Goal: Task Accomplishment & Management: Complete application form

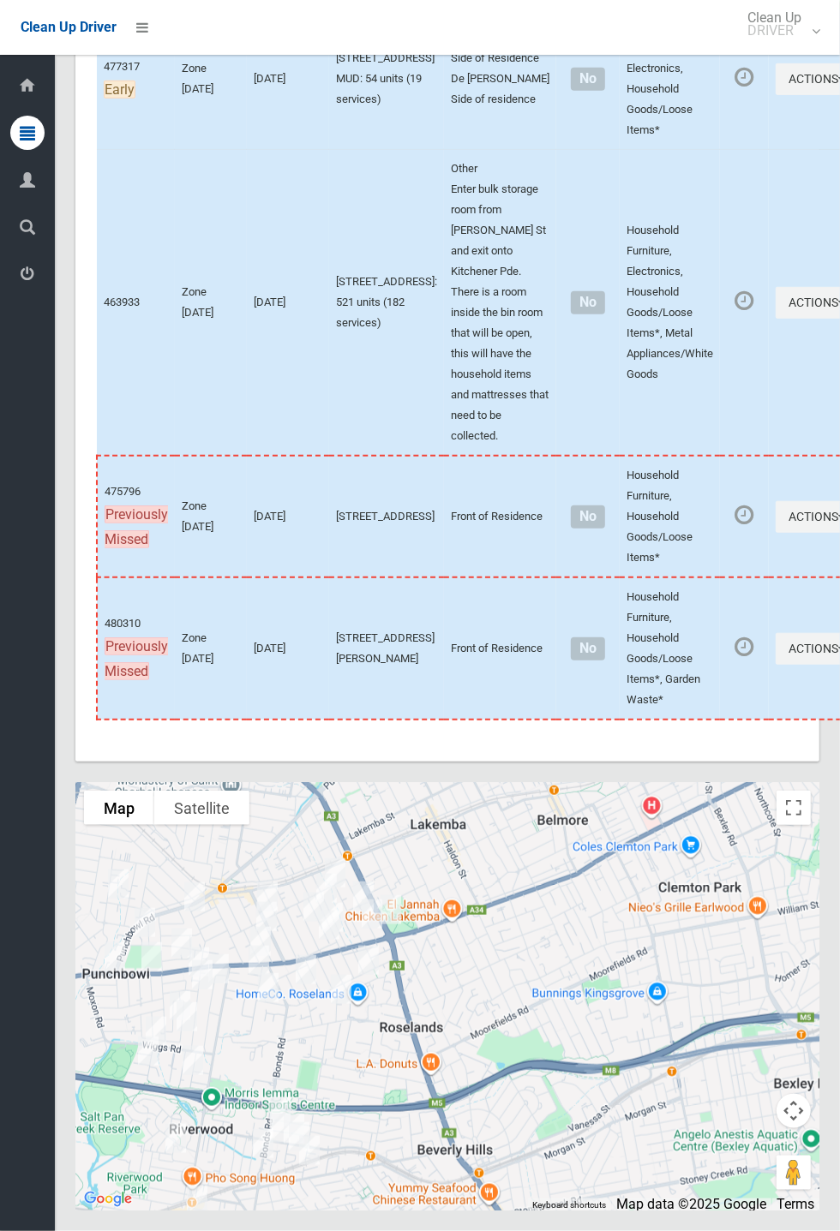
scroll to position [8083, 0]
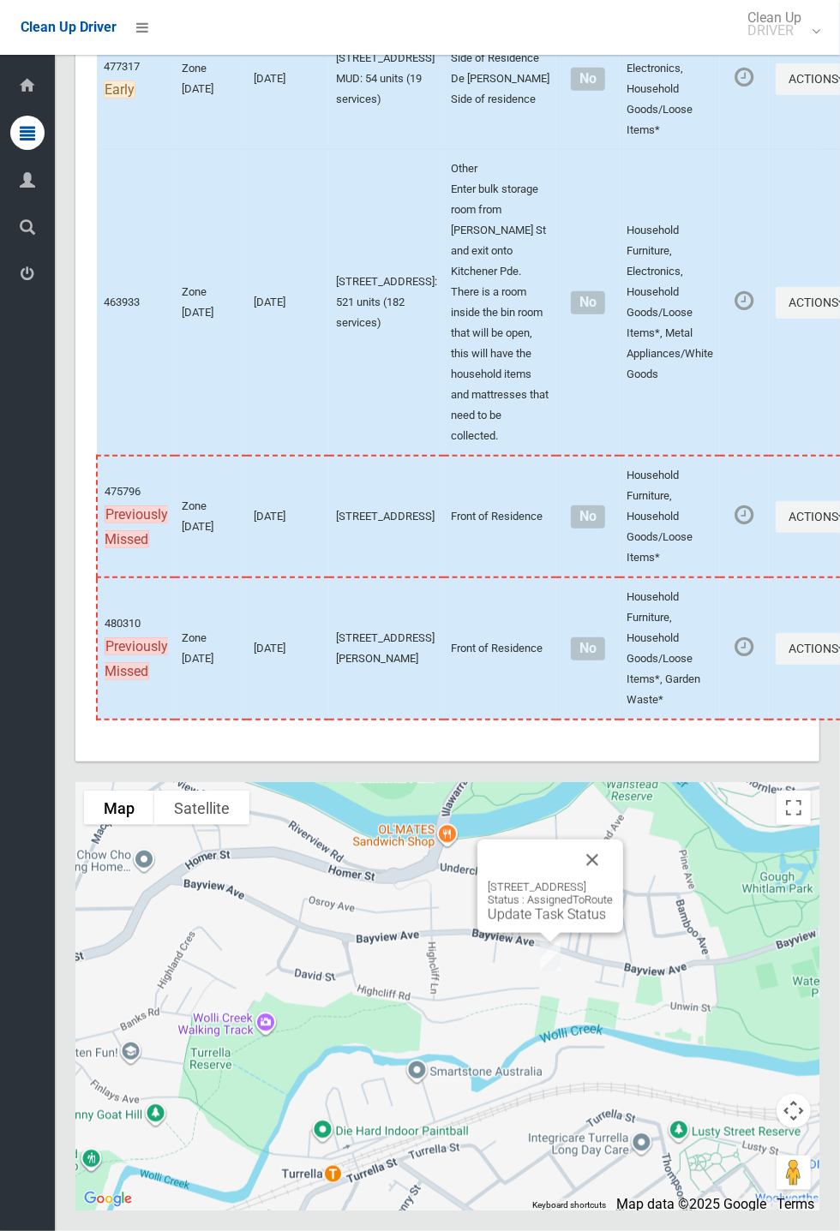
click at [521, 923] on link "Update Task Status" at bounding box center [546, 914] width 118 height 16
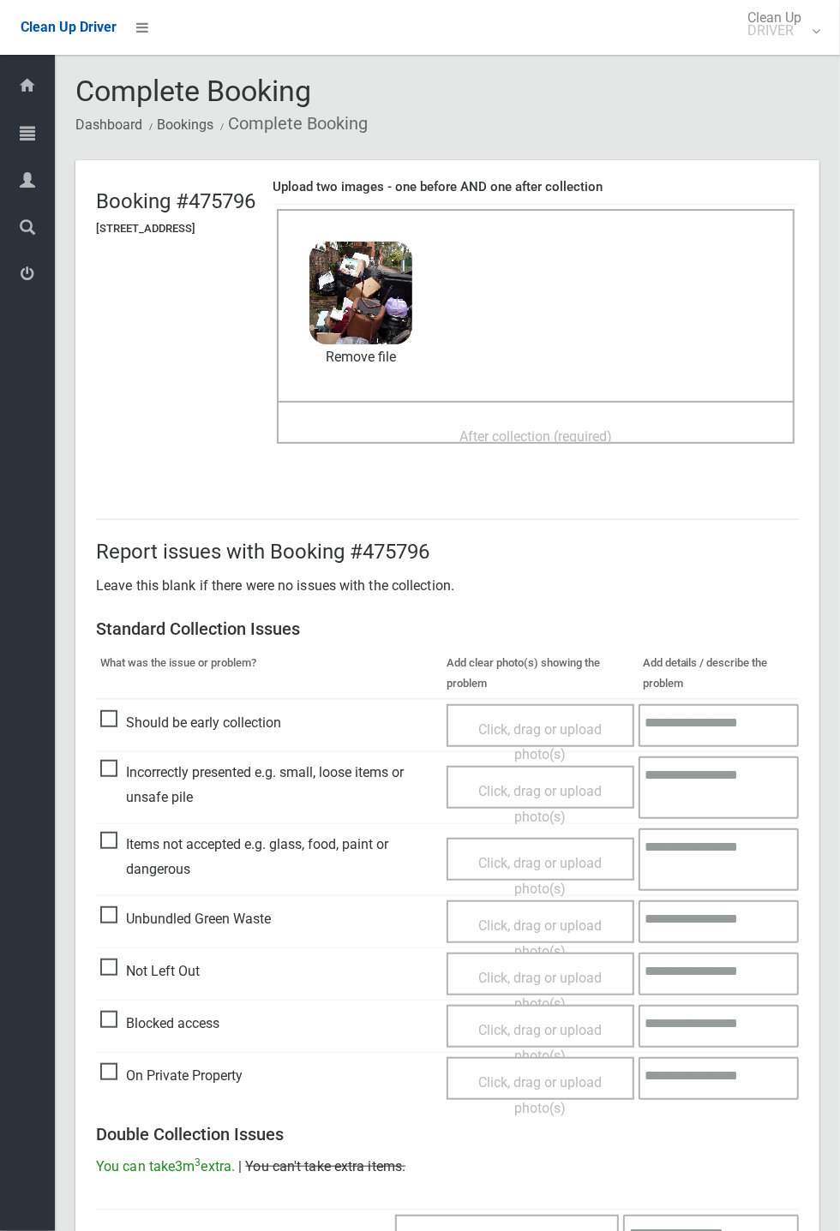
click at [540, 420] on div "After collection (required)" at bounding box center [536, 436] width 480 height 32
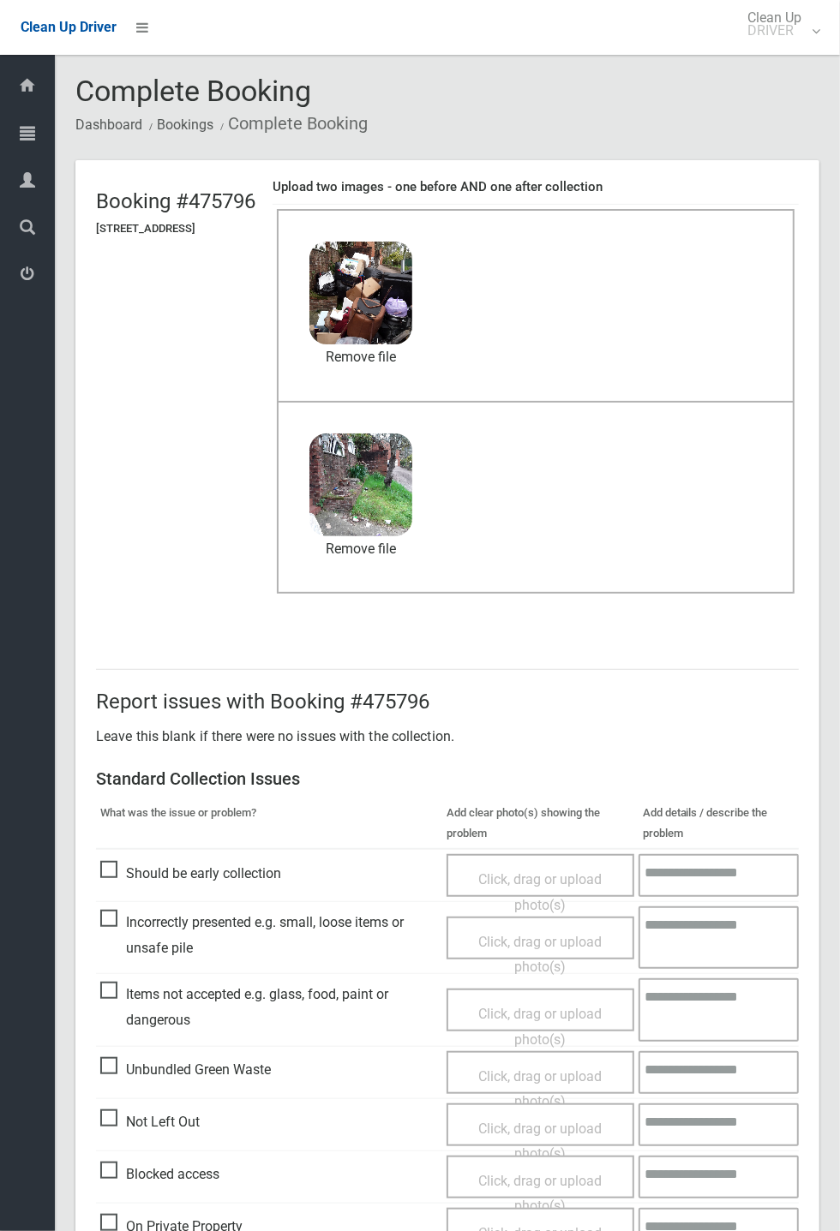
scroll to position [595, 0]
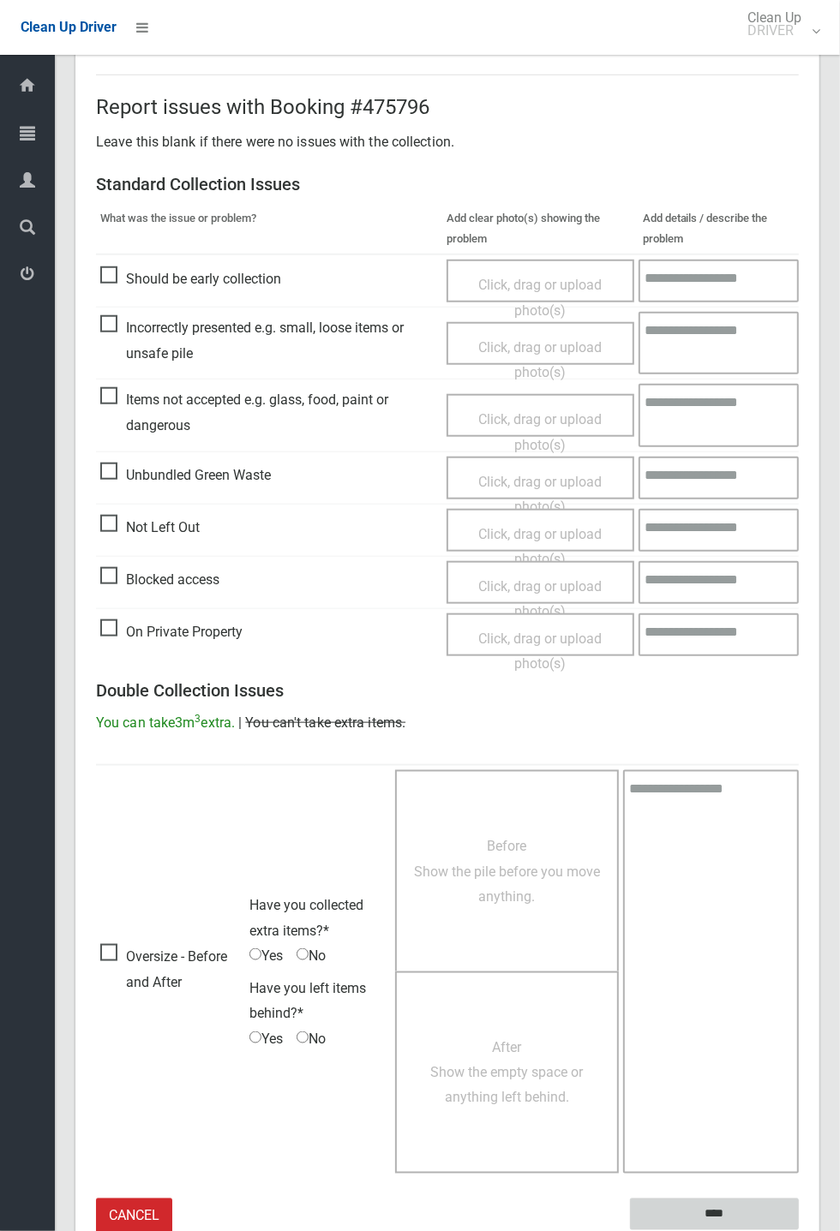
click at [723, 1203] on input "****" at bounding box center [714, 1215] width 169 height 32
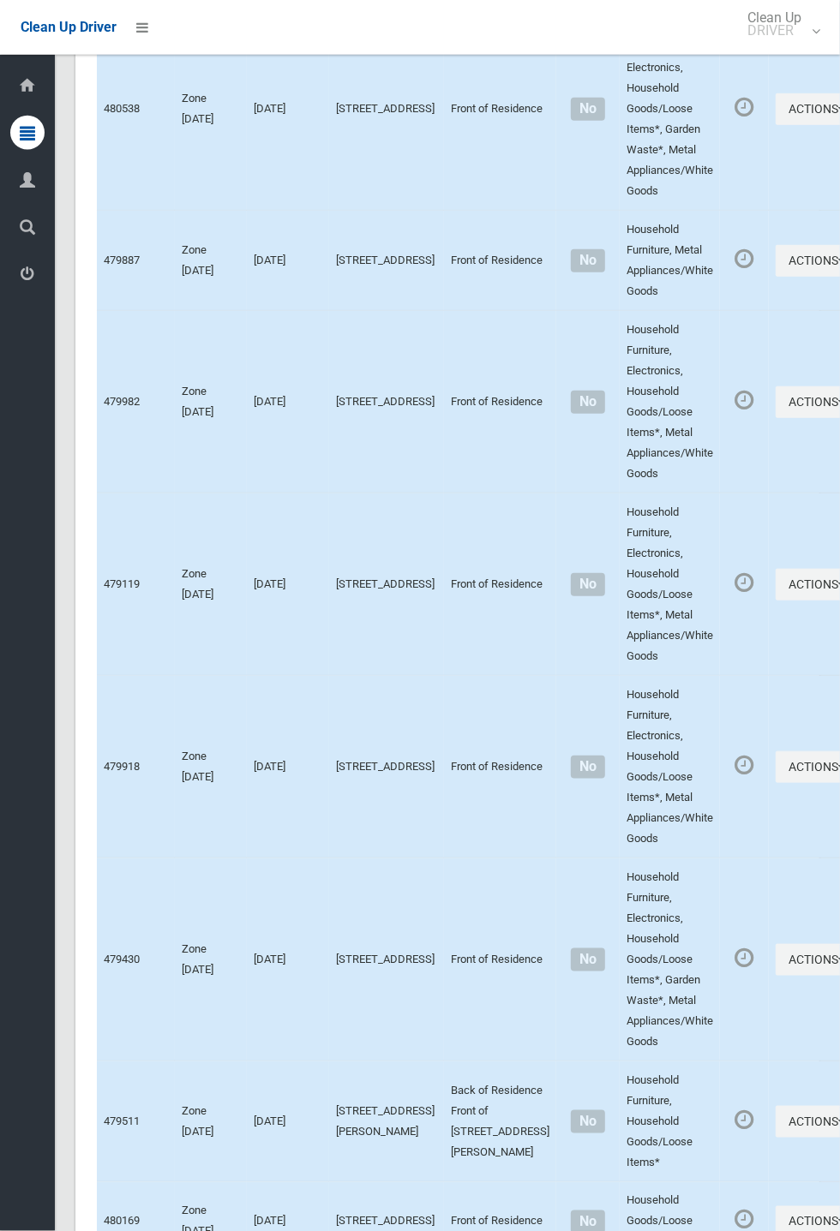
click at [720, 858] on td at bounding box center [744, 959] width 49 height 203
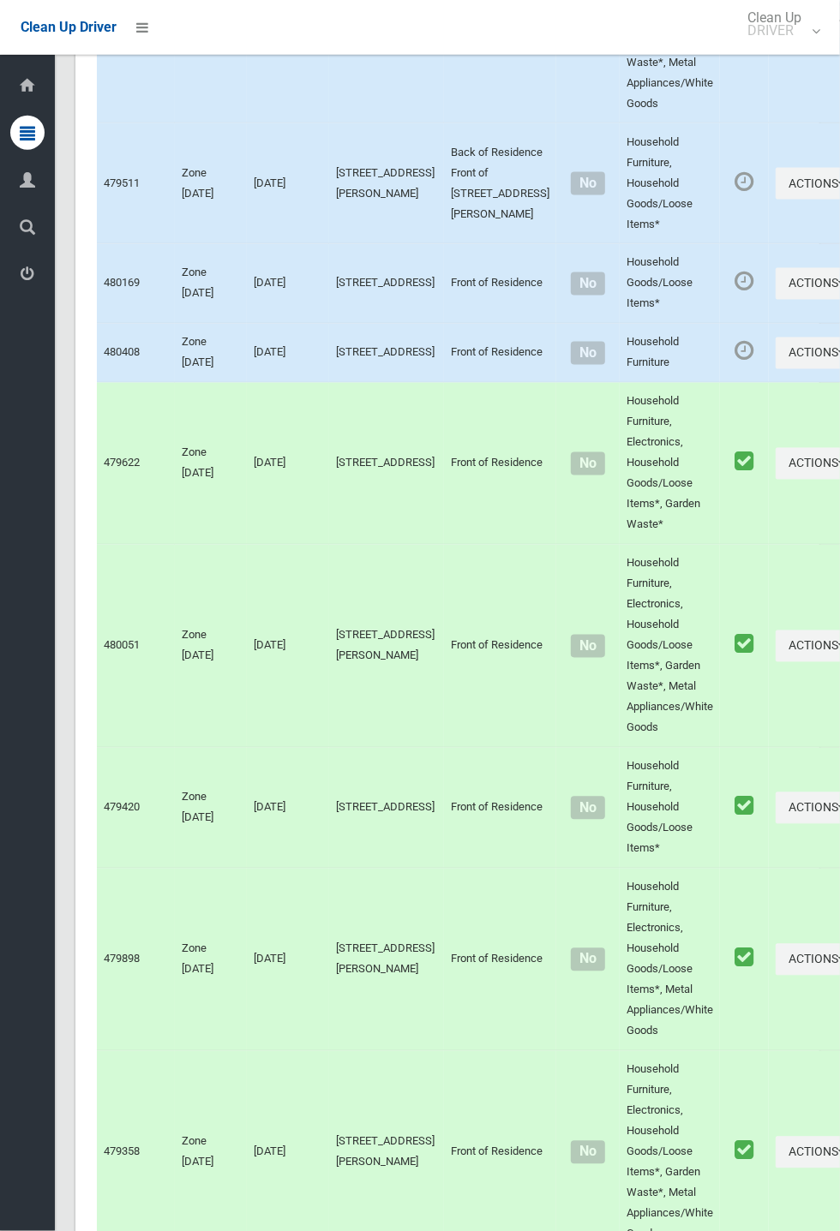
scroll to position [8083, 0]
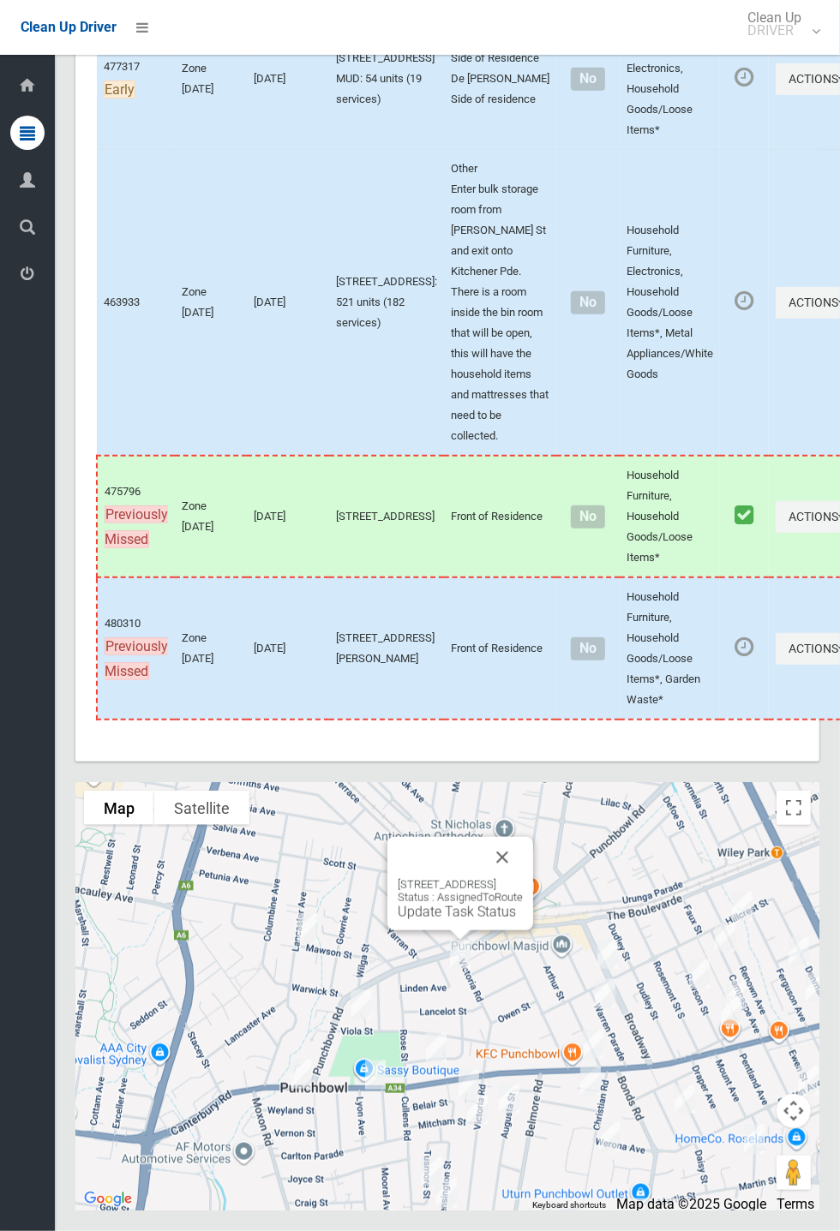
click at [523, 878] on button "Close" at bounding box center [502, 857] width 41 height 41
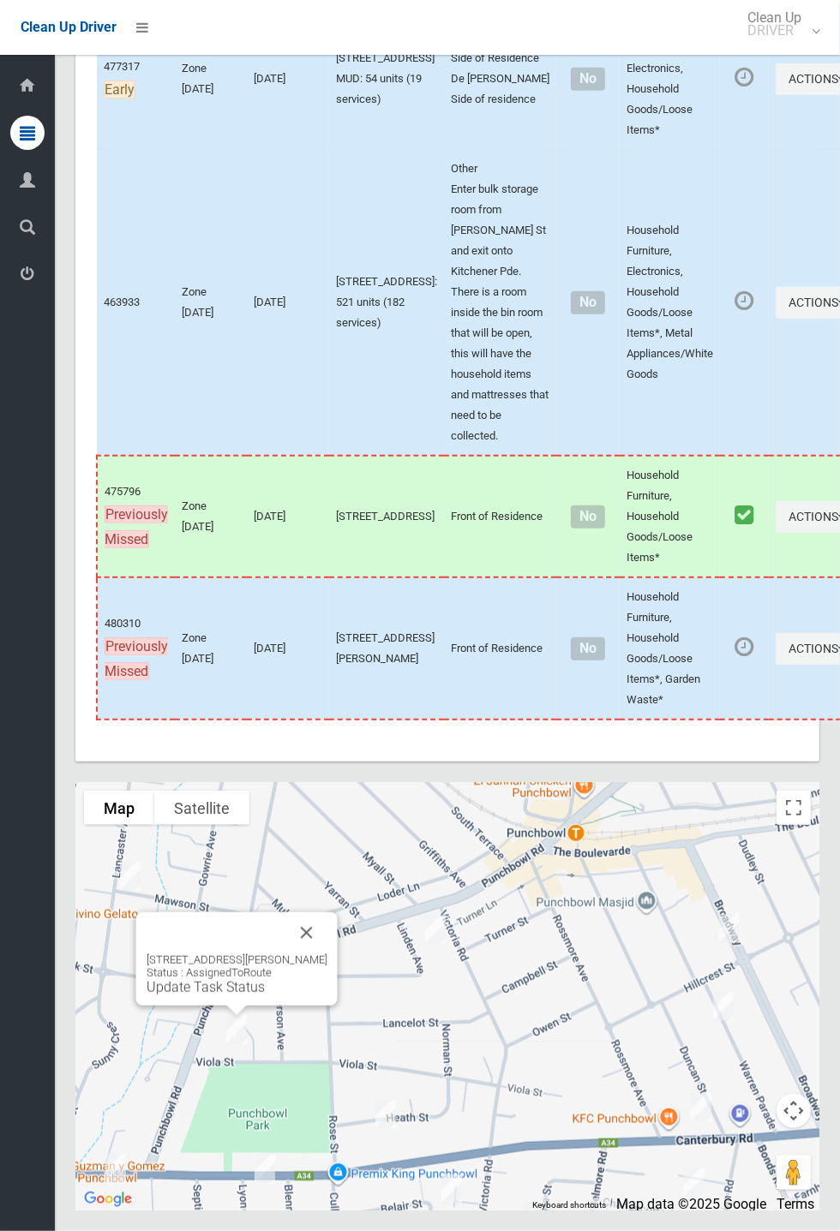
click at [320, 954] on button "Close" at bounding box center [306, 932] width 41 height 41
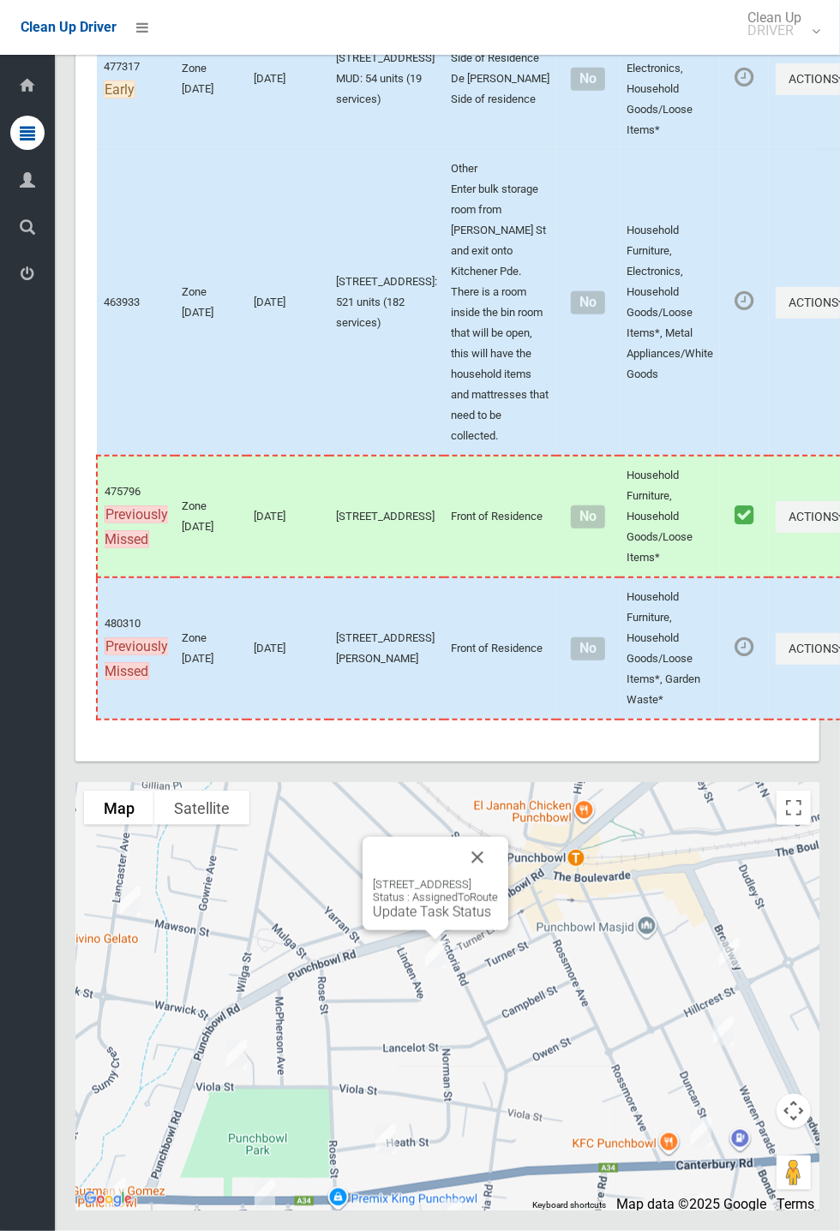
click at [416, 920] on link "Update Task Status" at bounding box center [432, 912] width 118 height 16
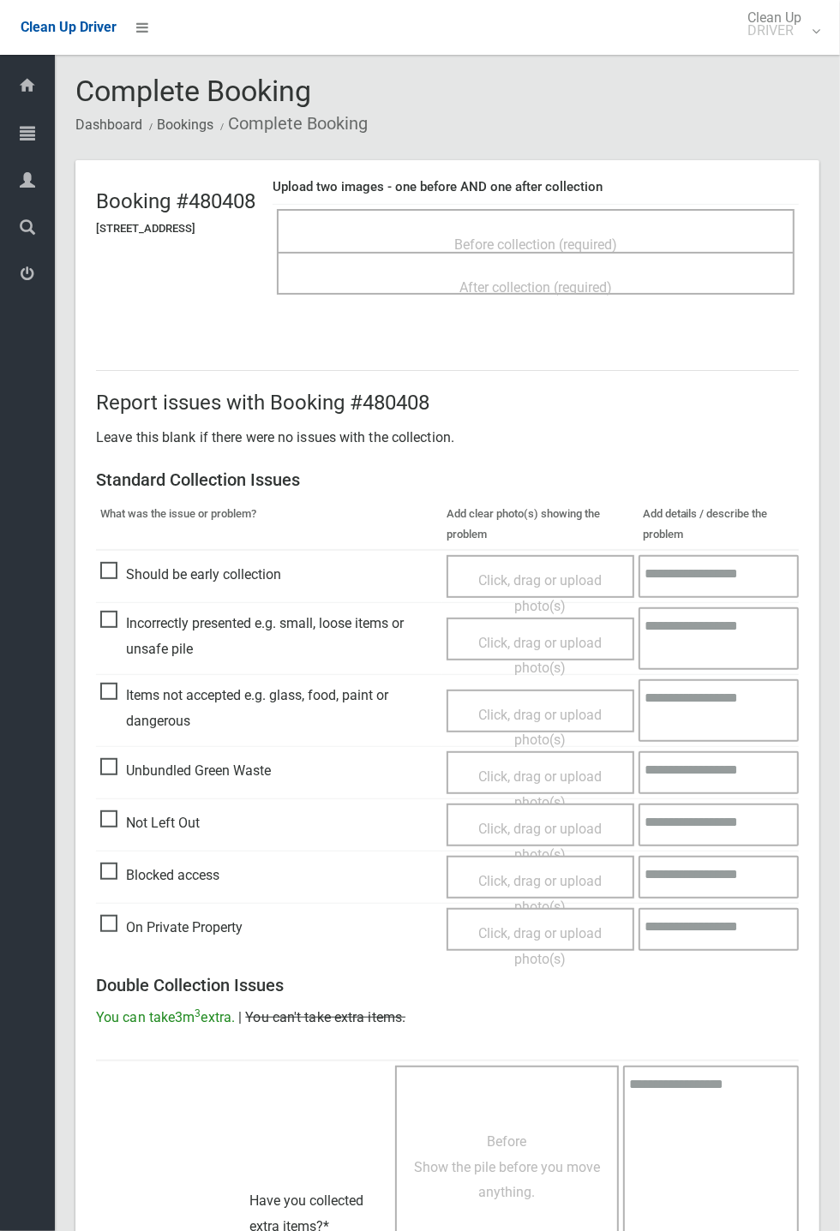
click at [500, 236] on span "Before collection (required)" at bounding box center [535, 244] width 163 height 16
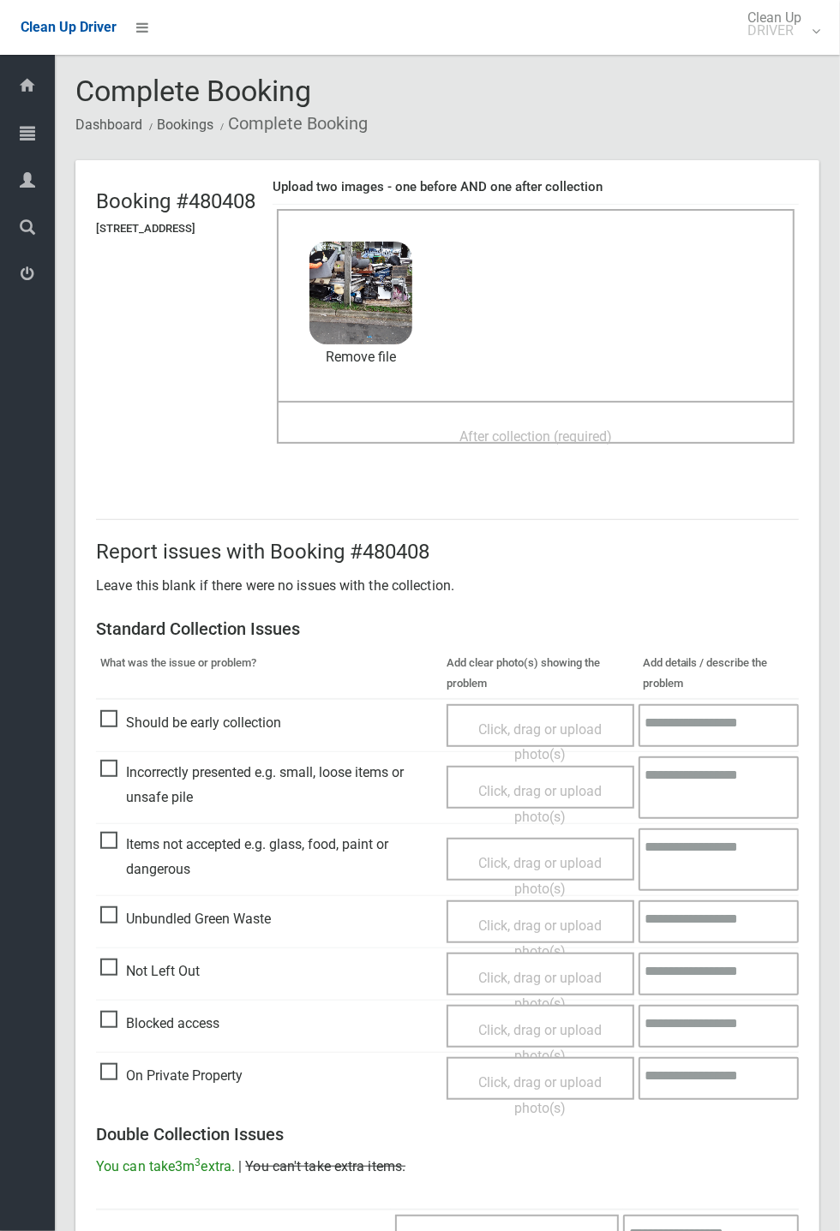
click at [550, 434] on span "After collection (required)" at bounding box center [535, 436] width 153 height 16
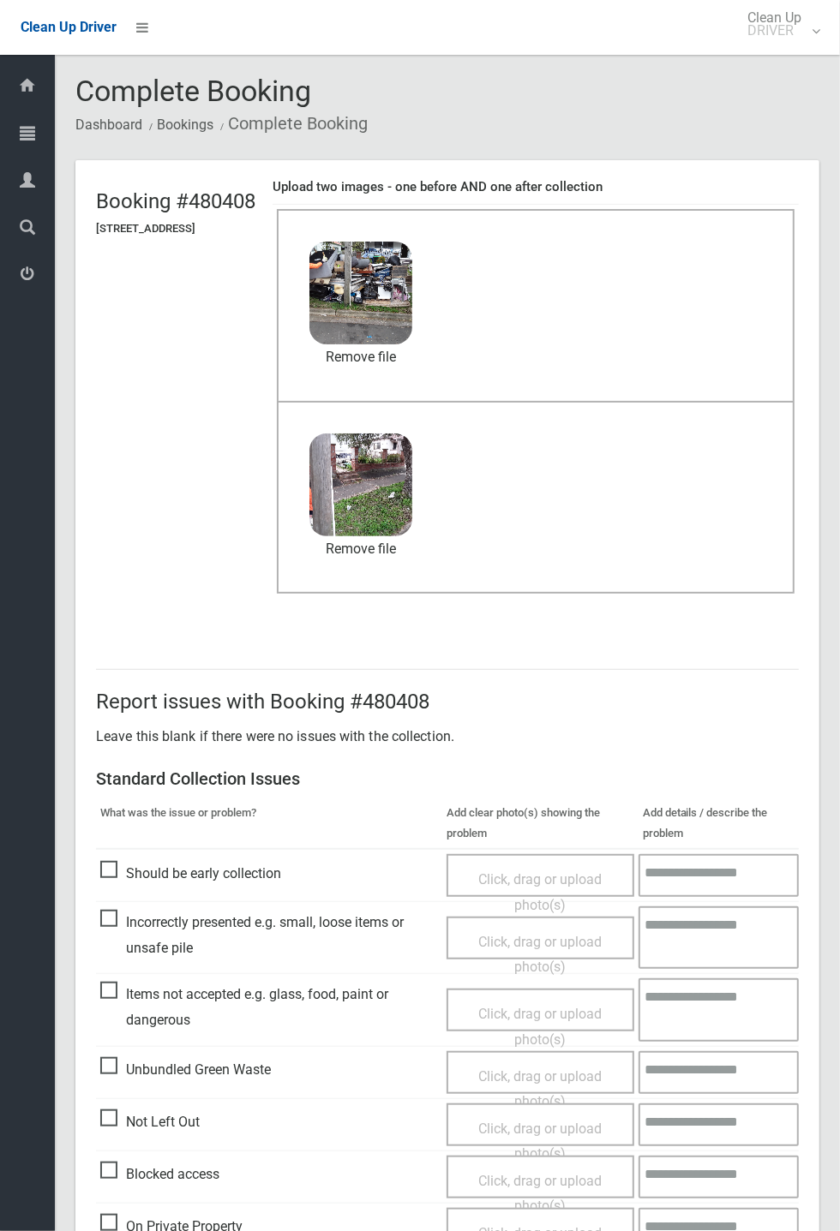
scroll to position [595, 0]
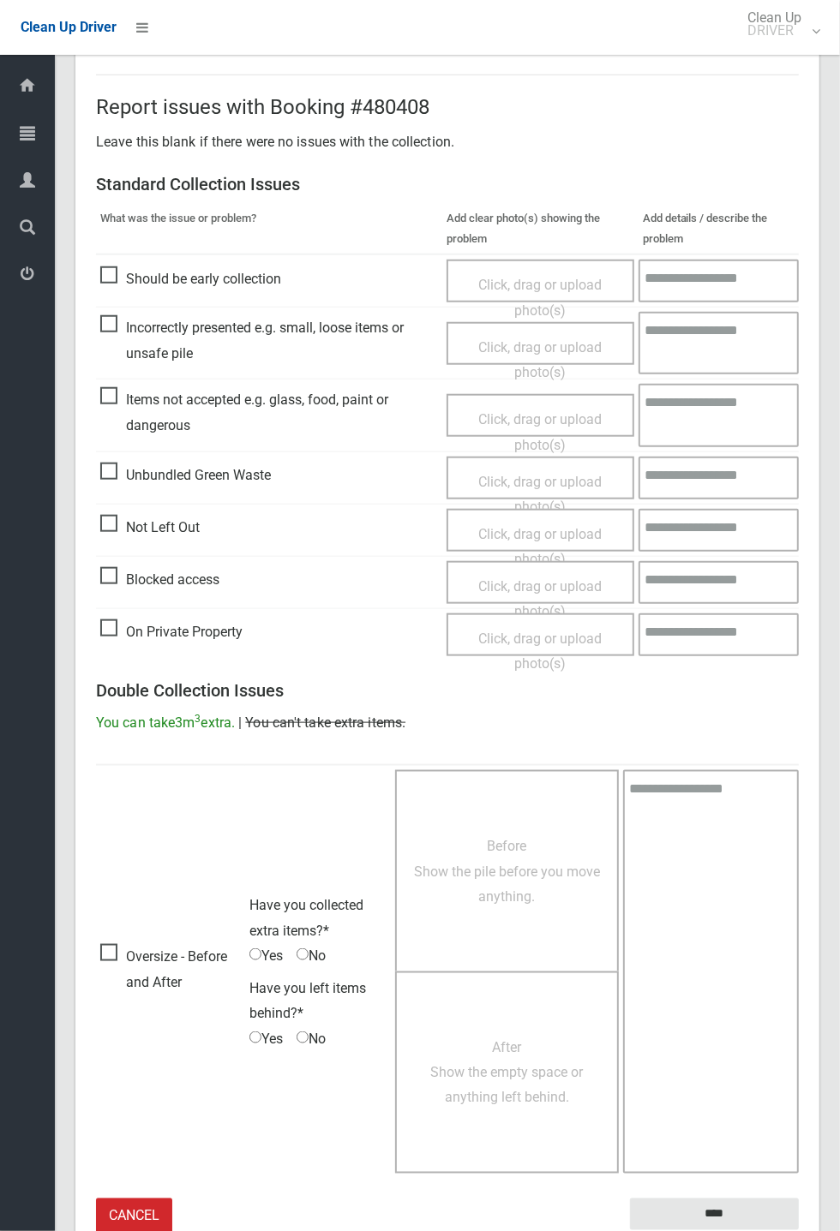
click at [819, 741] on div "Report issues with Booking #480408 Leave this blank if there were no issues wit…" at bounding box center [447, 654] width 744 height 1242
click at [799, 1230] on input "****" at bounding box center [714, 1215] width 169 height 32
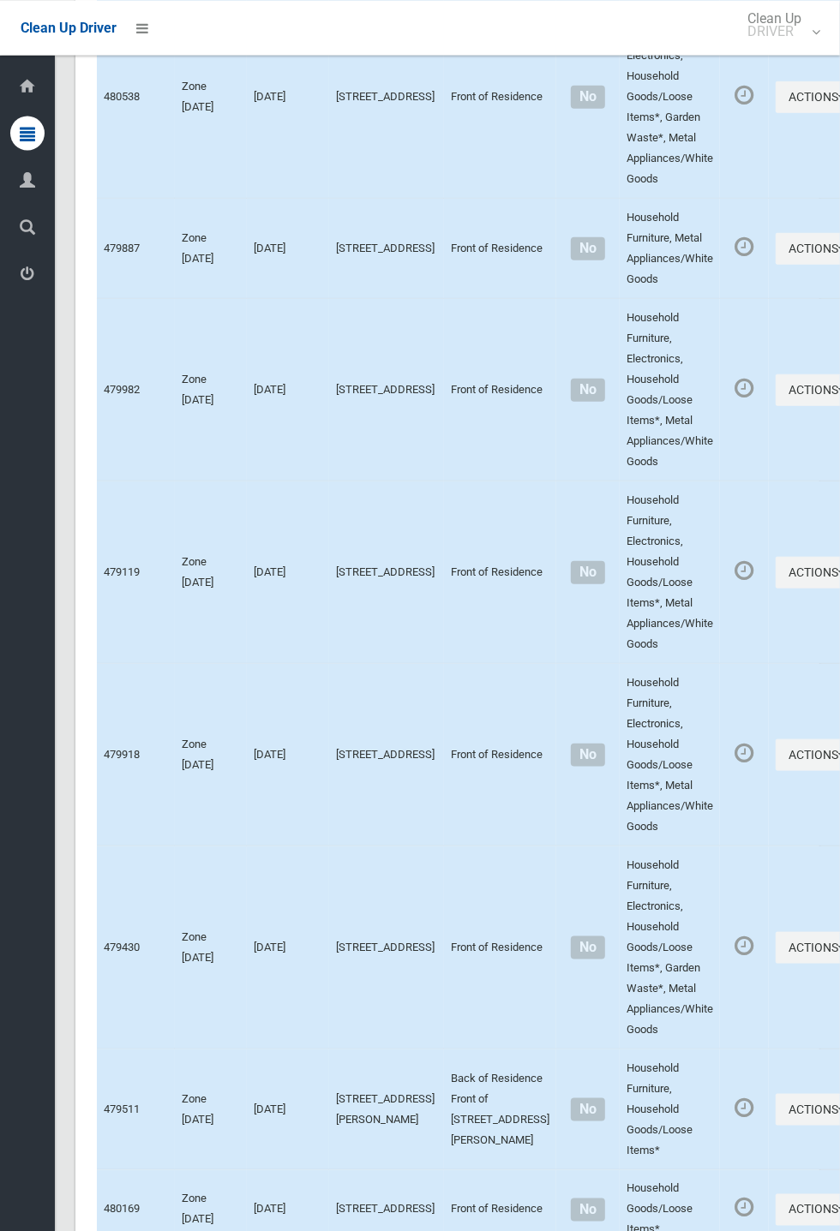
scroll to position [8083, 0]
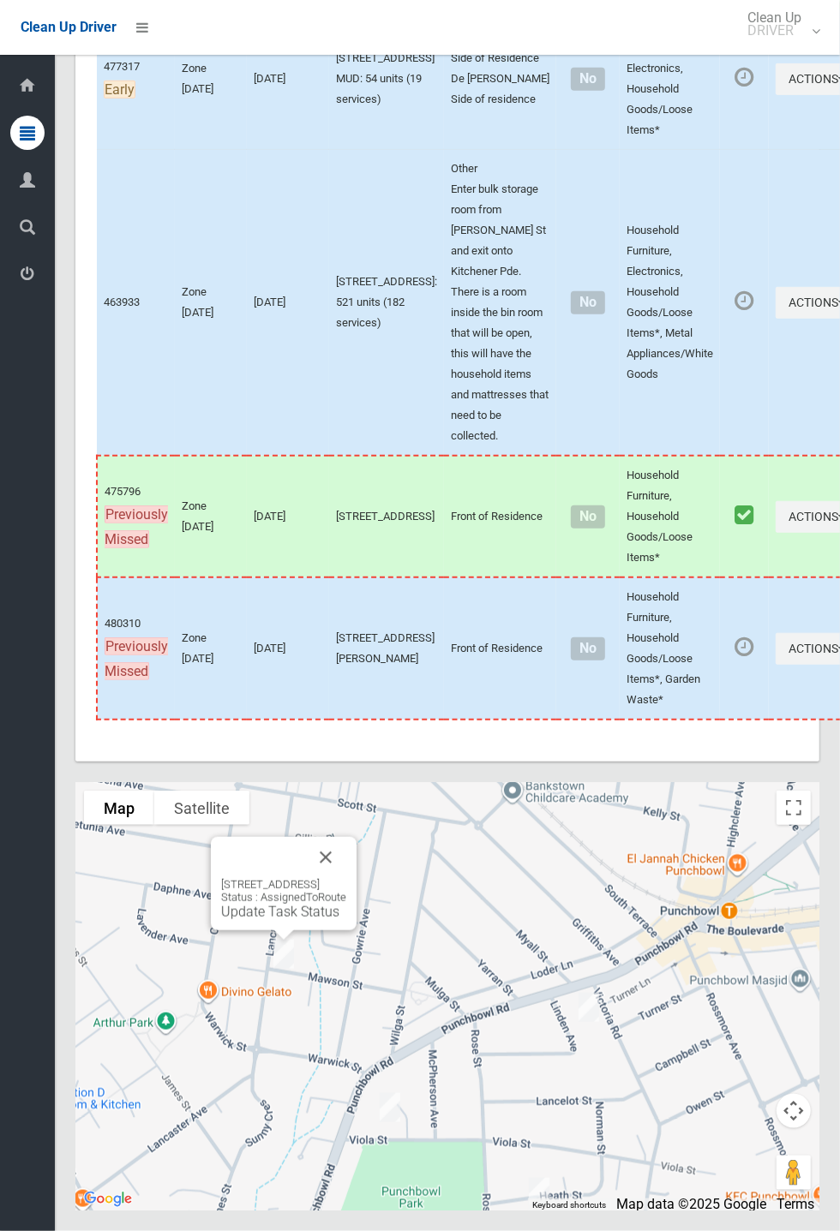
click at [267, 920] on link "Update Task Status" at bounding box center [280, 912] width 118 height 16
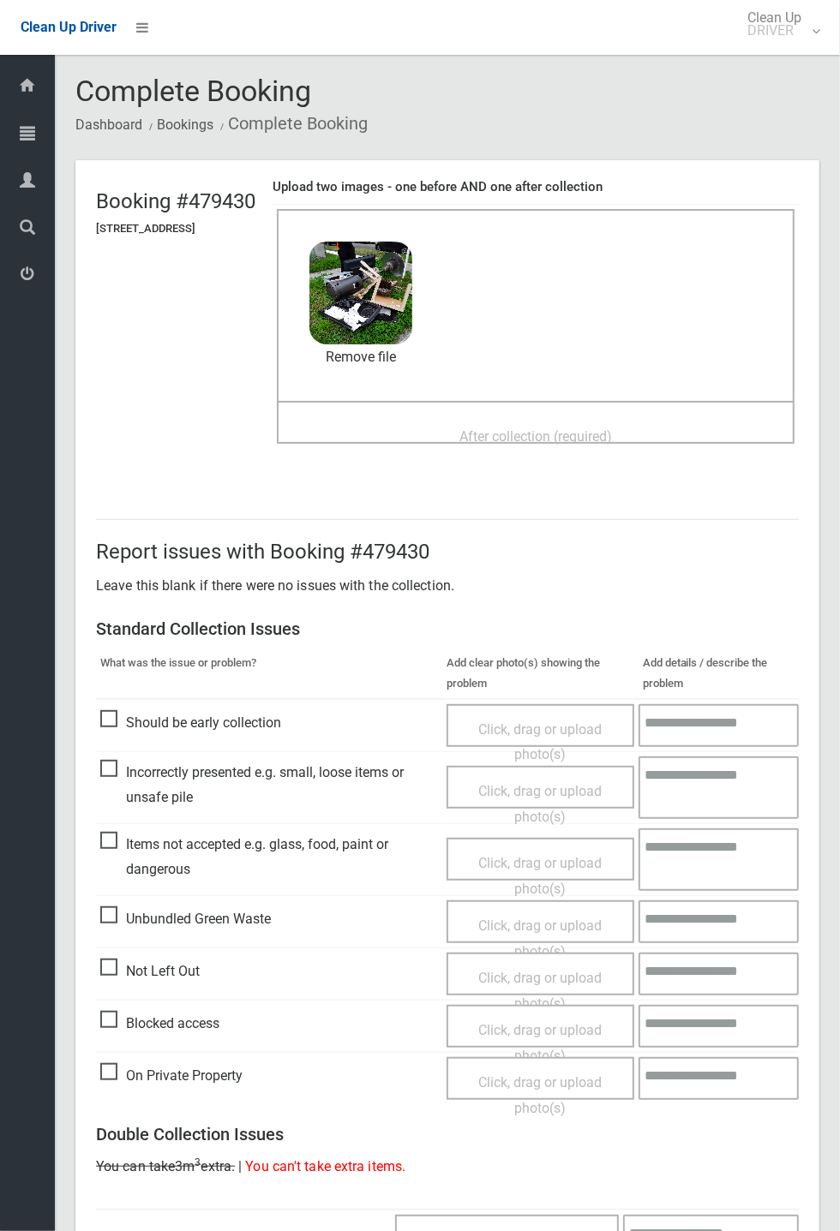
click at [511, 428] on span "After collection (required)" at bounding box center [535, 436] width 153 height 16
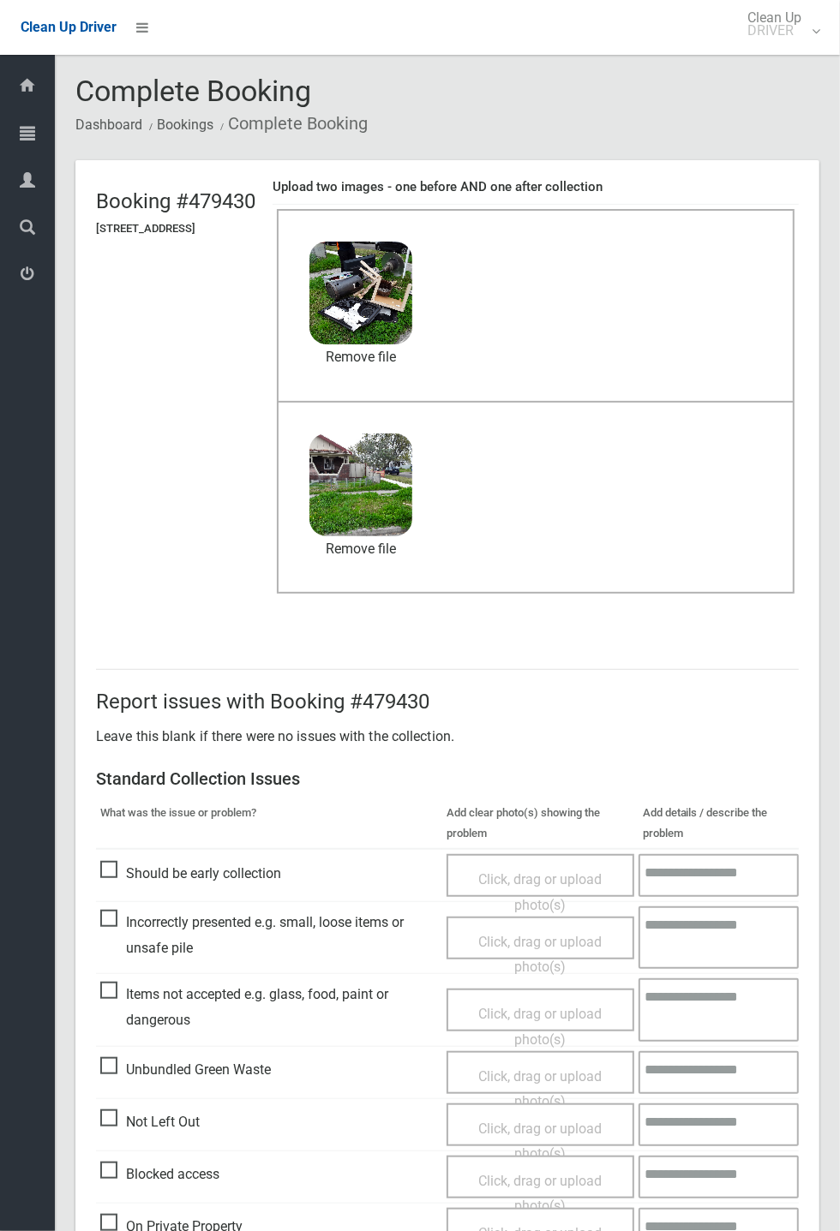
scroll to position [595, 0]
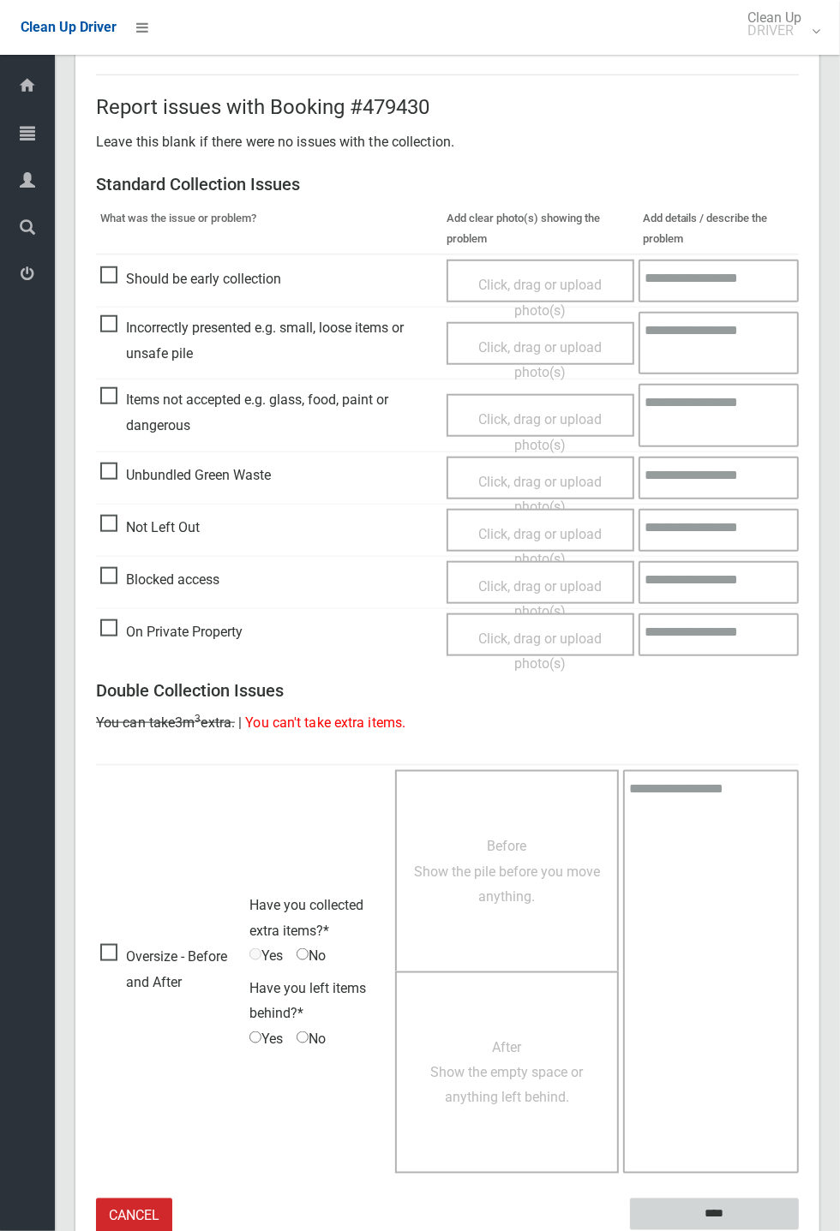
click at [717, 1207] on input "****" at bounding box center [714, 1215] width 169 height 32
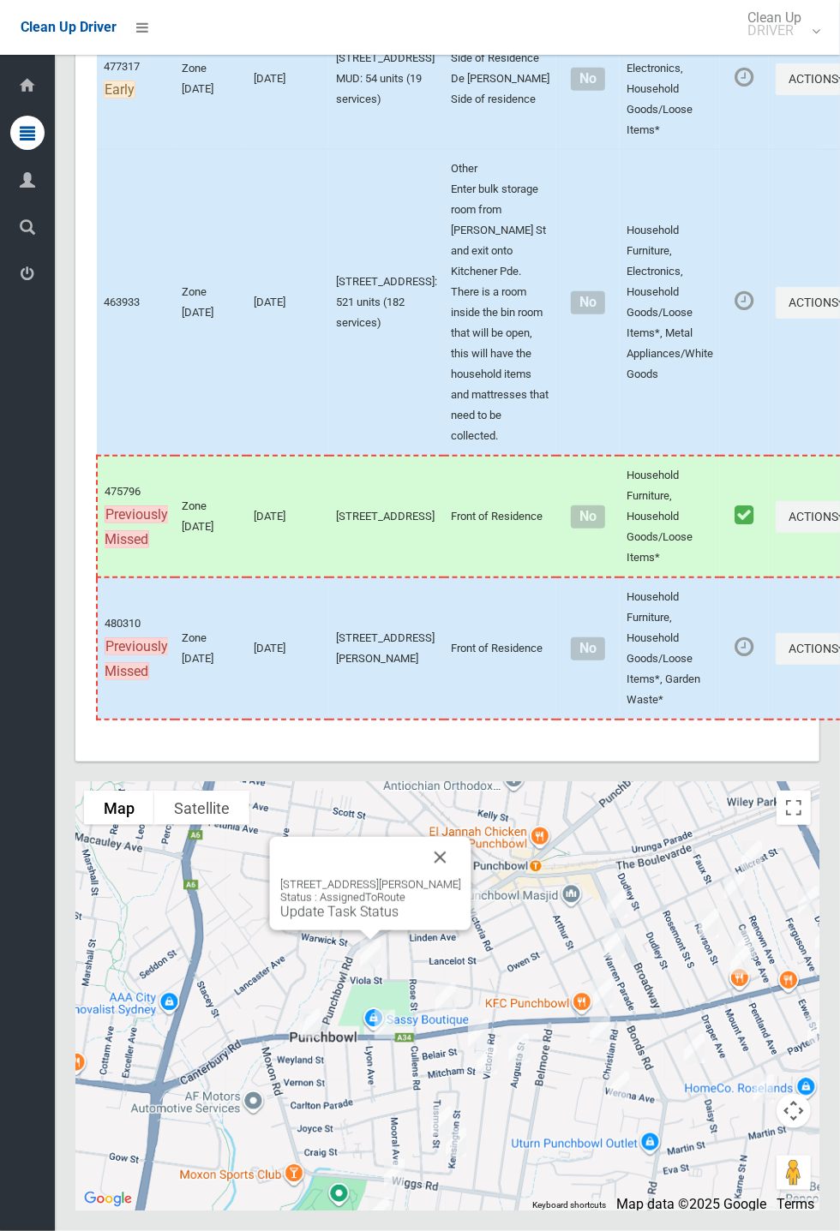
scroll to position [8083, 0]
click at [508, 921] on button "Close" at bounding box center [487, 900] width 41 height 41
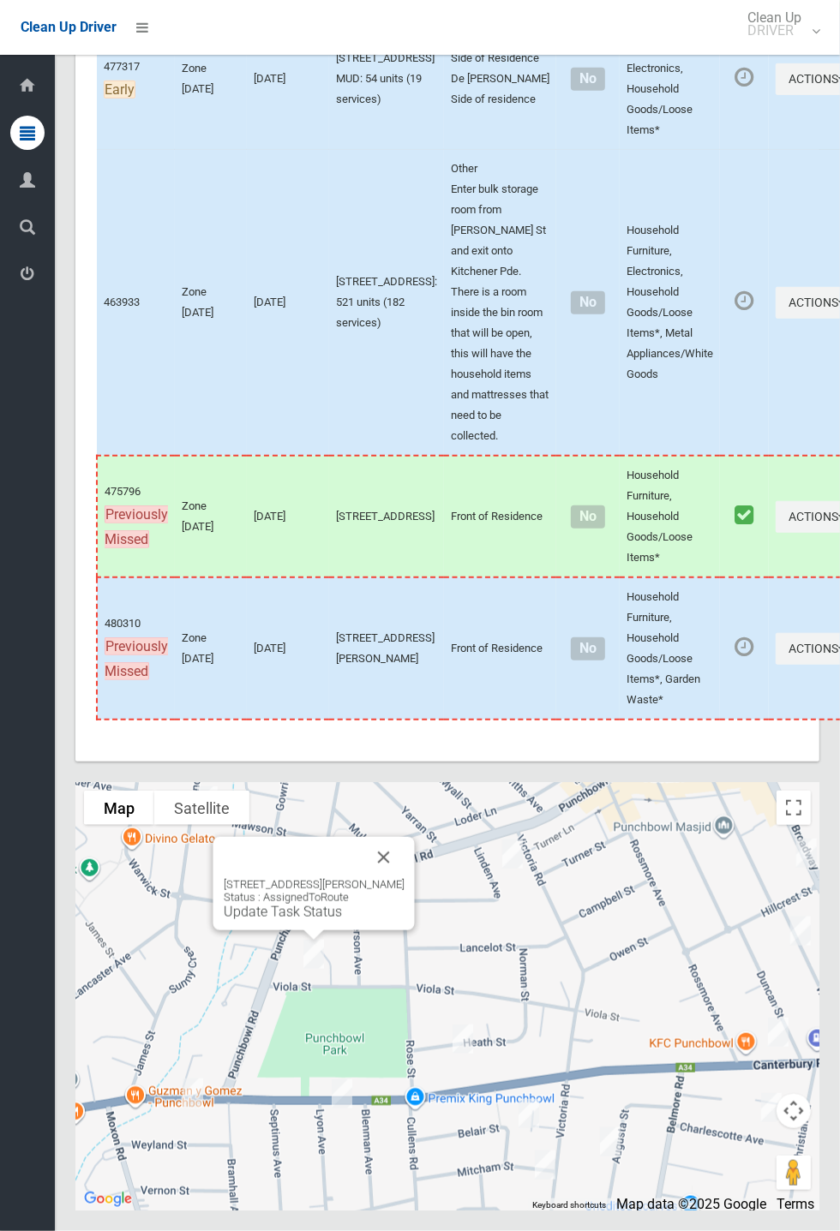
click at [284, 920] on link "Update Task Status" at bounding box center [283, 912] width 118 height 16
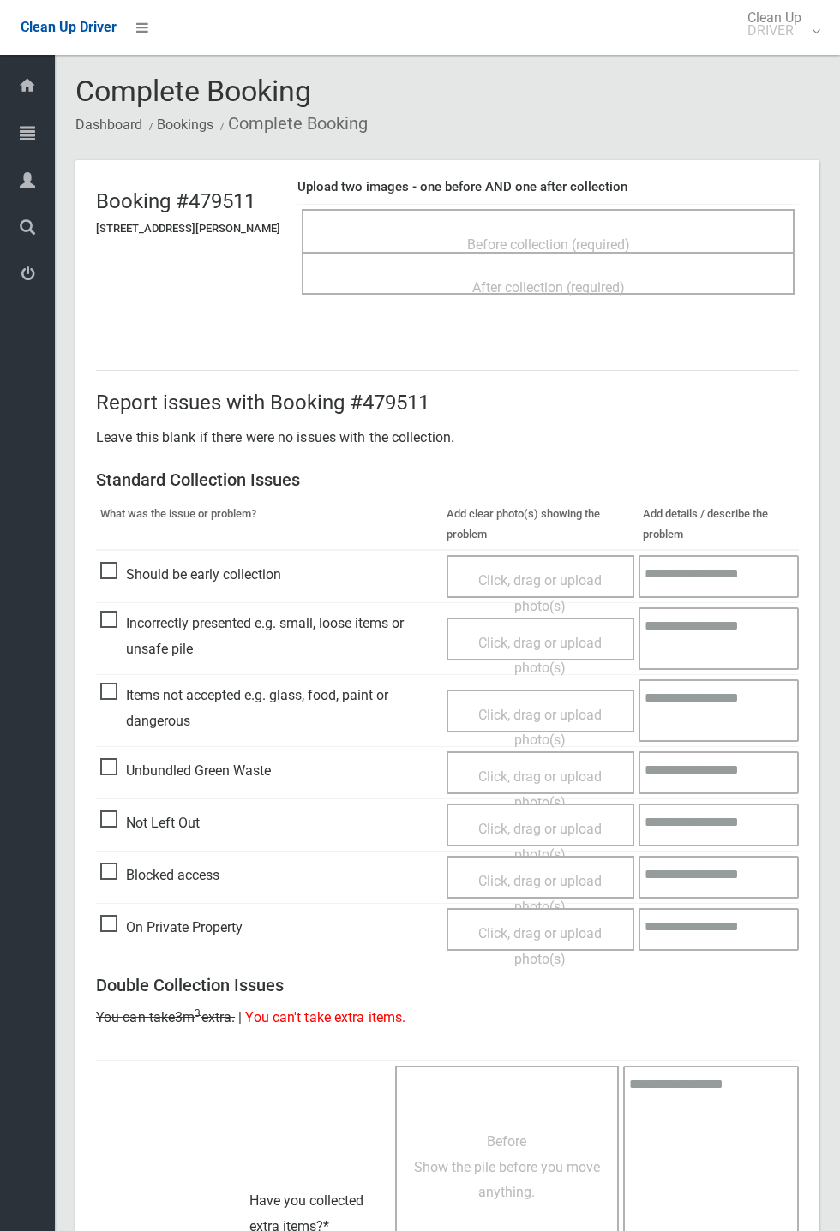
click at [568, 228] on div "Before collection (required)" at bounding box center [547, 244] width 455 height 32
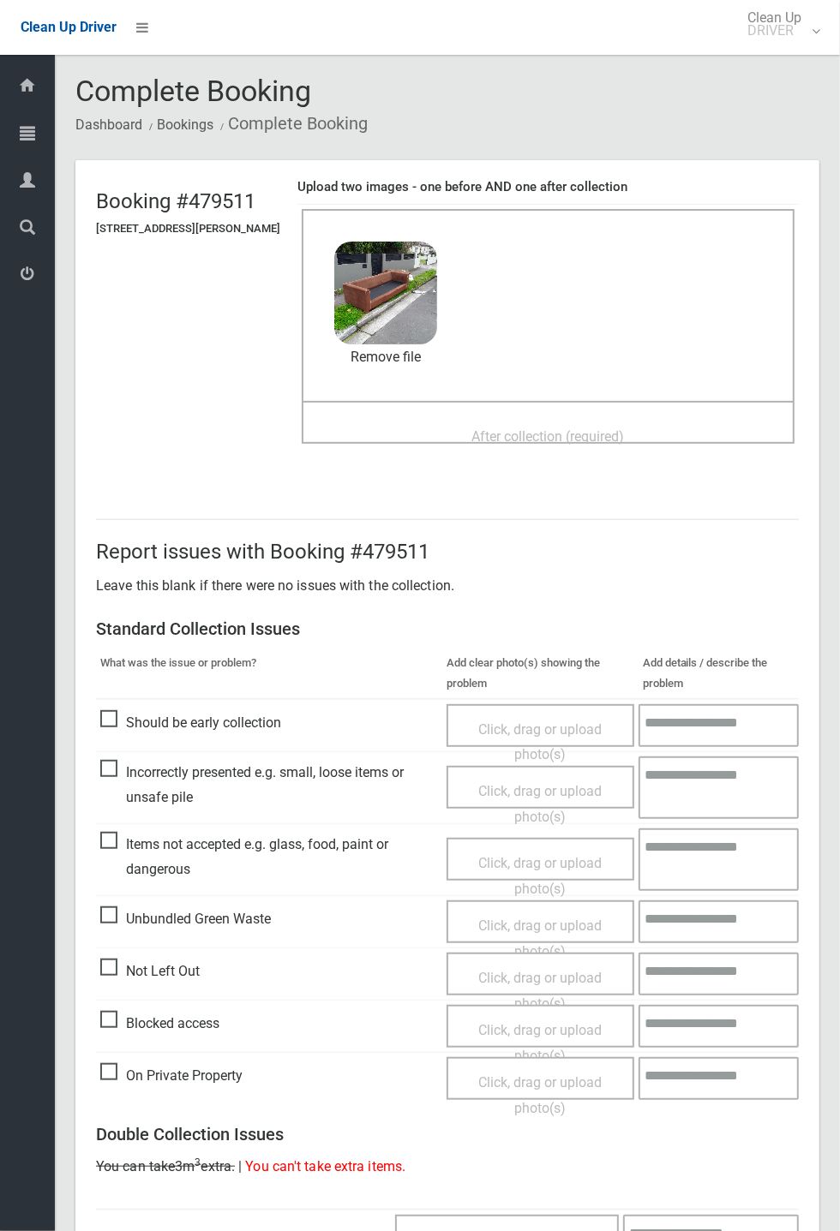
click at [479, 428] on span "After collection (required)" at bounding box center [548, 436] width 153 height 16
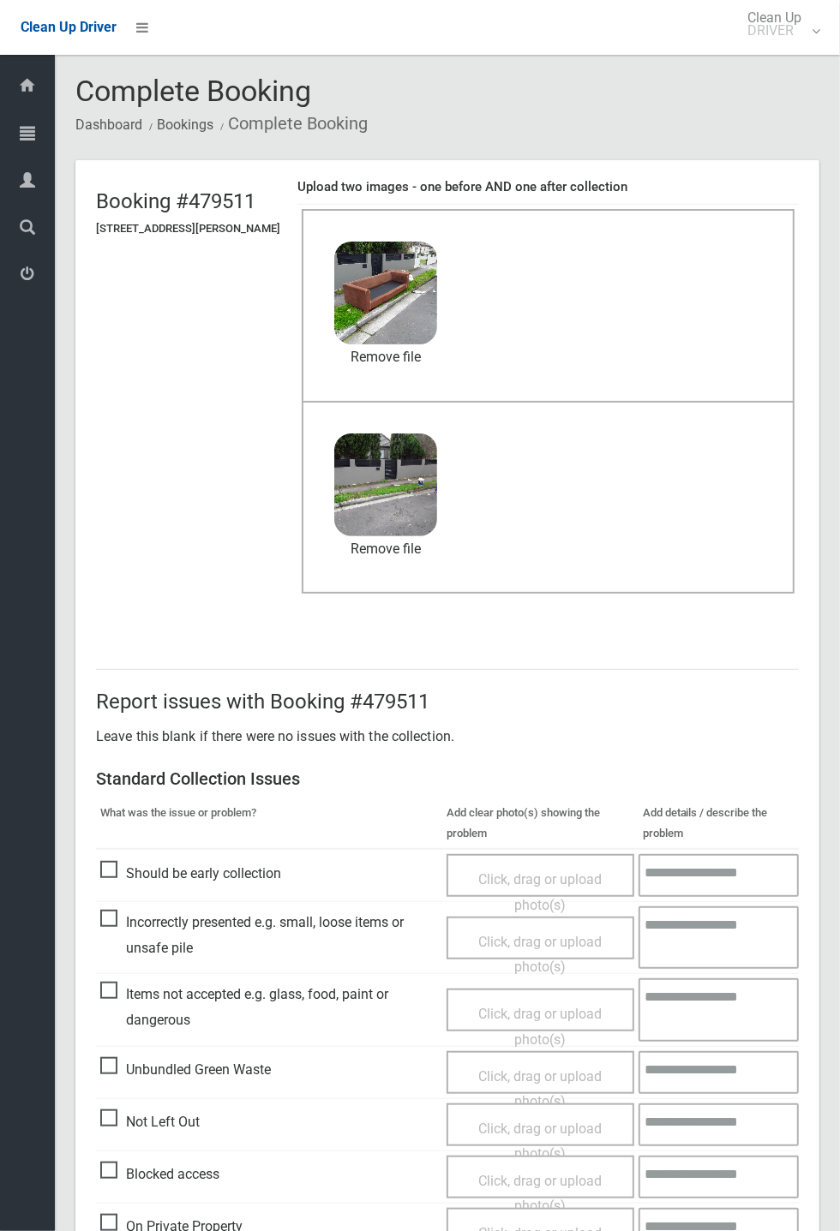
scroll to position [595, 0]
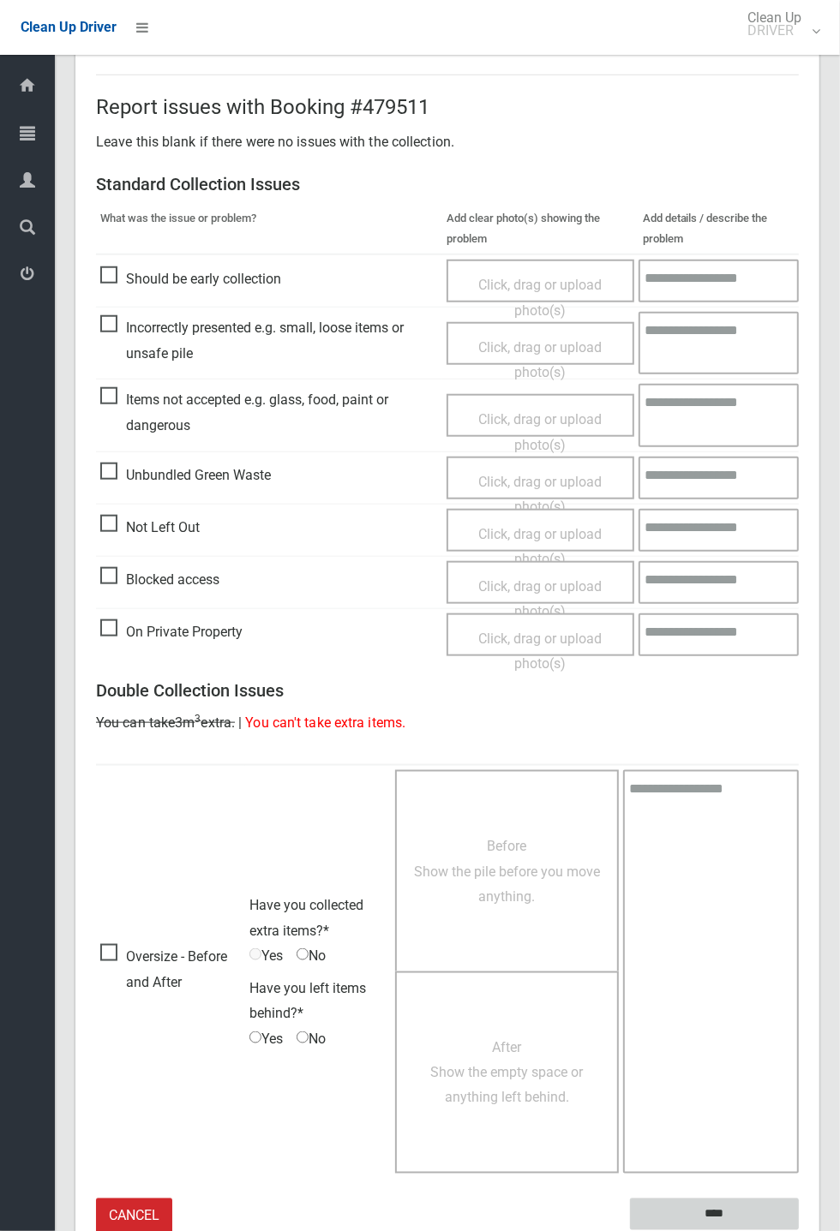
click at [703, 1202] on input "****" at bounding box center [714, 1215] width 169 height 32
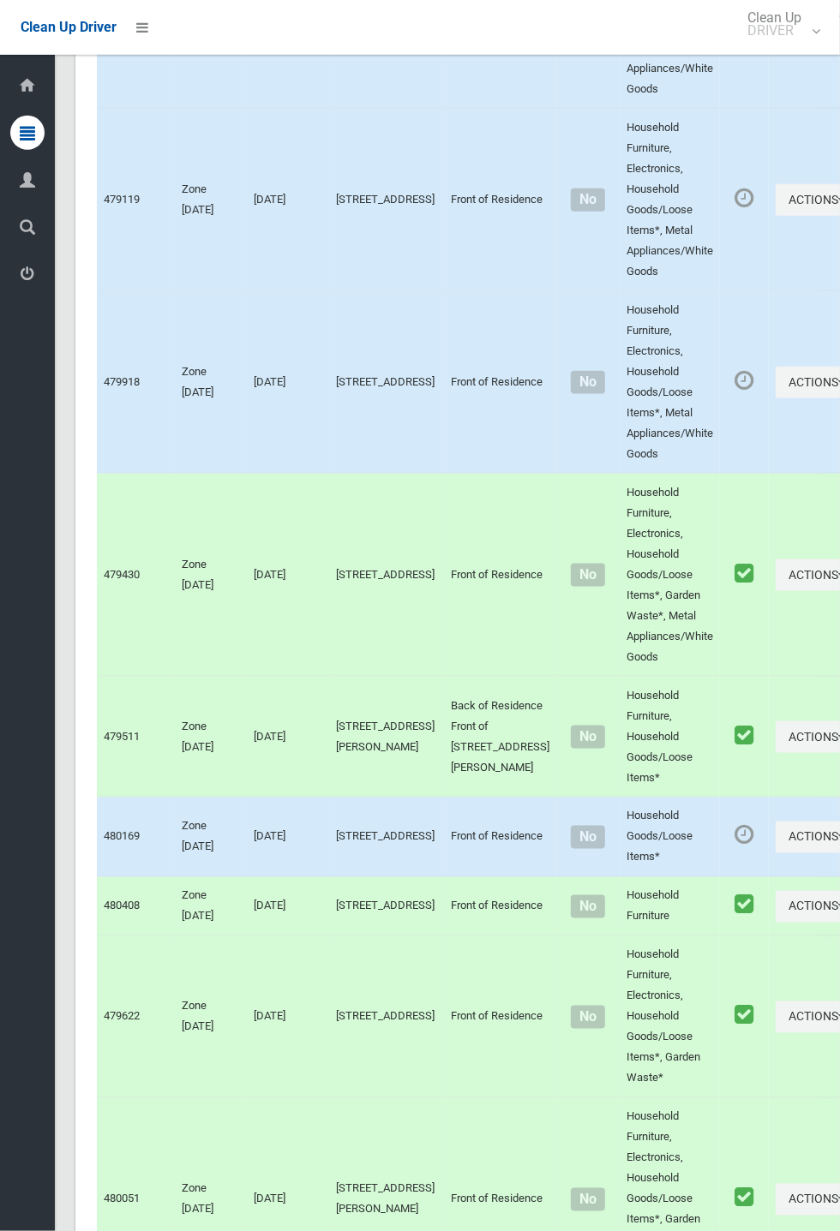
scroll to position [8083, 0]
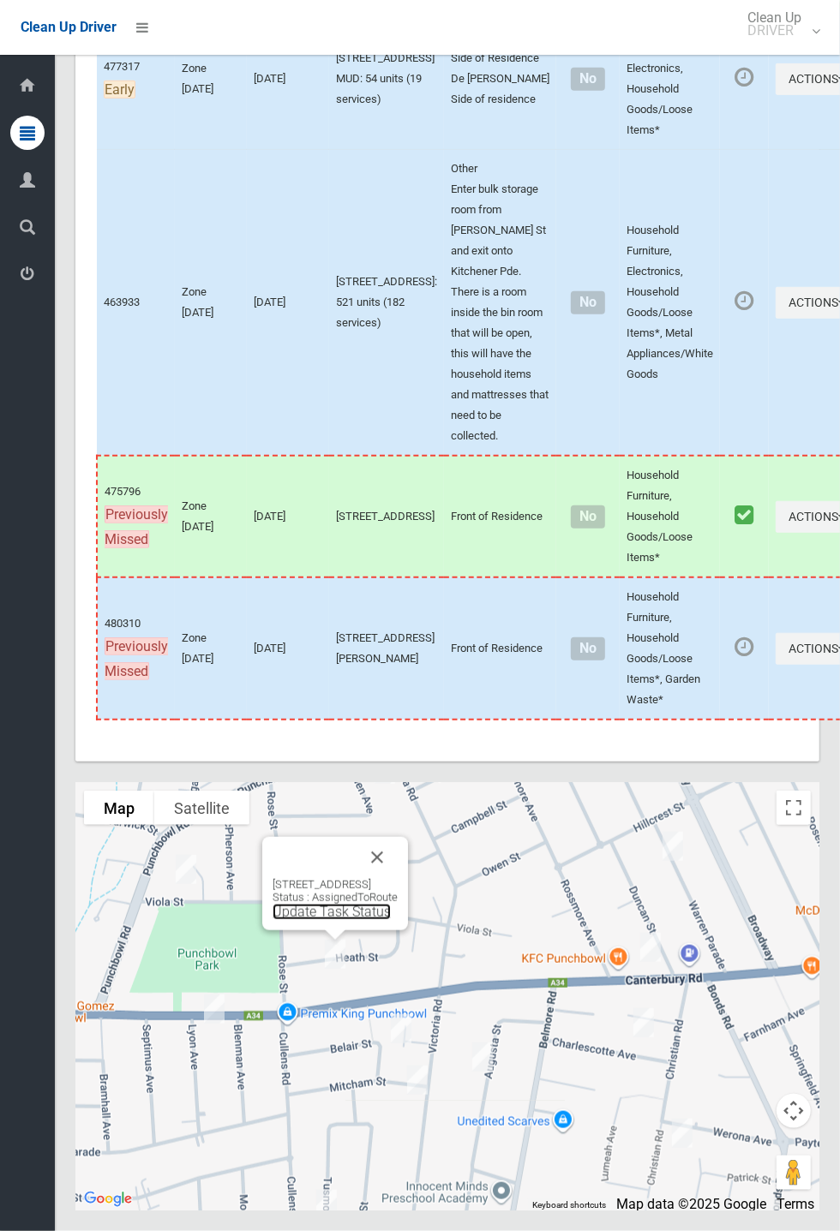
click at [313, 920] on link "Update Task Status" at bounding box center [331, 912] width 118 height 16
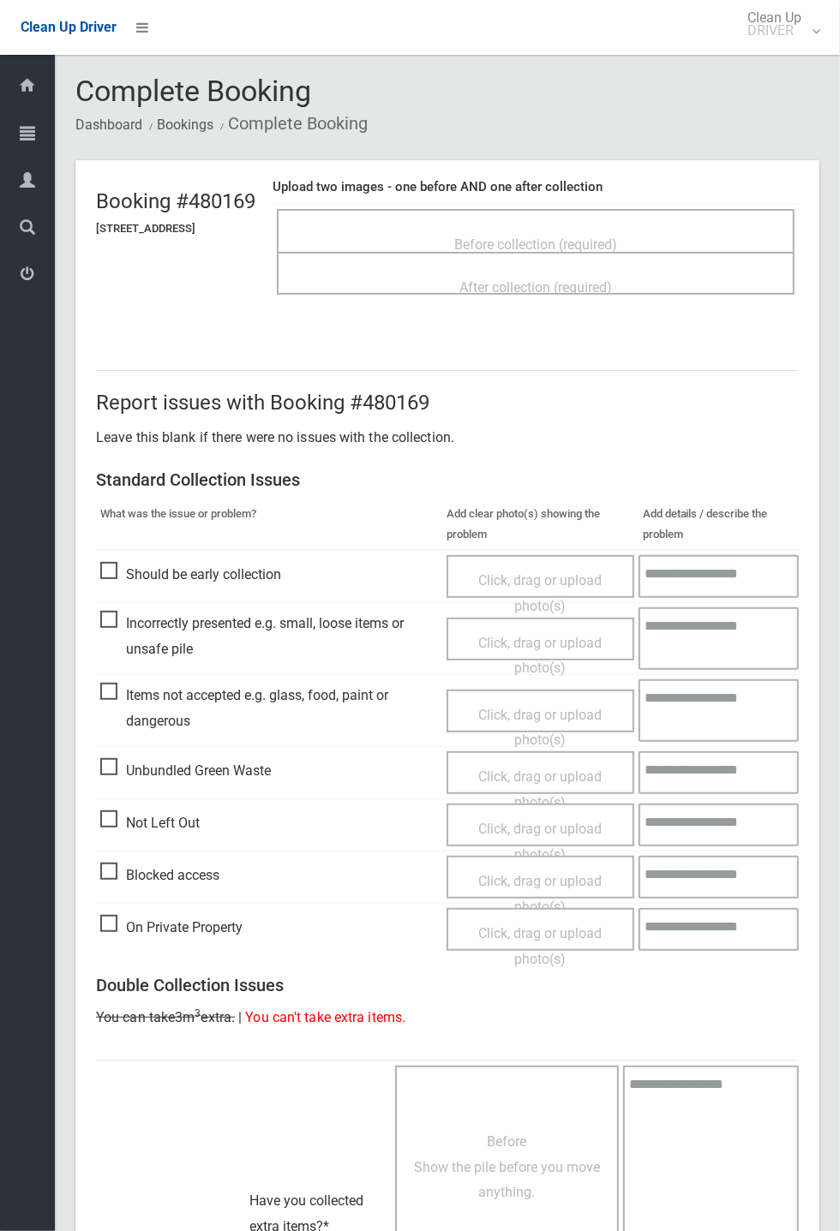
click at [593, 236] on span "Before collection (required)" at bounding box center [535, 244] width 163 height 16
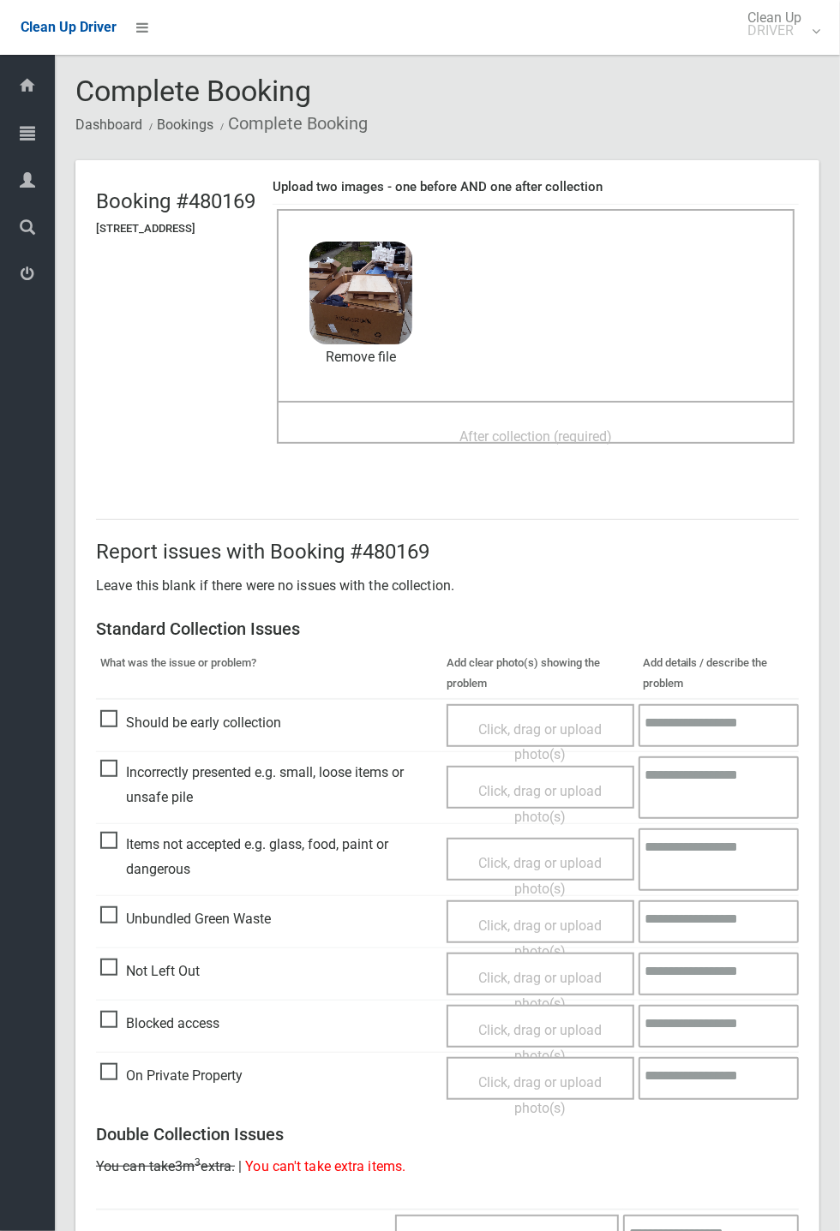
click at [448, 420] on div "After collection (required)" at bounding box center [536, 436] width 480 height 32
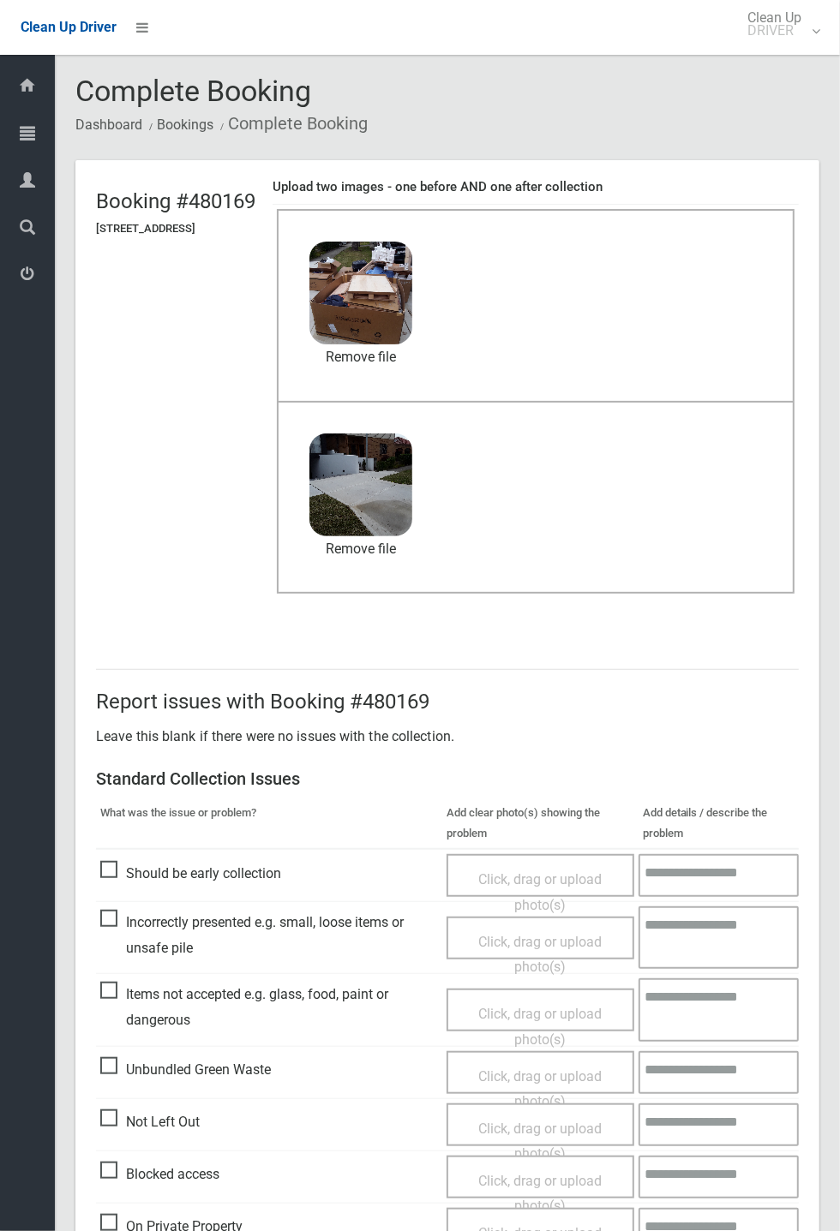
scroll to position [595, 0]
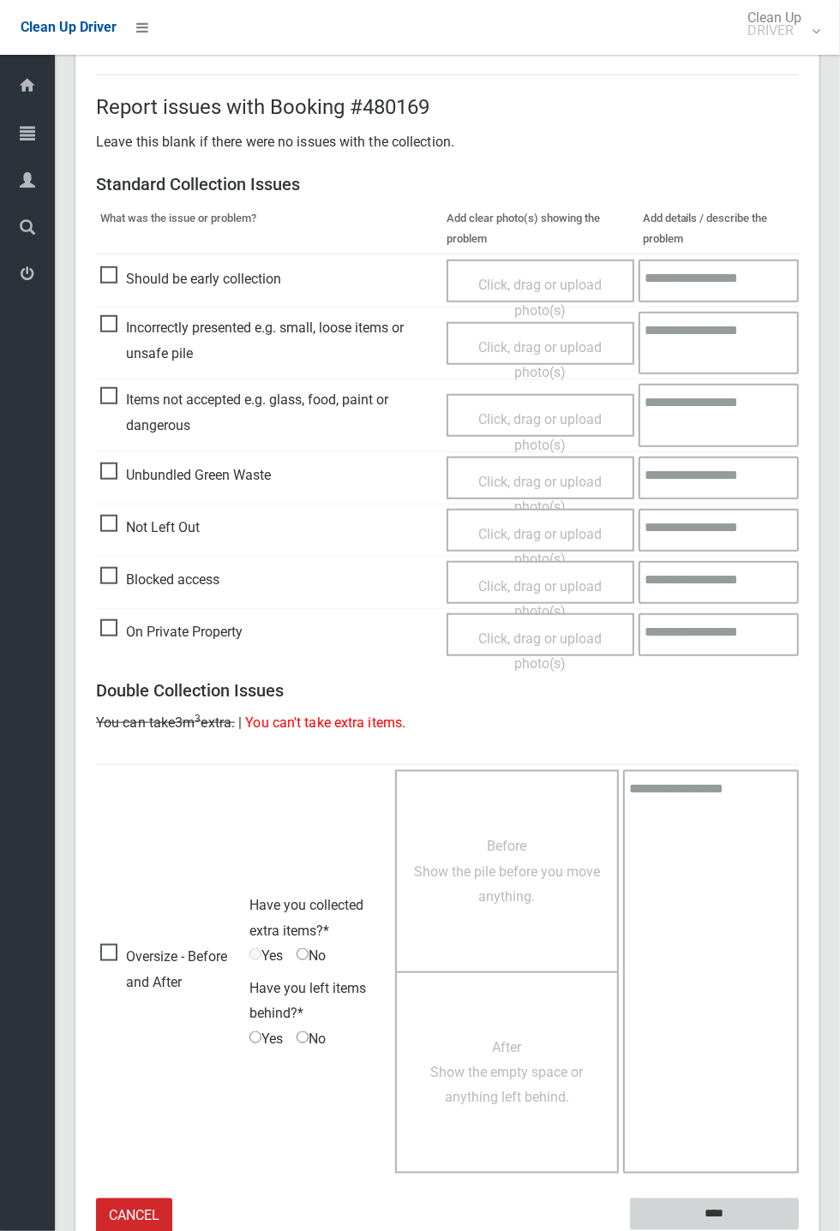
click at [799, 1230] on input "****" at bounding box center [714, 1215] width 169 height 32
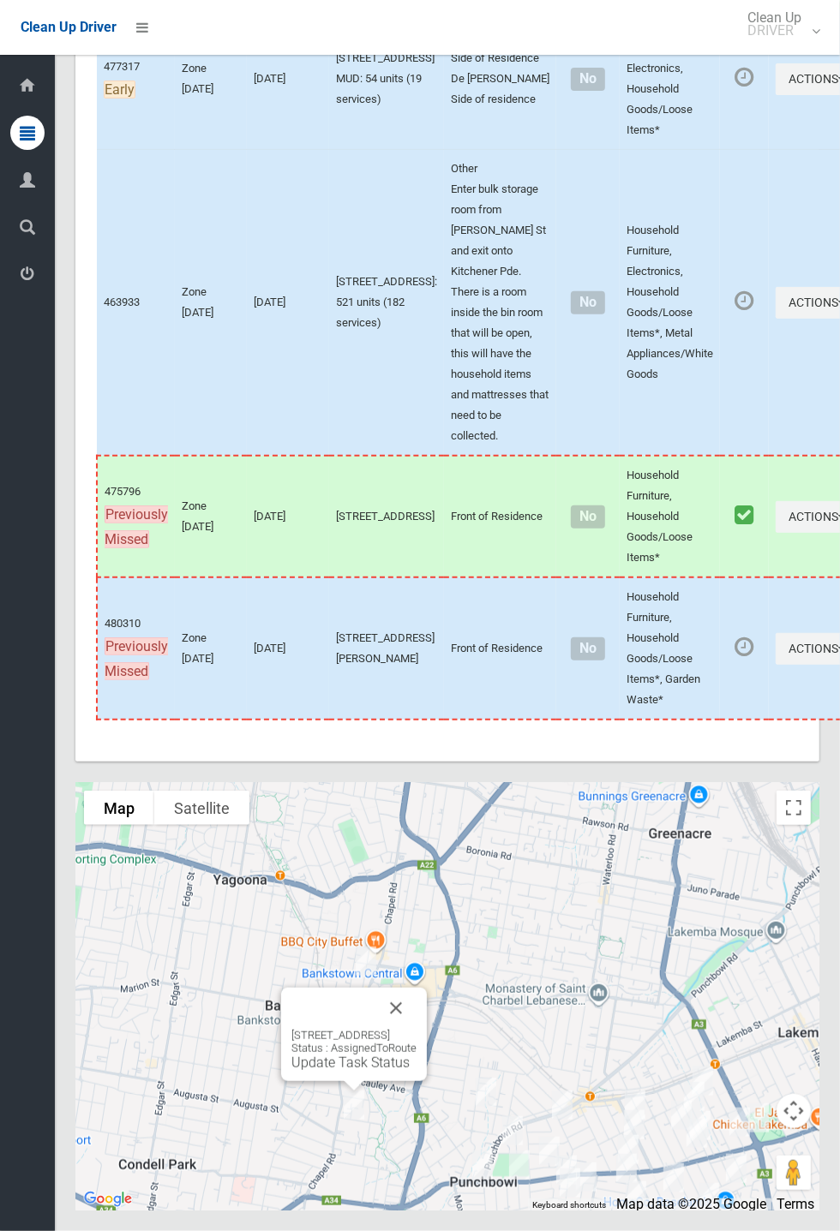
scroll to position [7839, 0]
click at [416, 1029] on button "Close" at bounding box center [395, 1008] width 41 height 41
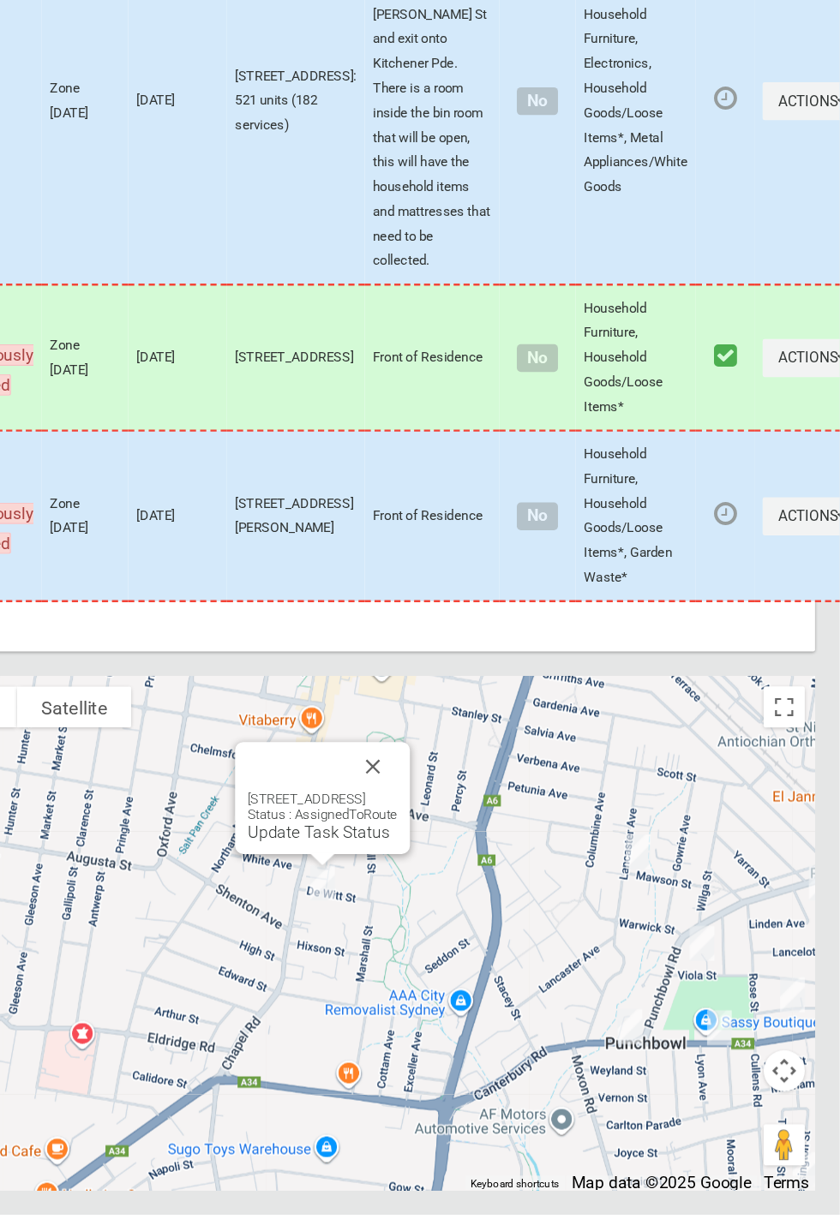
click at [471, 878] on button "Close" at bounding box center [450, 857] width 41 height 41
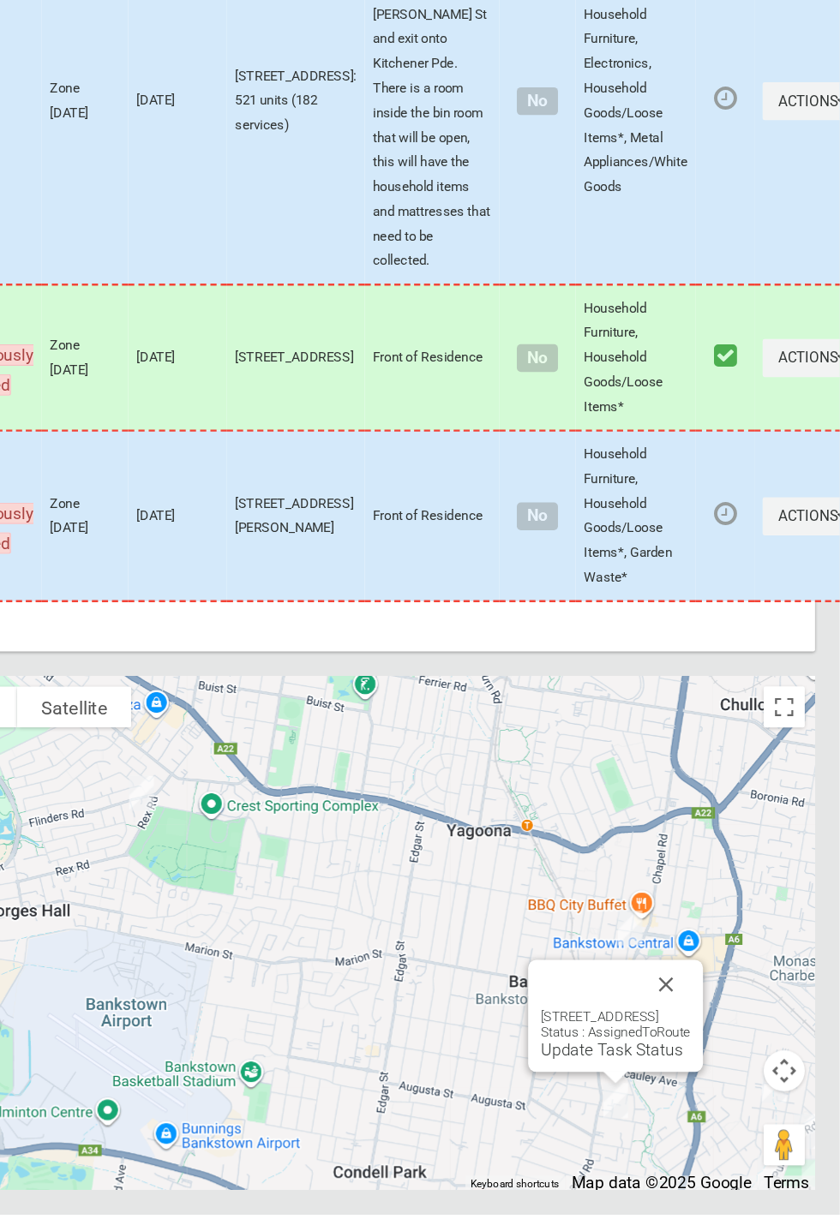
click at [612, 1102] on link "Update Task Status" at bounding box center [649, 1094] width 118 height 16
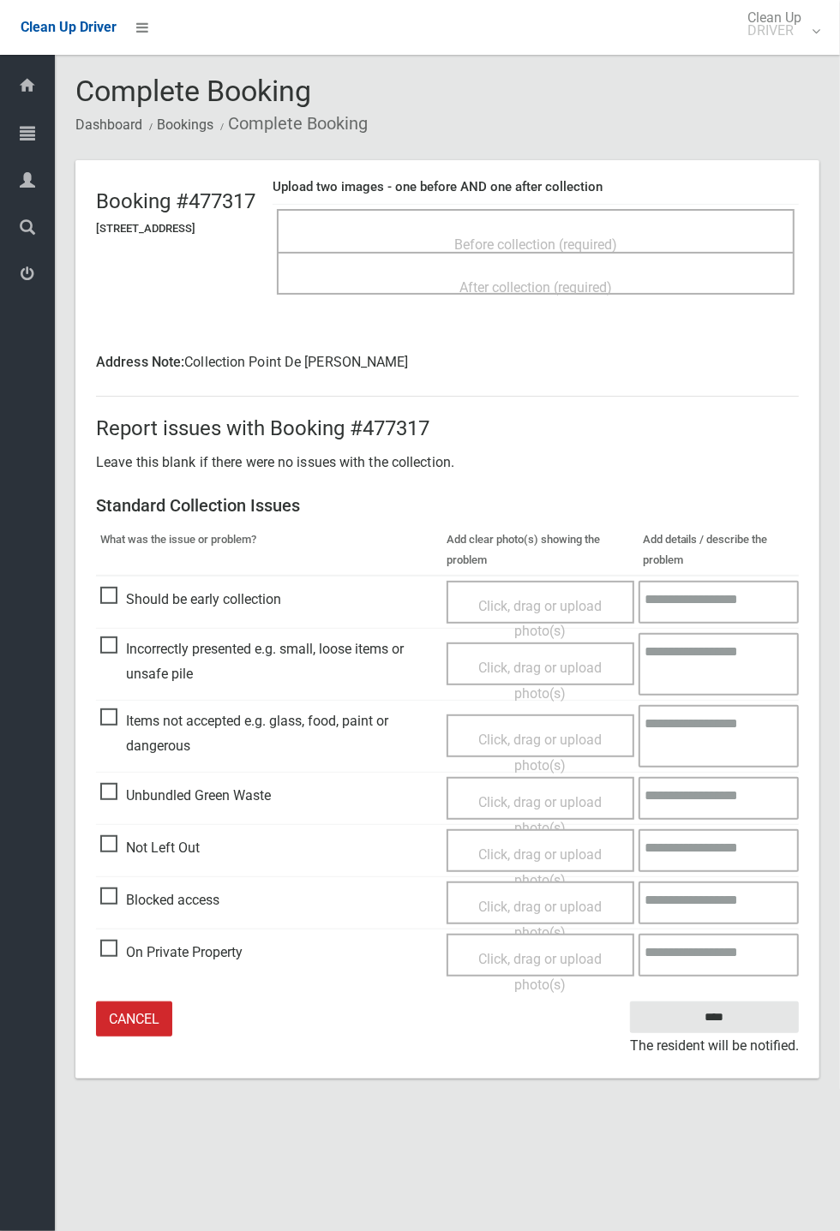
click at [535, 236] on span "Before collection (required)" at bounding box center [535, 244] width 163 height 16
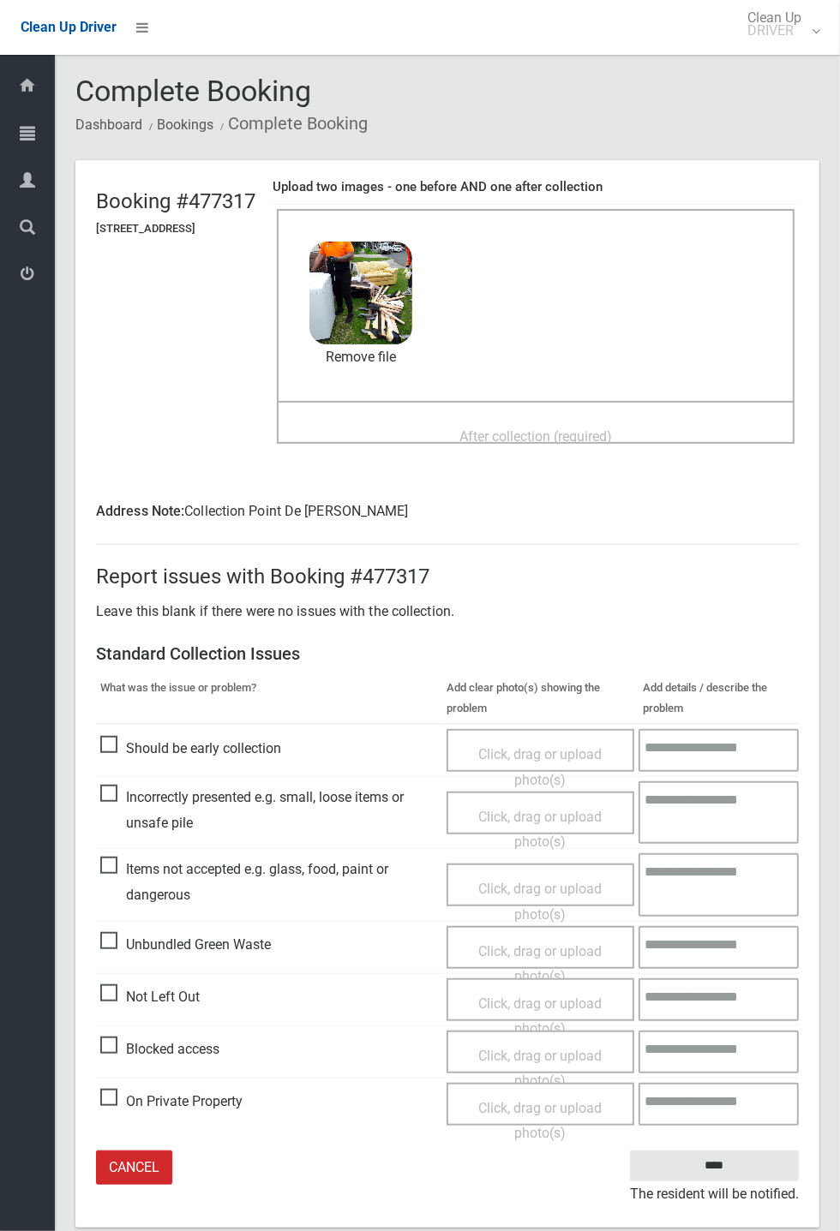
click at [511, 428] on span "After collection (required)" at bounding box center [535, 436] width 153 height 16
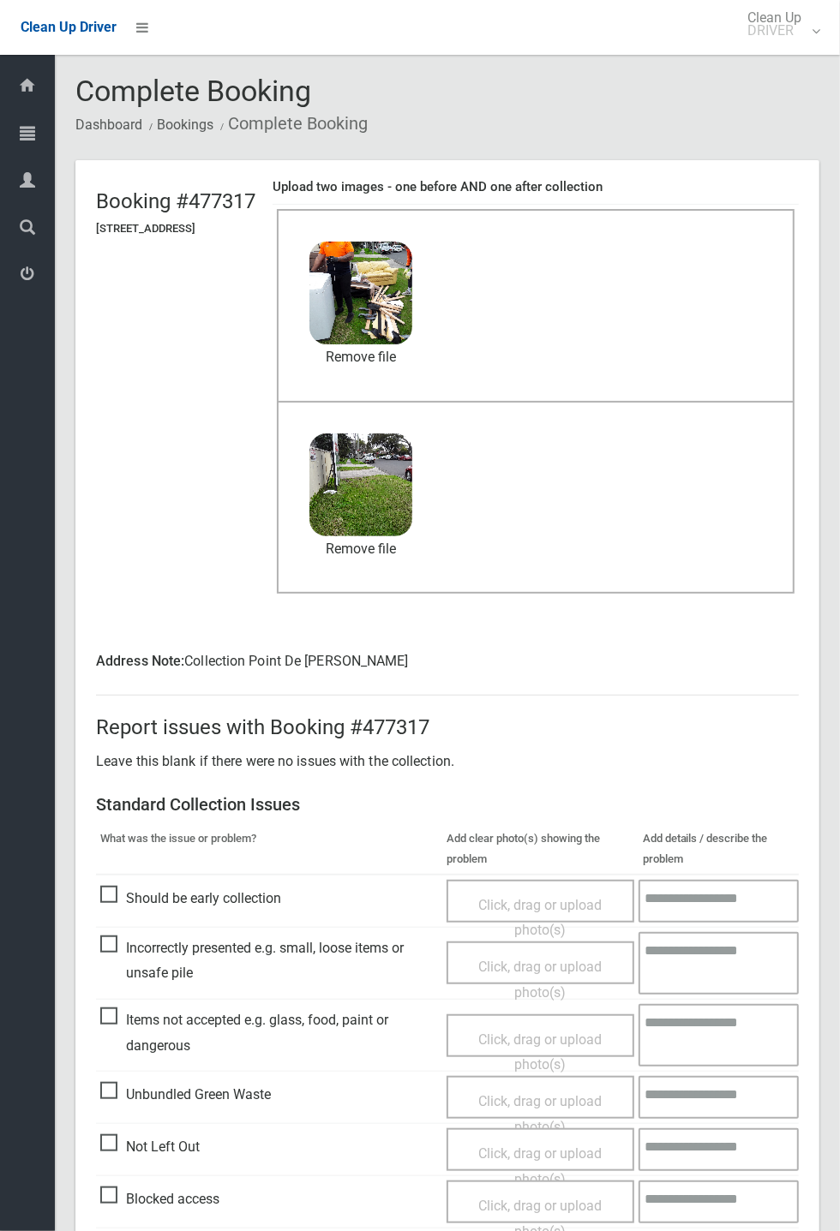
scroll to position [105, 0]
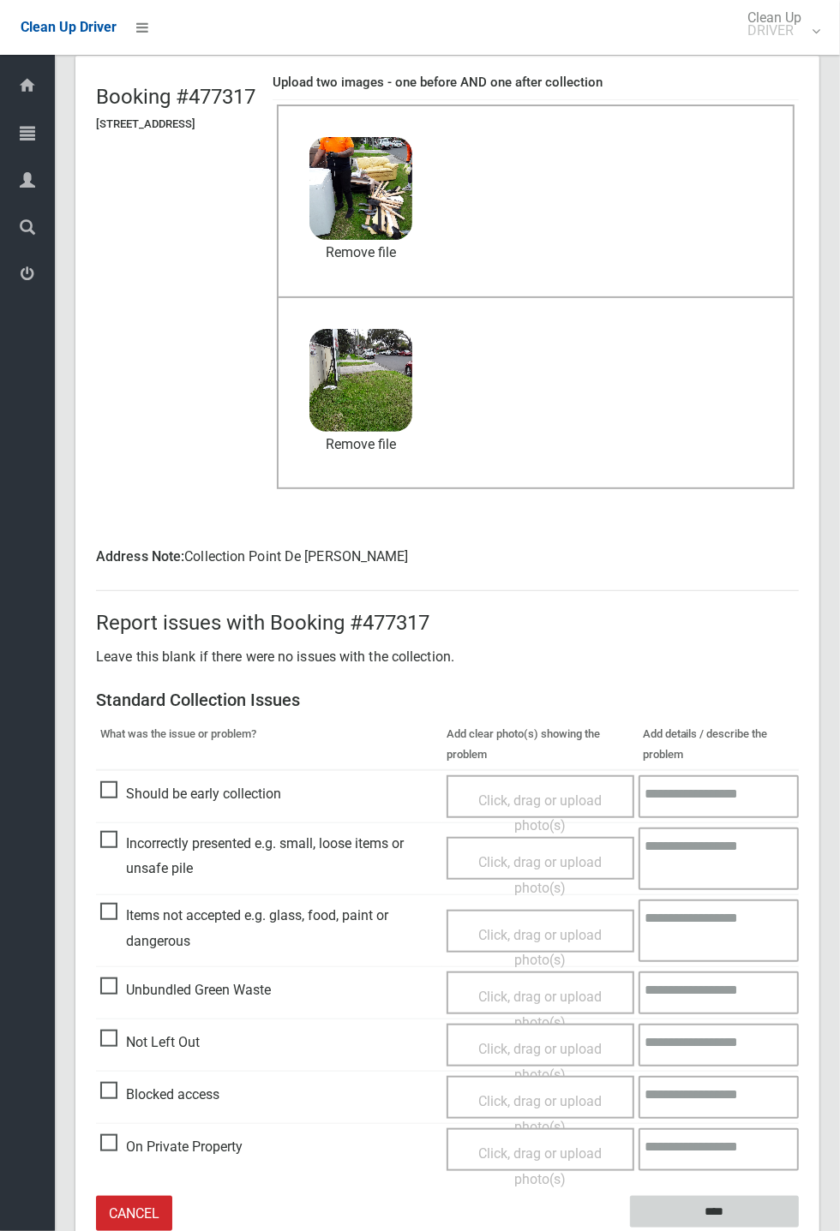
click at [799, 1228] on input "****" at bounding box center [714, 1212] width 169 height 32
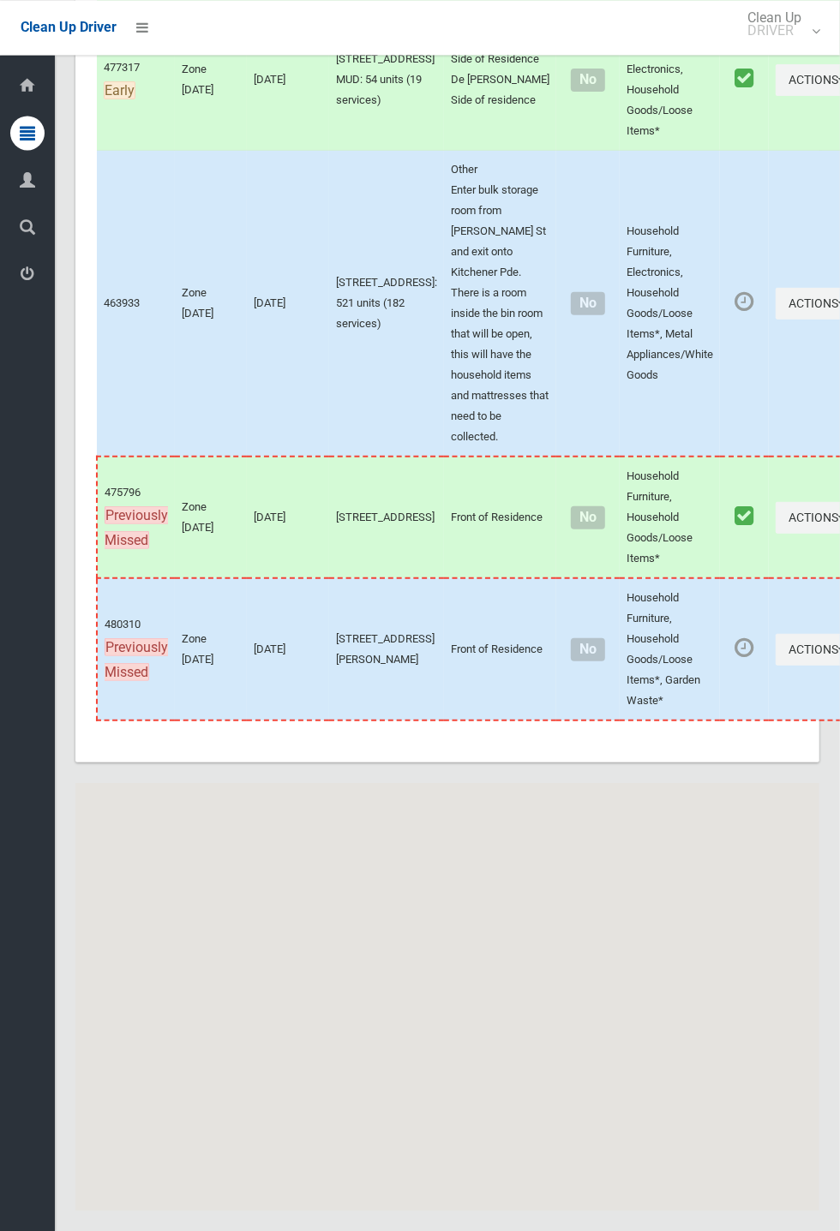
scroll to position [7839, 0]
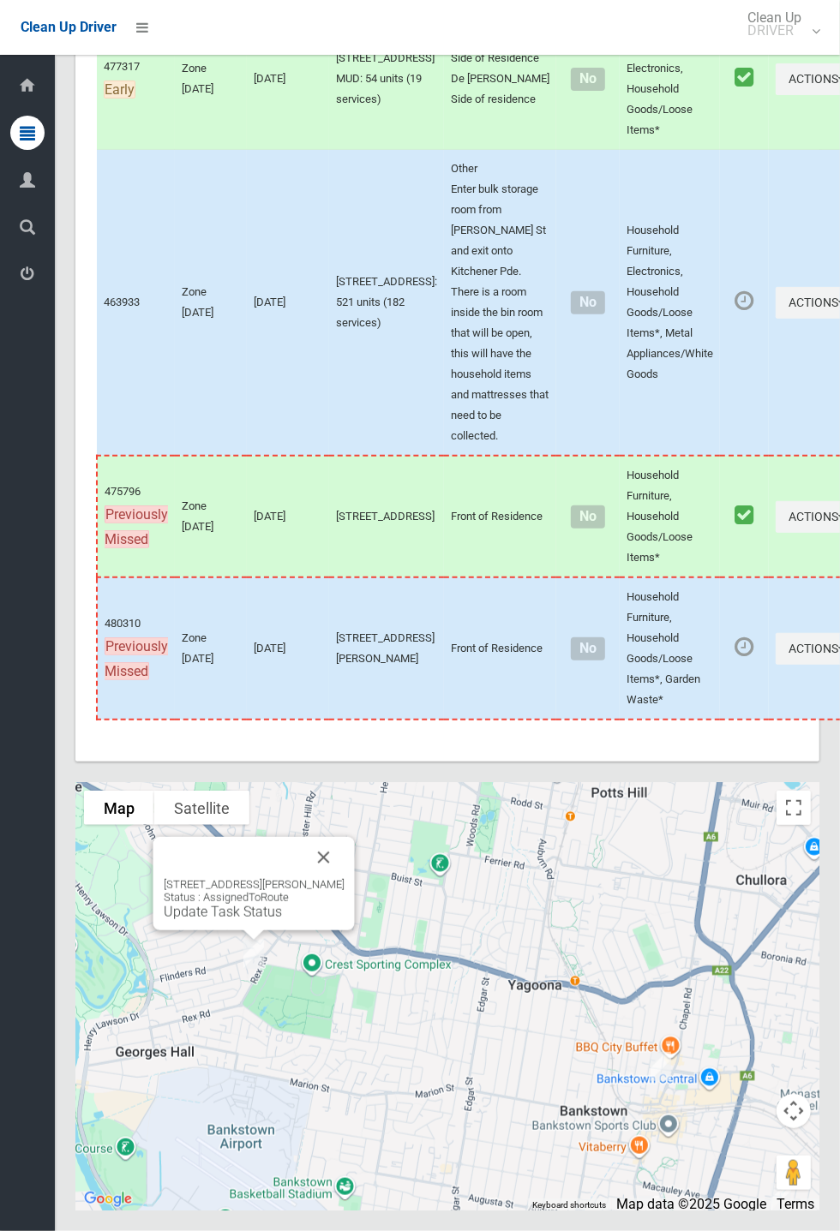
click at [344, 920] on div "14 Anembo Avenue, GEORGES HALL NSW 2198 Status : AssignedToRoute Update Task St…" at bounding box center [254, 899] width 181 height 42
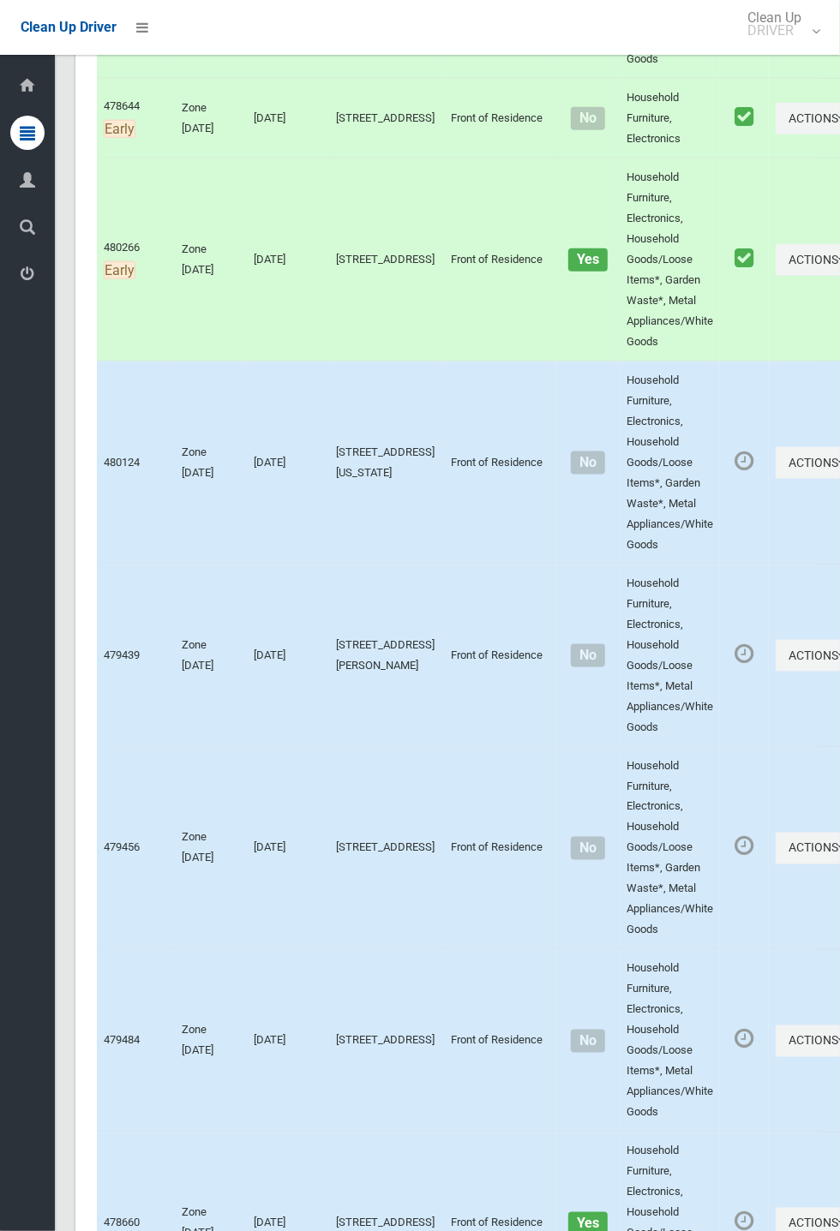
scroll to position [881, 0]
click at [839, 671] on button "Actions" at bounding box center [816, 655] width 82 height 32
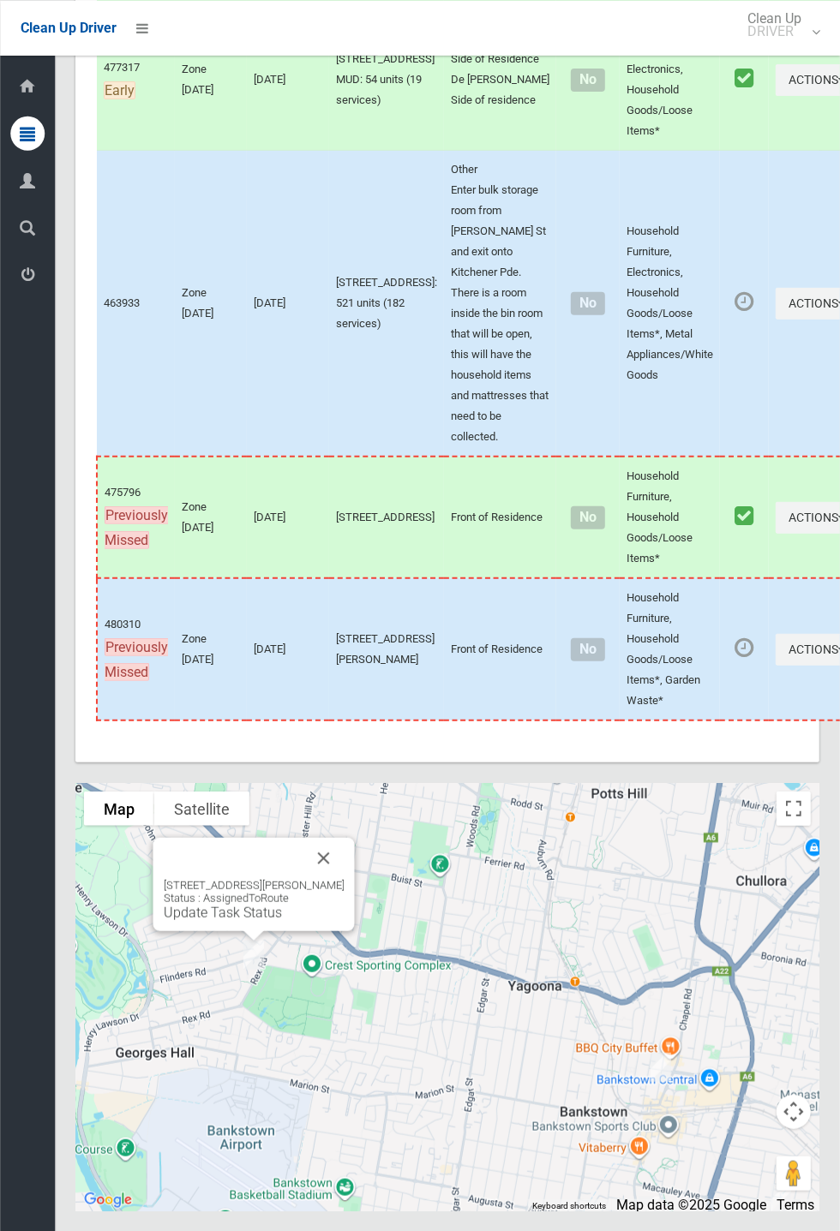
scroll to position [7839, 0]
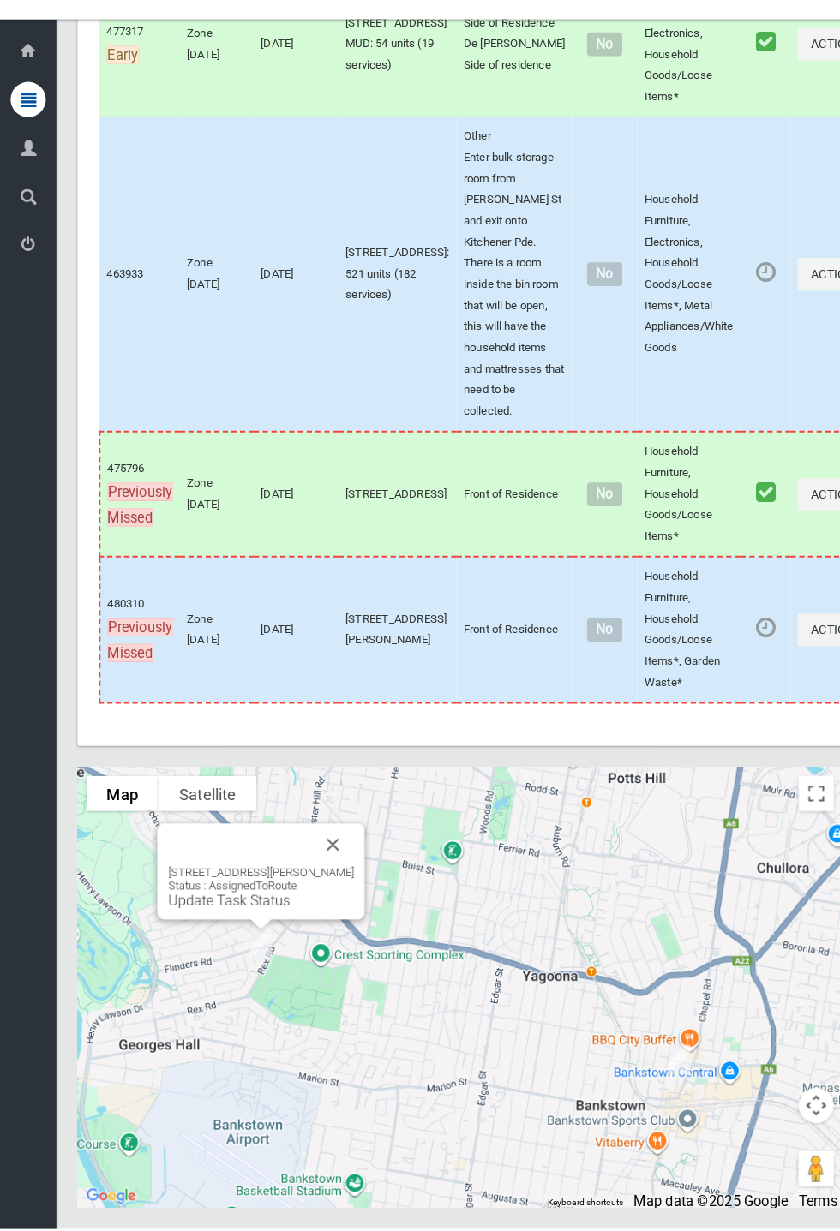
click at [372, 918] on div at bounding box center [420, 615] width 840 height 1231
click at [344, 878] on button "Close" at bounding box center [323, 857] width 41 height 41
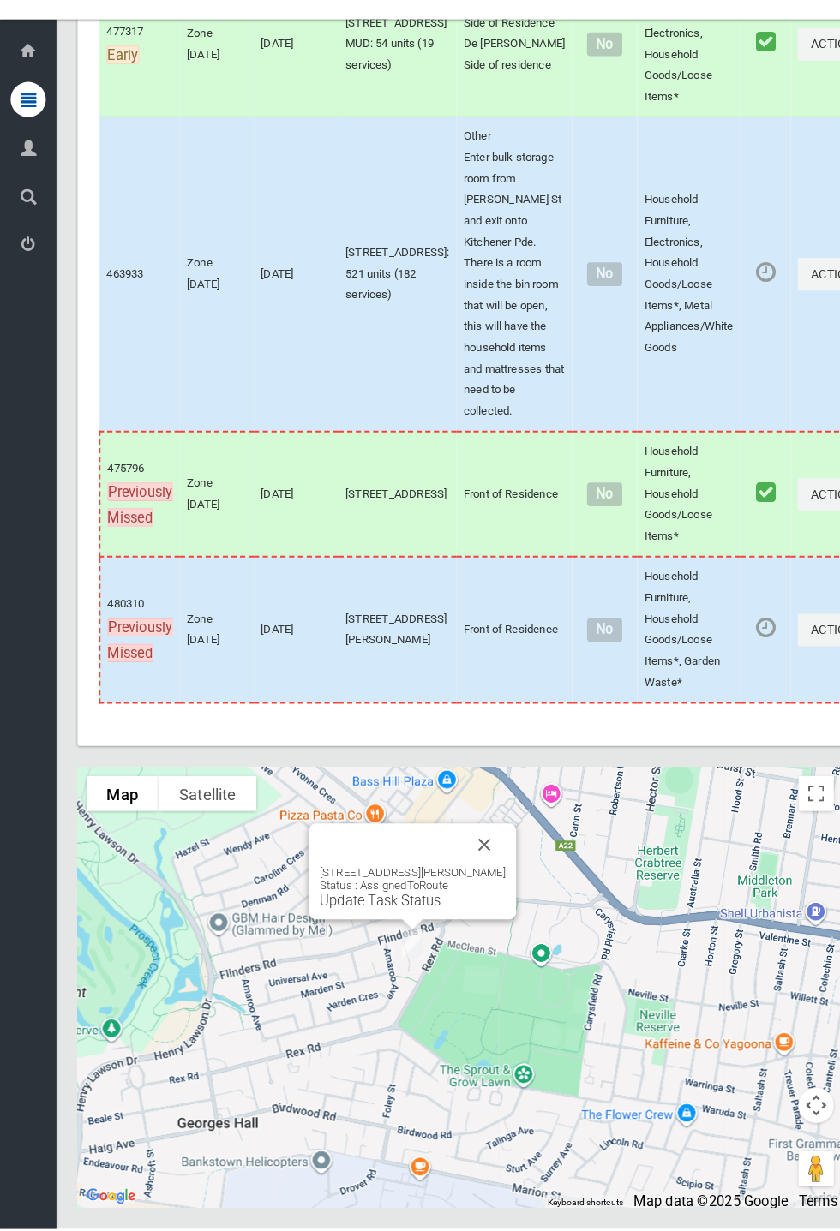
click at [502, 917] on div "14 Anembo Avenue, GEORGES HALL NSW 2198 Status : AssignedToRoute Update Task St…" at bounding box center [401, 883] width 201 height 93
click at [492, 878] on button "Close" at bounding box center [471, 857] width 41 height 41
click at [839, 665] on button "Actions" at bounding box center [816, 649] width 82 height 32
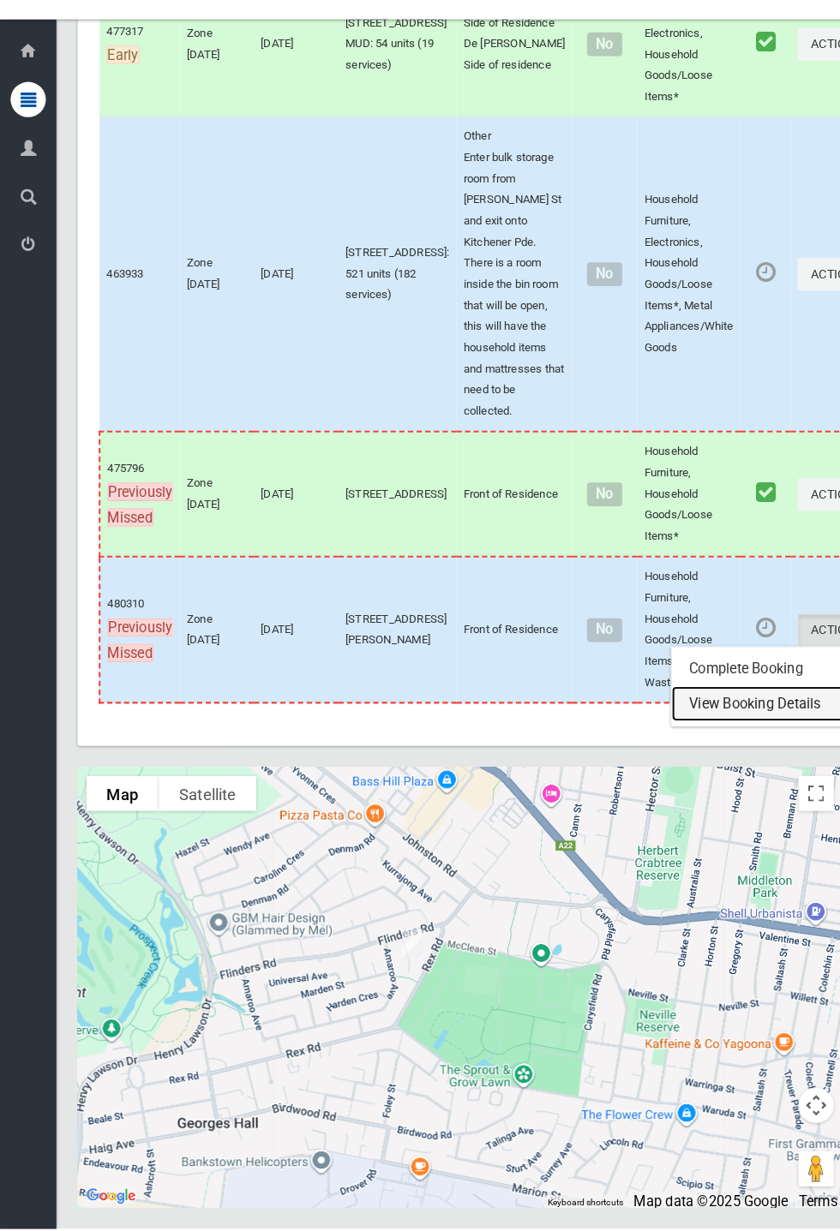
click at [726, 738] on link "View Booking Details" at bounding box center [755, 720] width 204 height 34
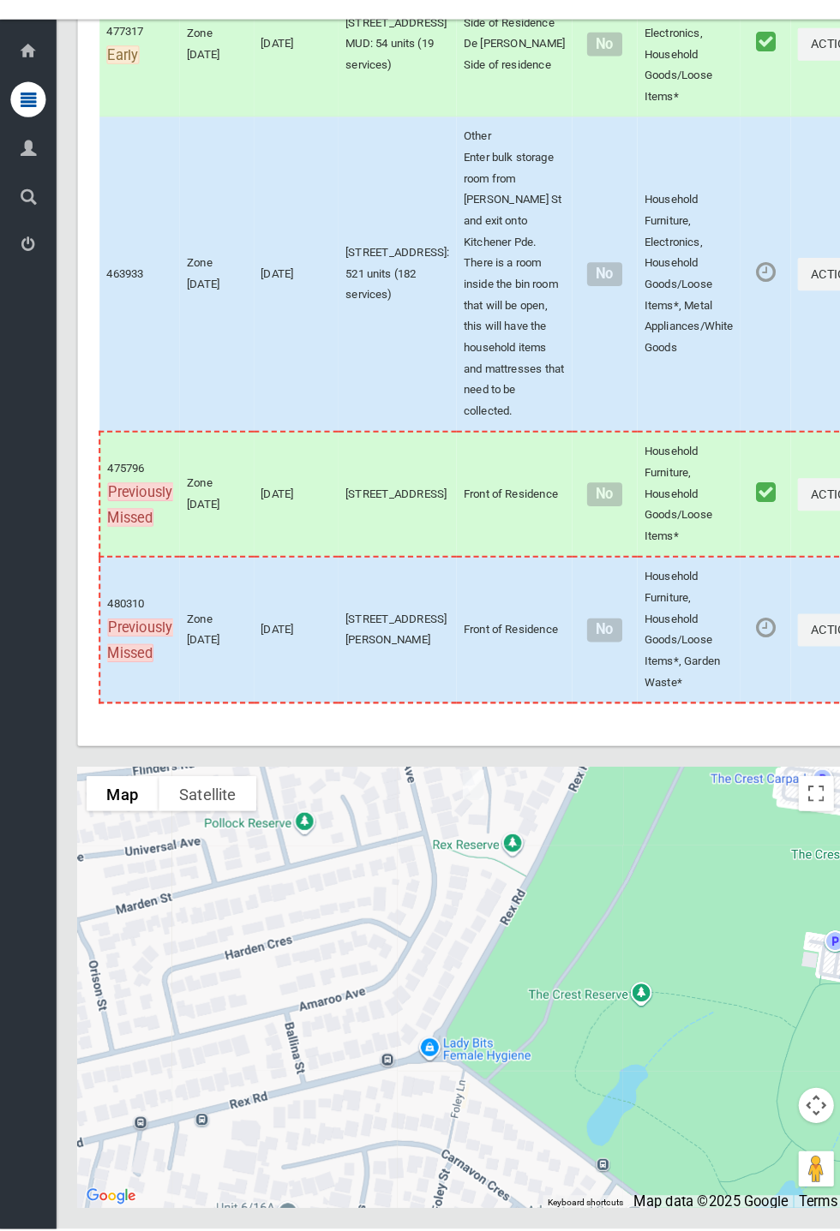
click at [799, 254] on td "Actions Complete Booking View Booking Details" at bounding box center [817, 303] width 97 height 307
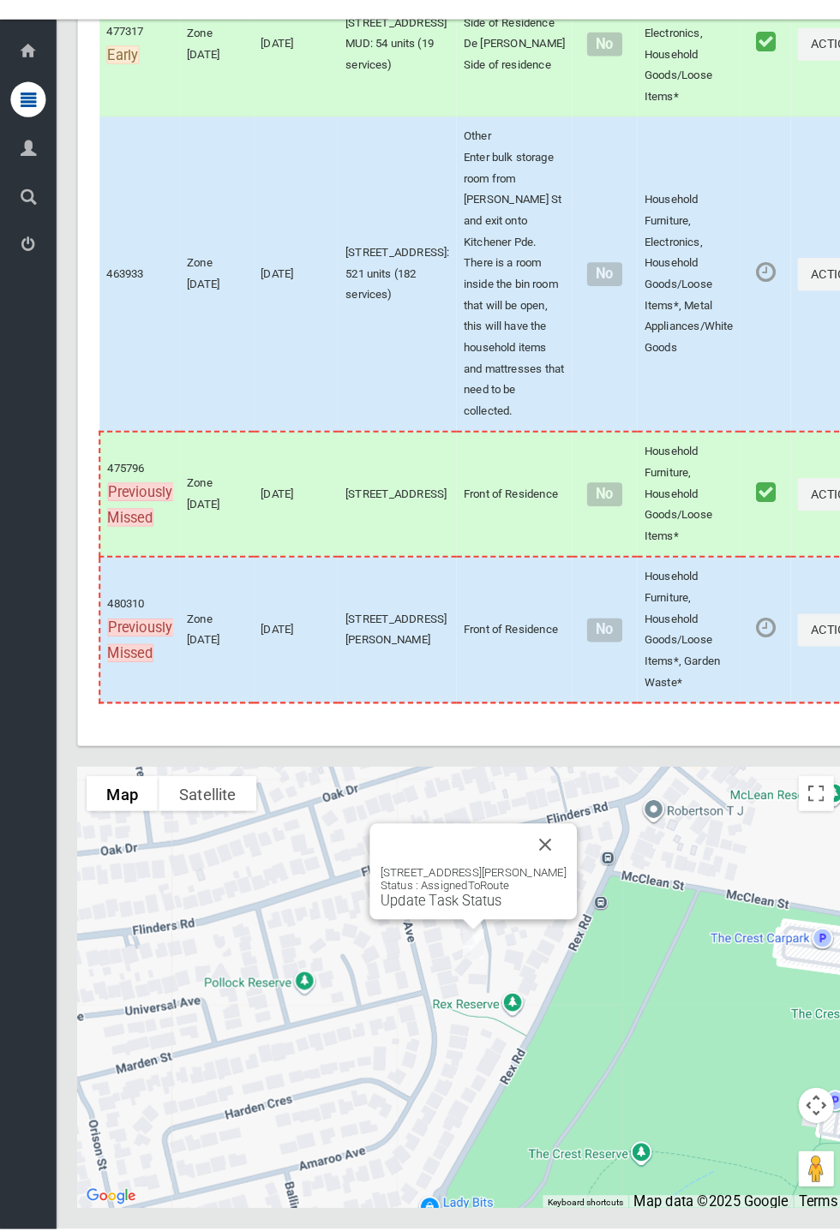
click at [561, 930] on div "14 Anembo Avenue, GEORGES HALL NSW 2198 Status : AssignedToRoute Update Task St…" at bounding box center [460, 883] width 201 height 93
click at [799, 519] on td "Actions Unmark as Collected View Booking Details" at bounding box center [817, 517] width 97 height 122
click at [551, 878] on button "Close" at bounding box center [530, 857] width 41 height 41
click at [426, 920] on link "Update Task Status" at bounding box center [429, 912] width 118 height 16
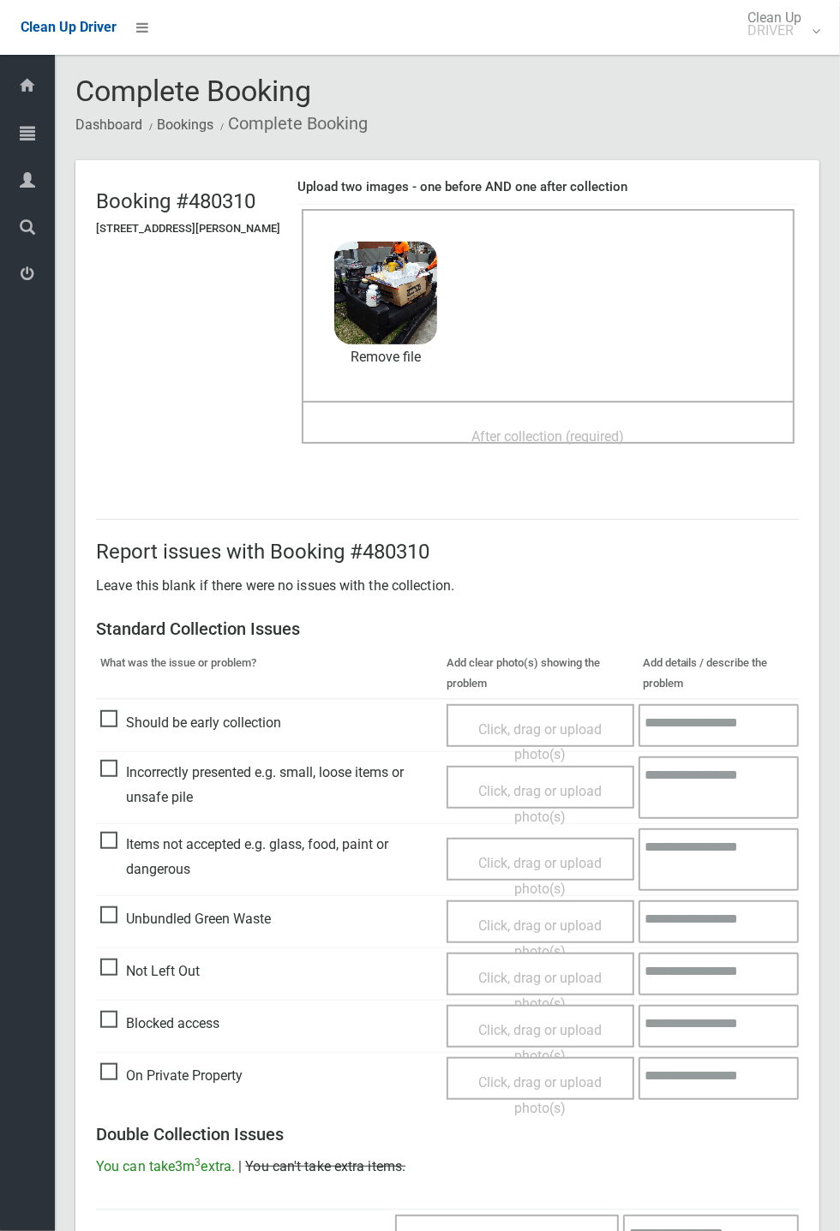
click at [497, 432] on span "After collection (required)" at bounding box center [548, 436] width 153 height 16
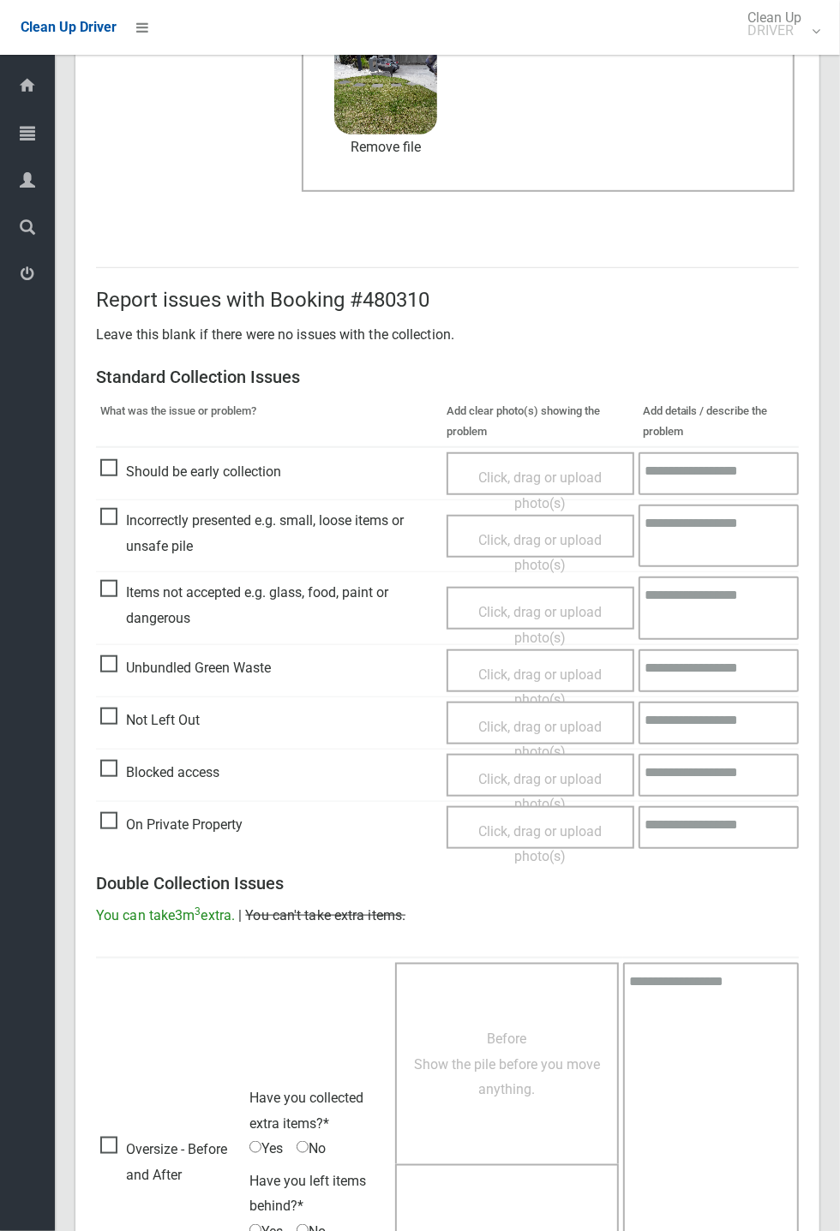
scroll to position [595, 0]
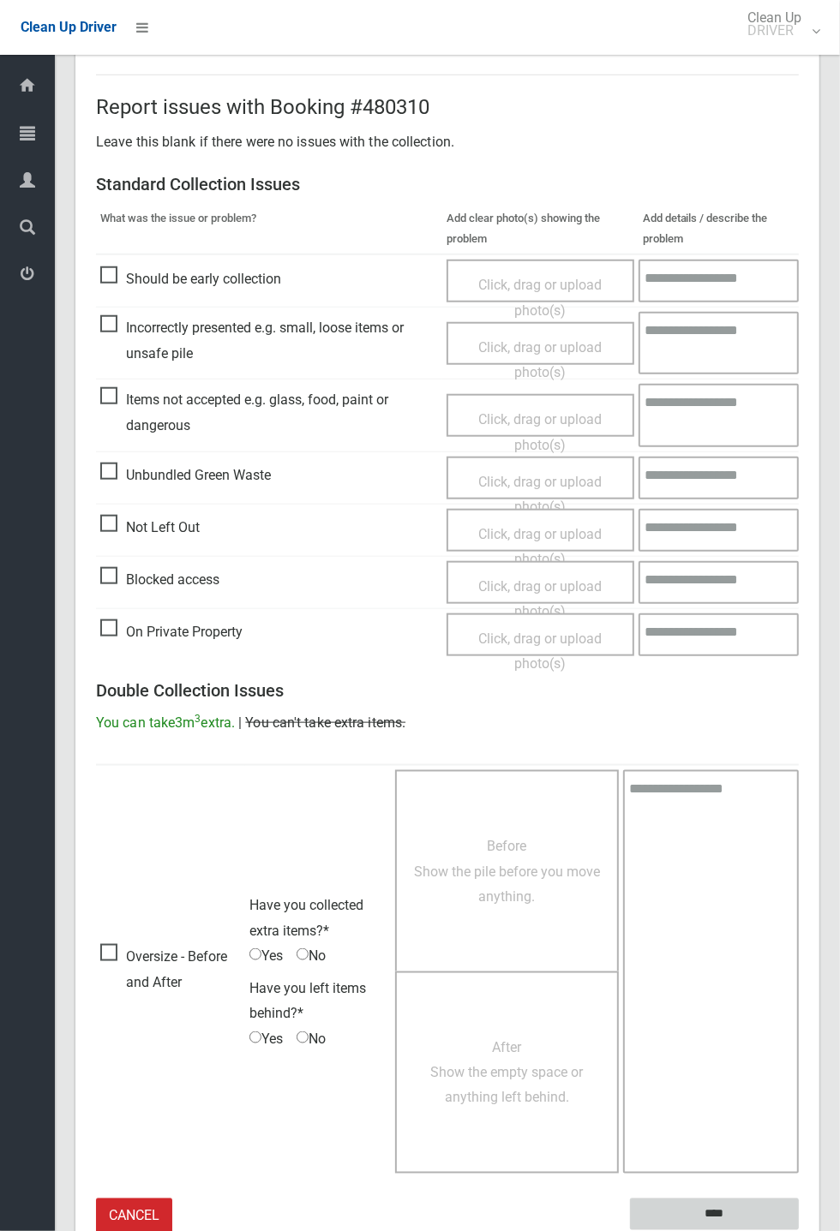
click at [799, 1230] on input "****" at bounding box center [714, 1215] width 169 height 32
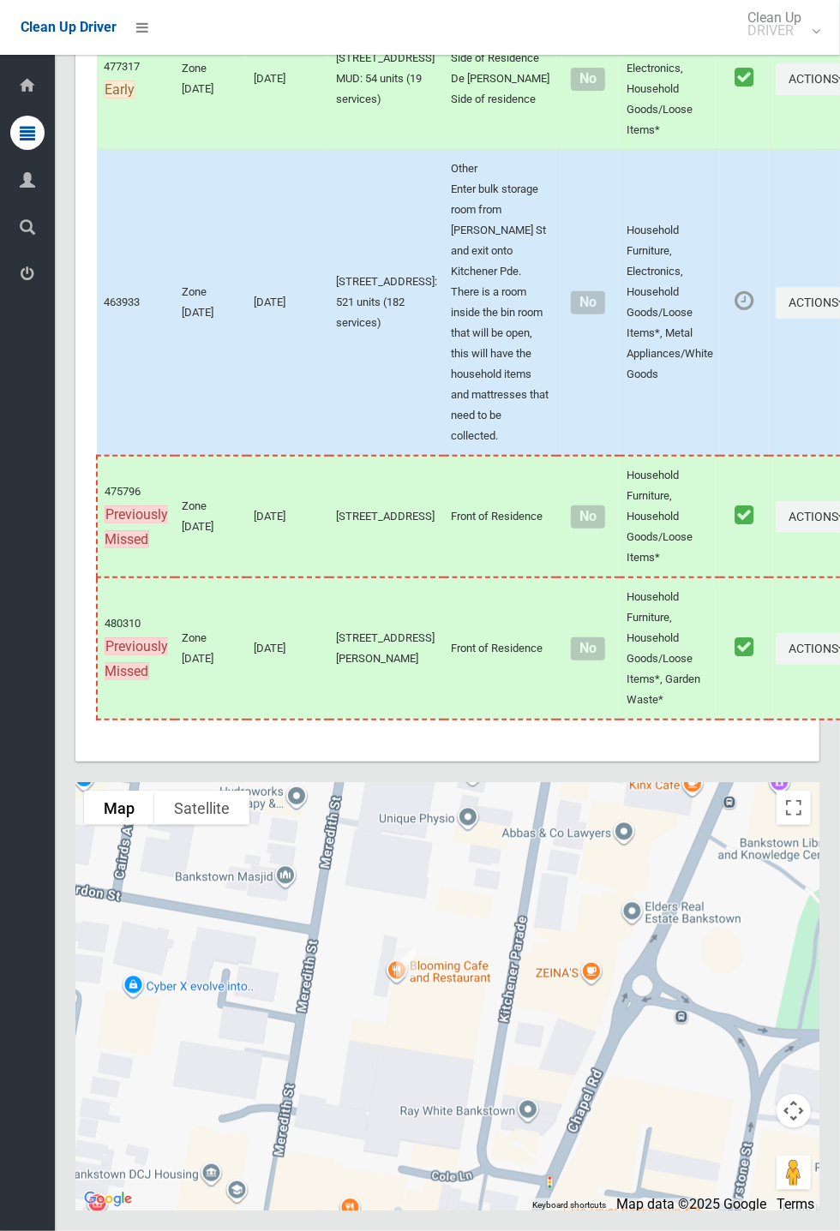
scroll to position [7839, 0]
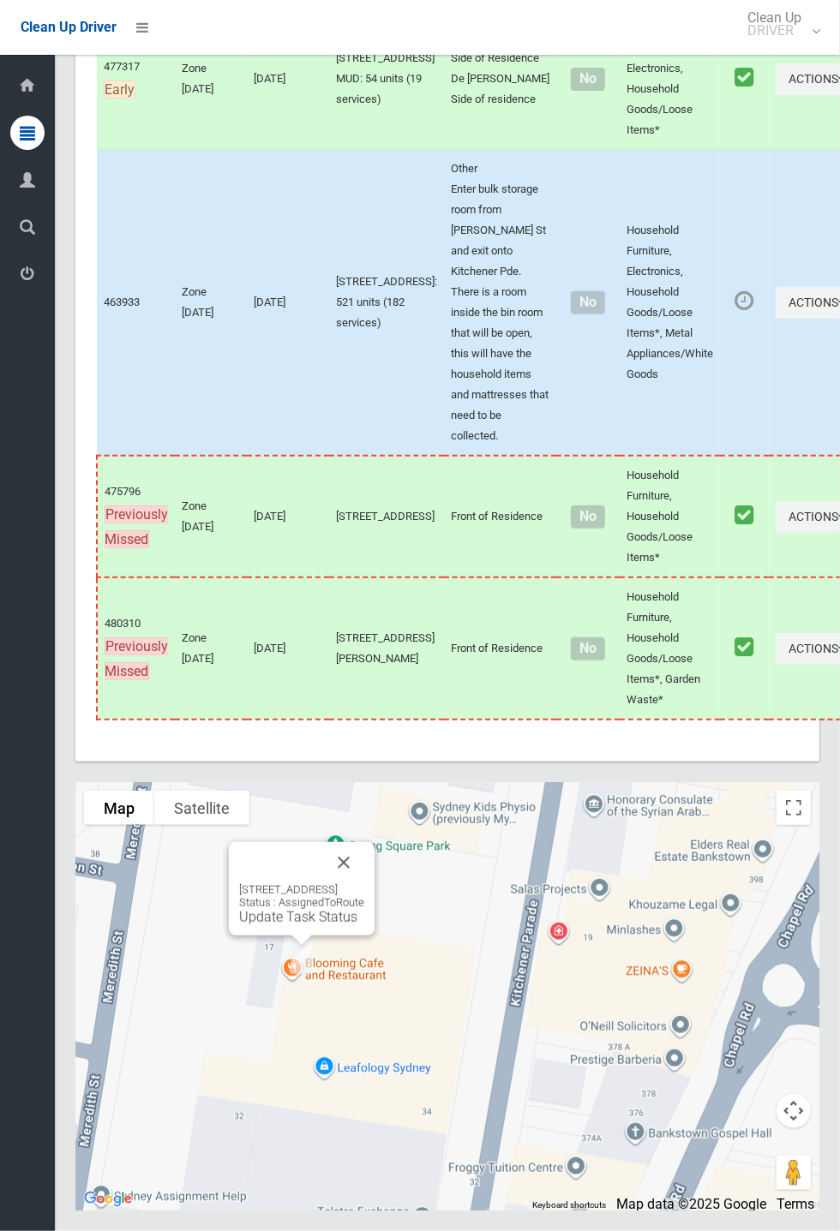
click at [284, 925] on link "Update Task Status" at bounding box center [298, 917] width 118 height 16
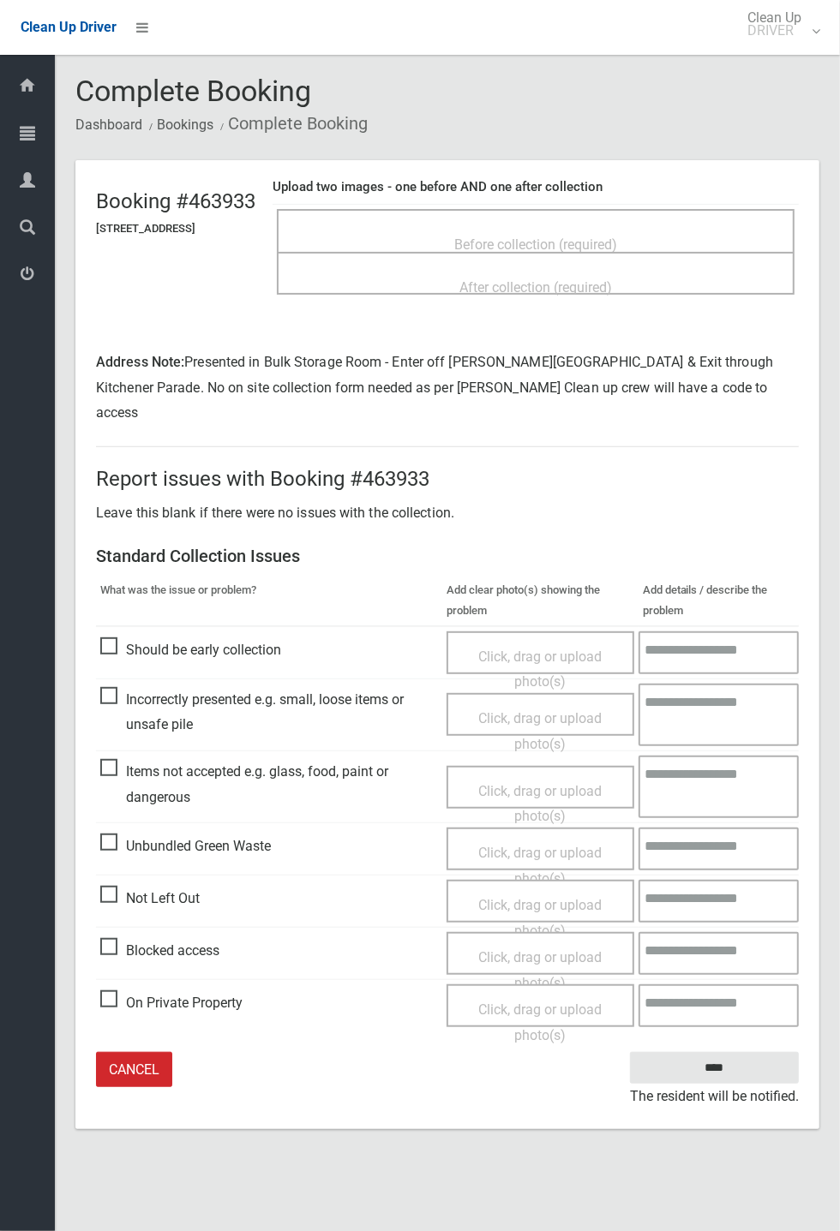
click at [547, 236] on span "Before collection (required)" at bounding box center [535, 244] width 163 height 16
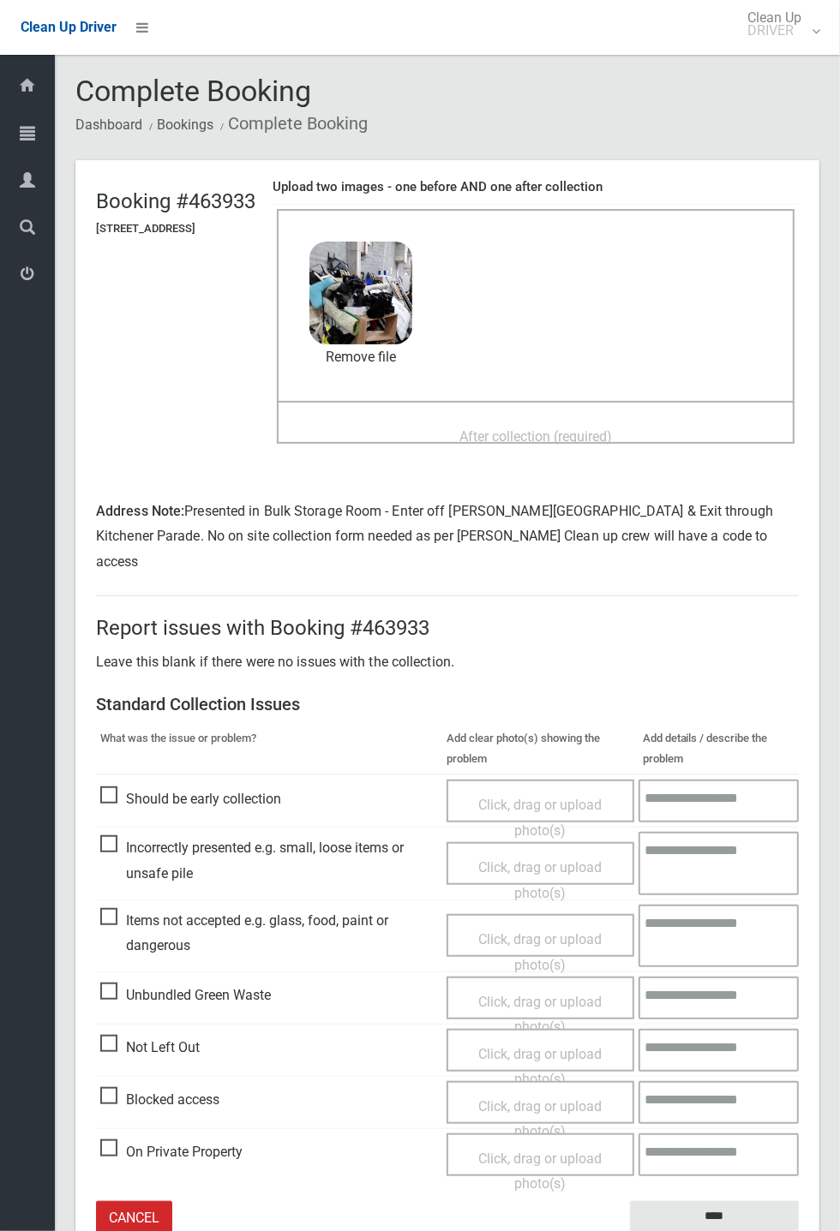
click at [525, 428] on span "After collection (required)" at bounding box center [535, 436] width 153 height 16
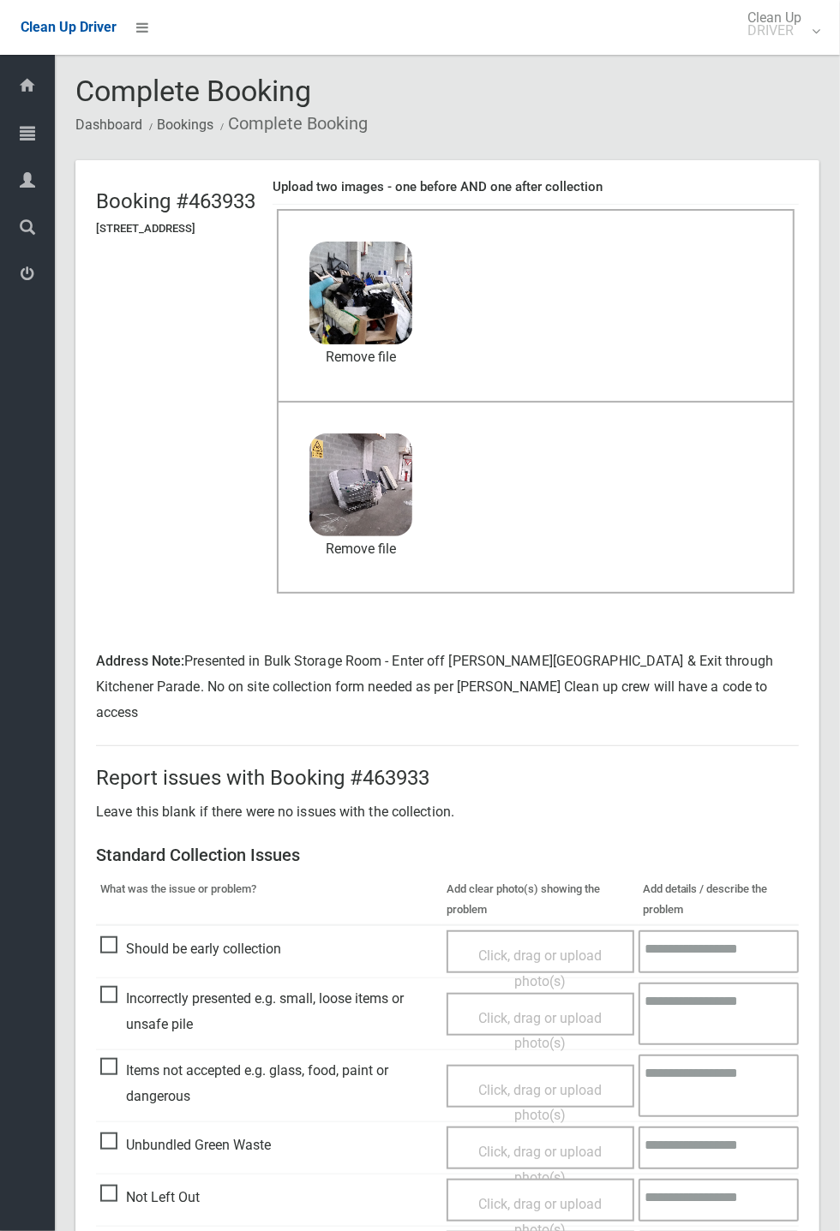
scroll to position [129, 0]
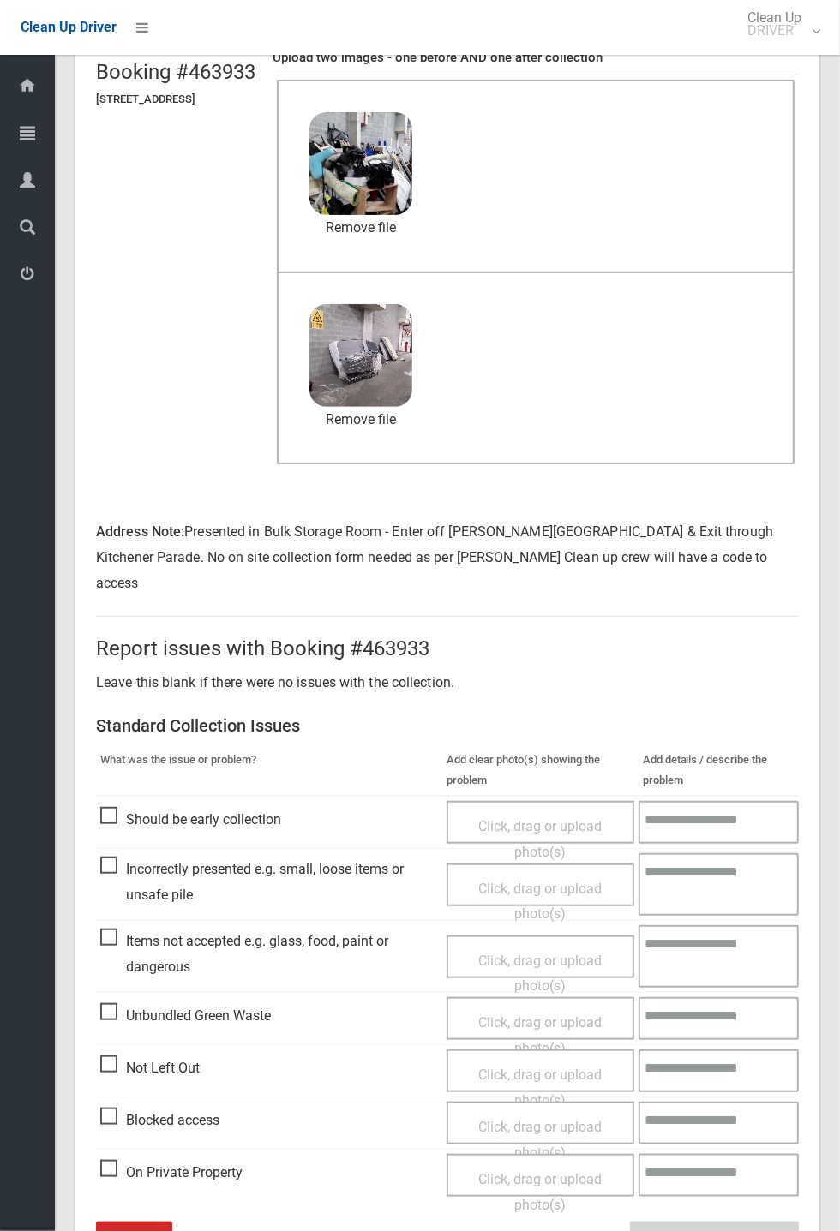
click at [799, 1230] on input "****" at bounding box center [714, 1238] width 169 height 32
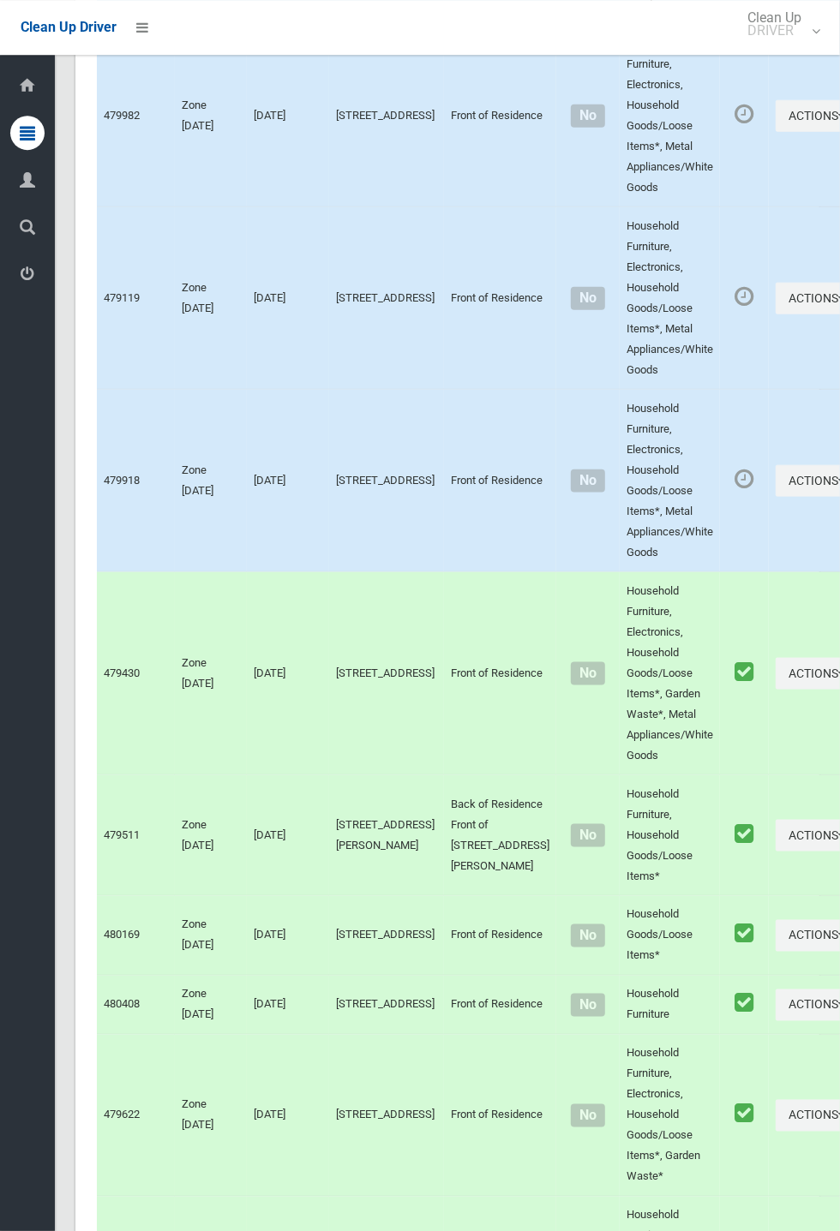
scroll to position [7839, 0]
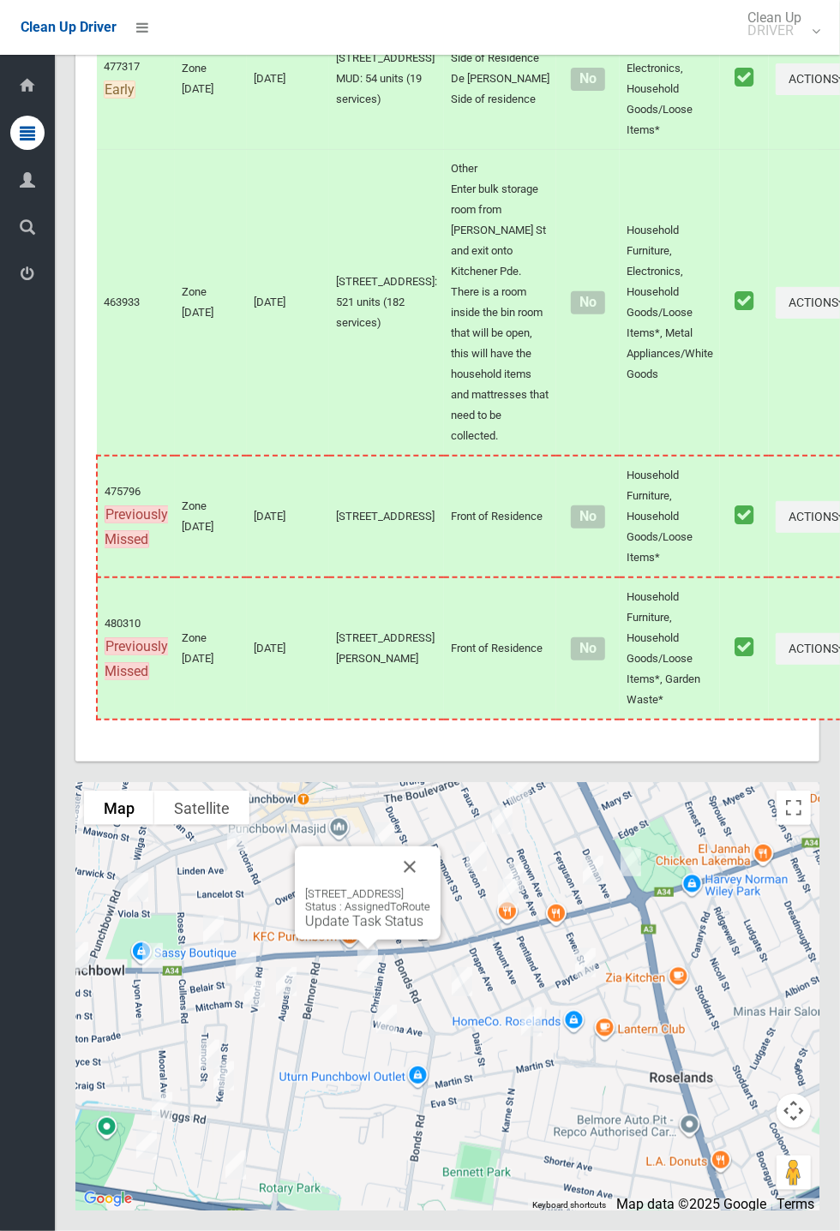
click at [430, 888] on button "Close" at bounding box center [409, 866] width 41 height 41
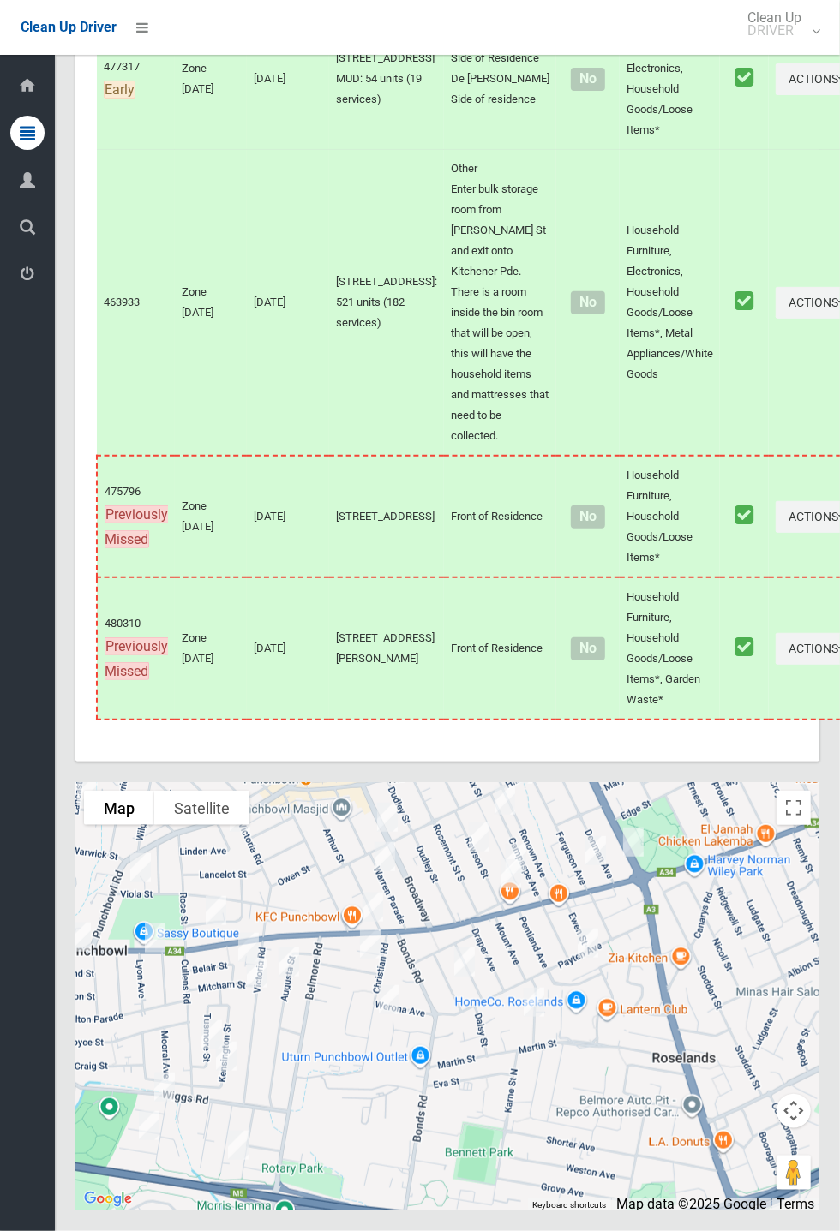
click at [633, 1061] on div at bounding box center [447, 996] width 744 height 428
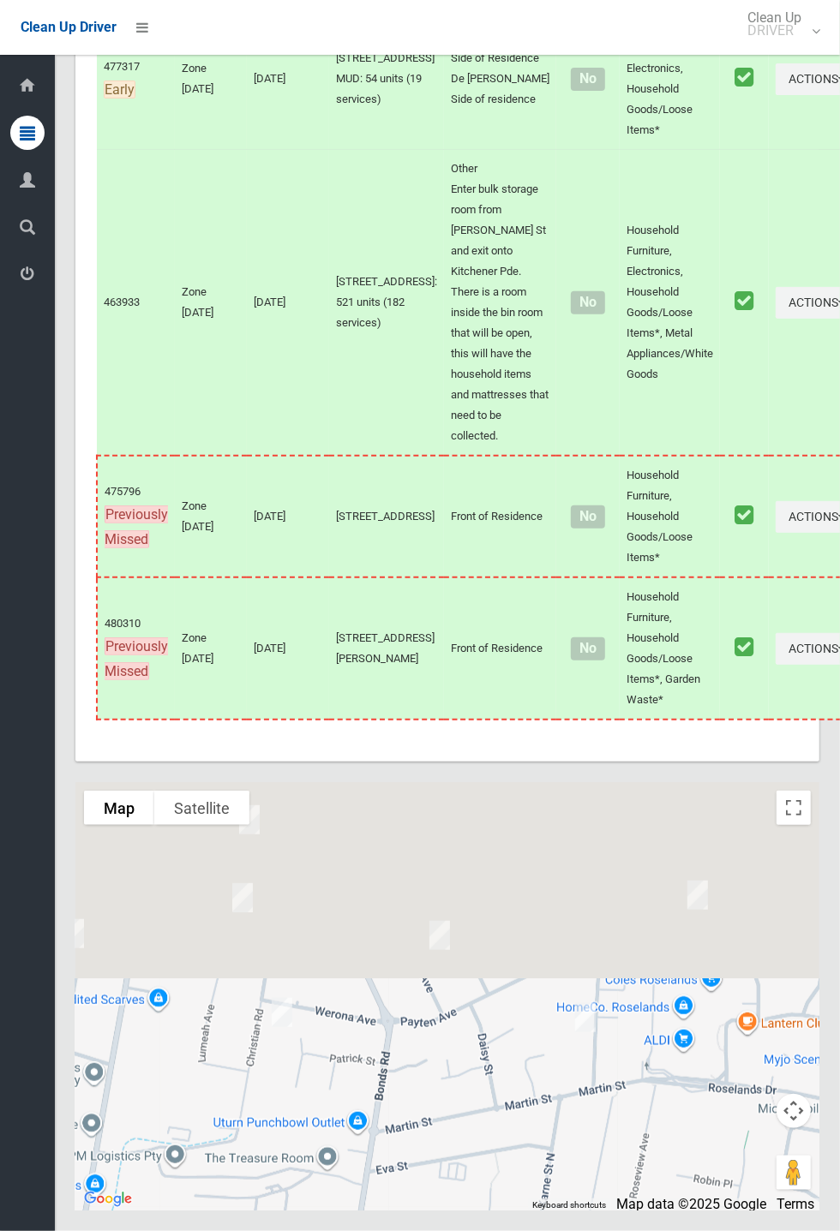
scroll to position [7839, 0]
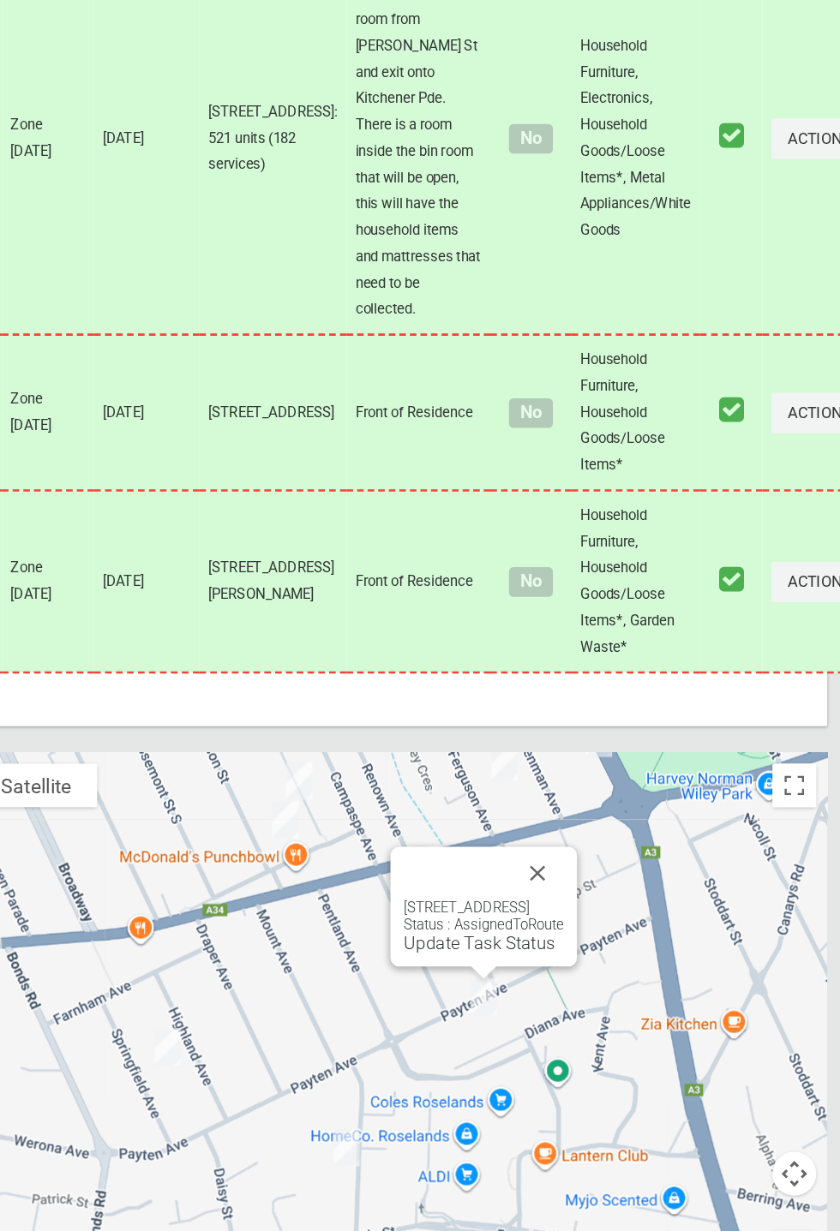
click at [613, 897] on button "Close" at bounding box center [592, 876] width 41 height 41
click at [507, 939] on link "Update Task Status" at bounding box center [547, 931] width 118 height 16
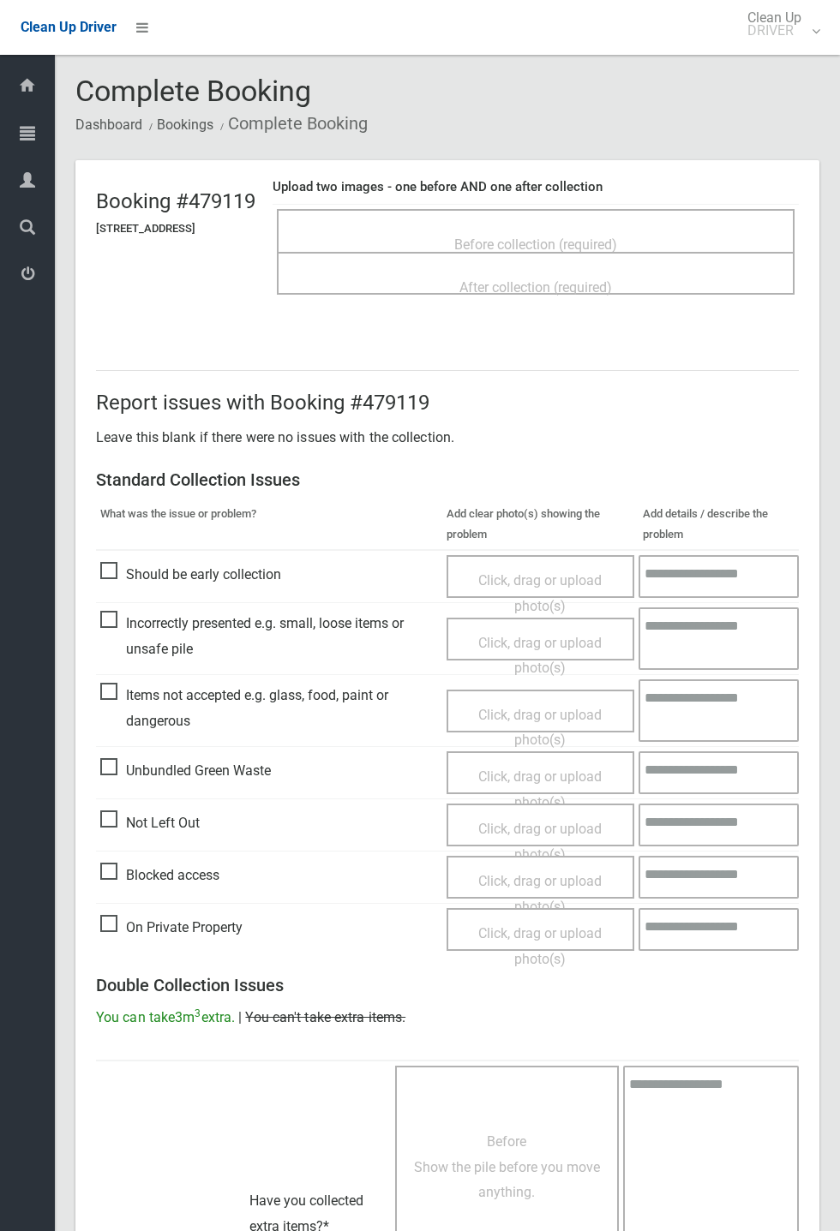
click at [613, 228] on div "Before collection (required)" at bounding box center [536, 244] width 480 height 32
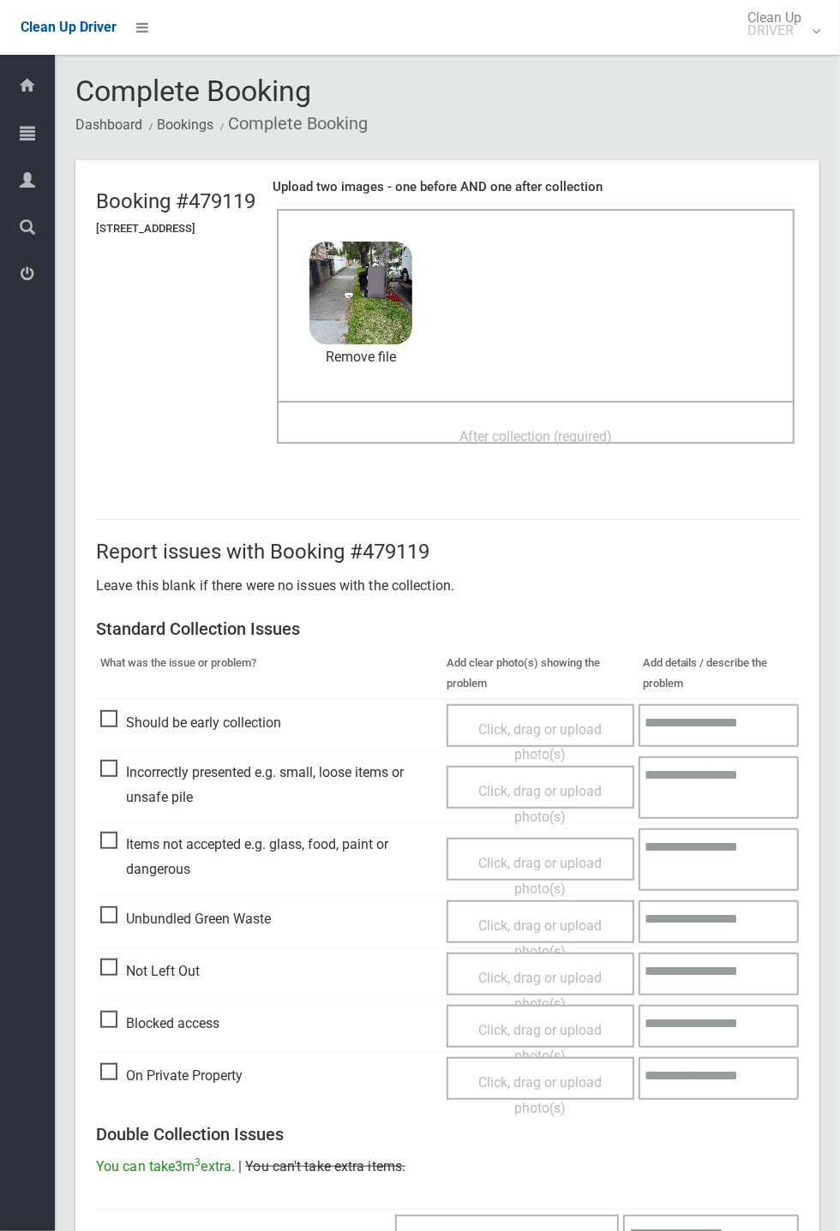
click at [540, 428] on span "After collection (required)" at bounding box center [535, 436] width 153 height 16
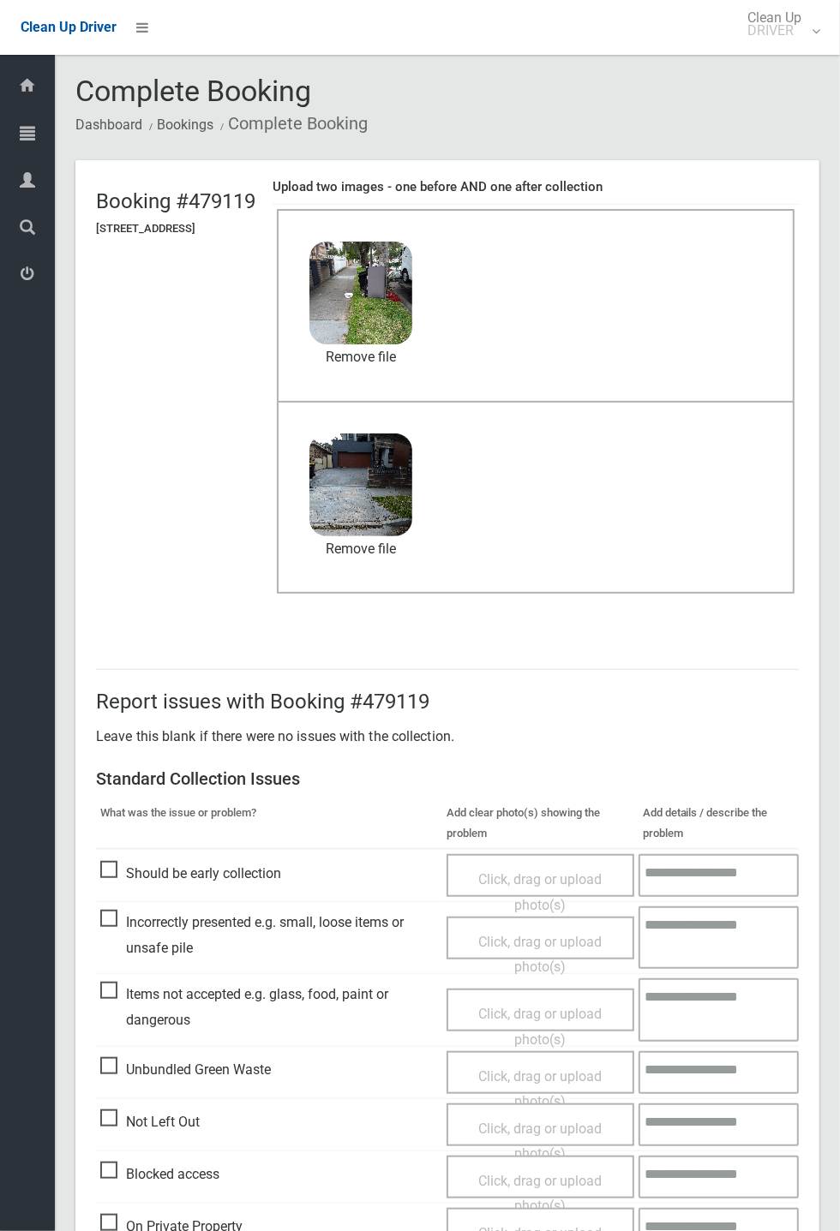
scroll to position [595, 0]
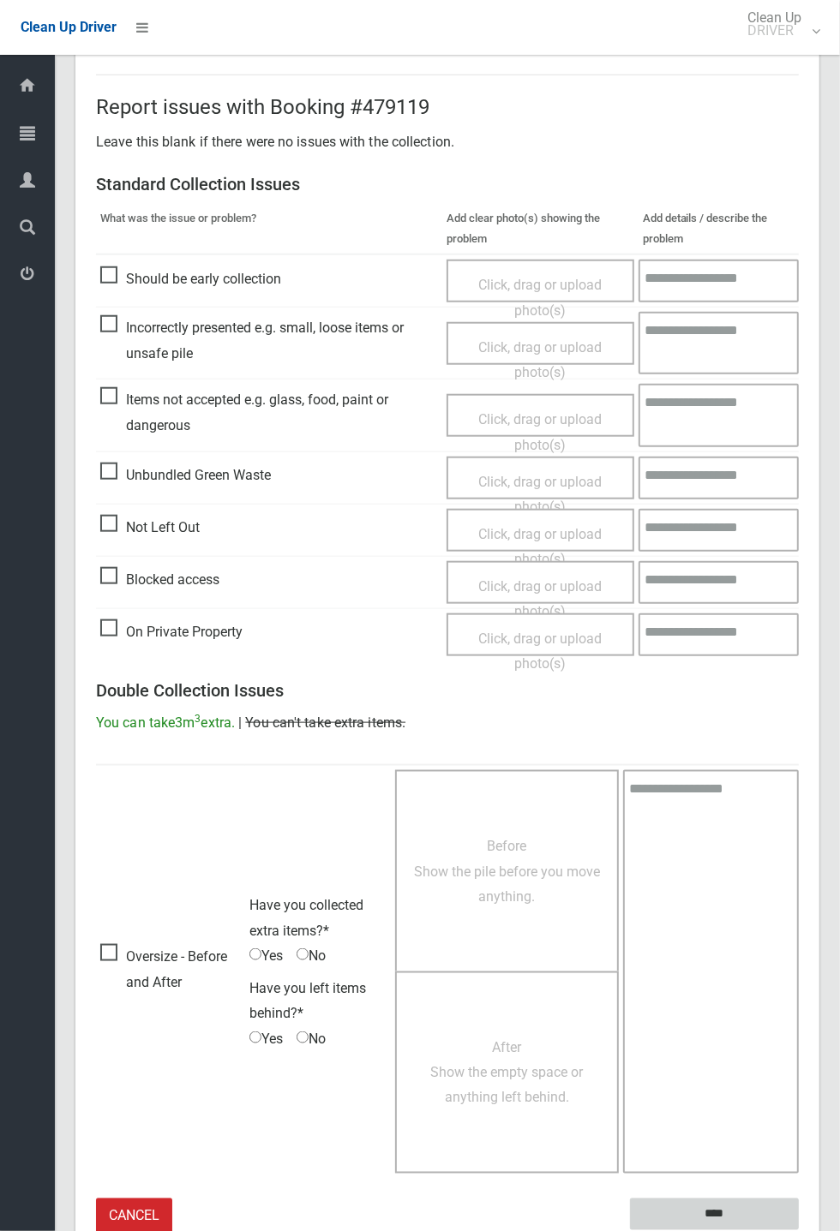
click at [799, 1230] on input "****" at bounding box center [714, 1215] width 169 height 32
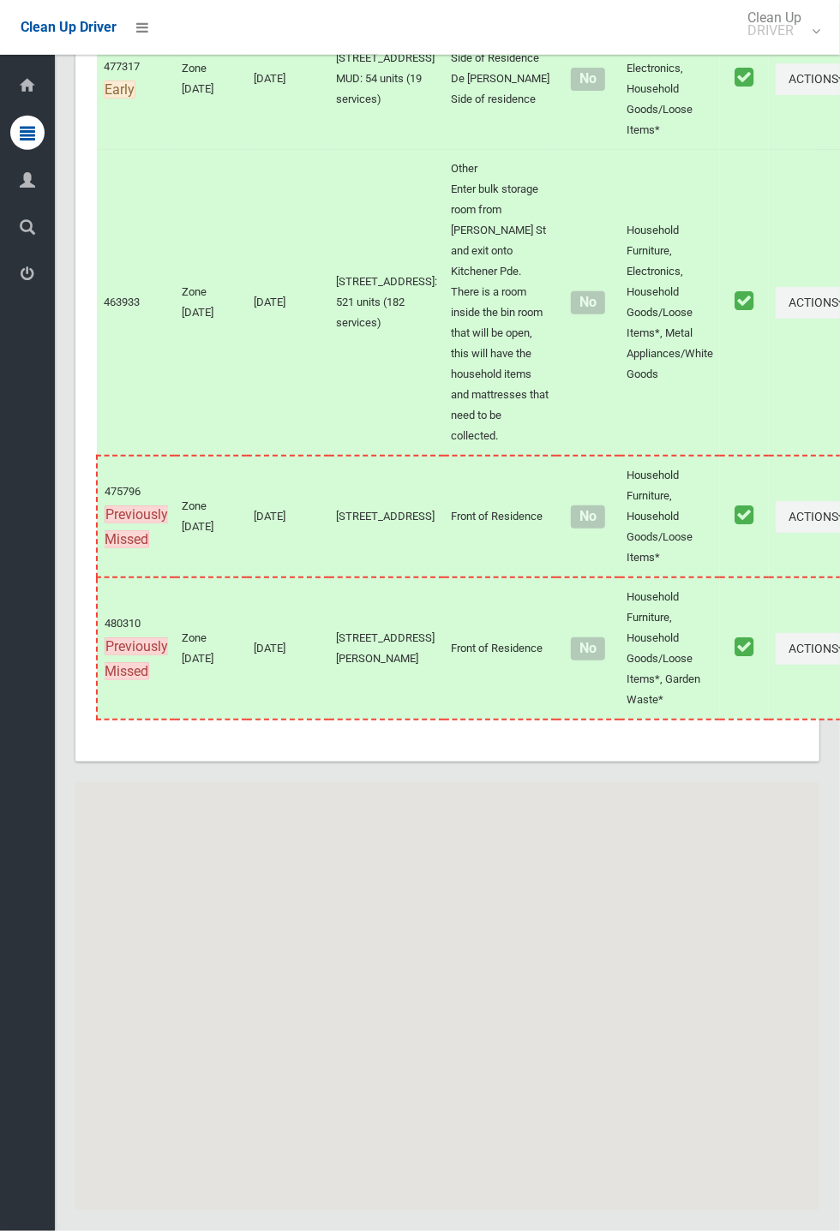
scroll to position [7839, 0]
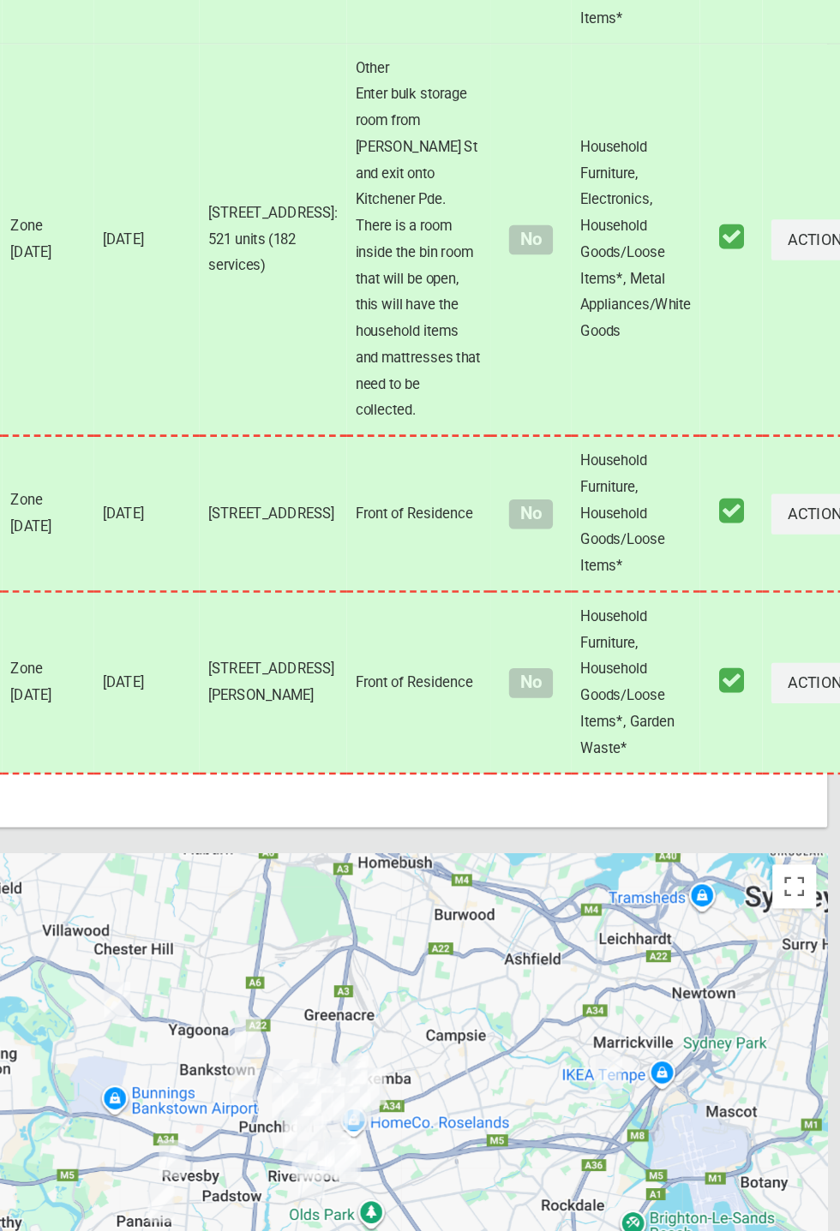
scroll to position [7918, 0]
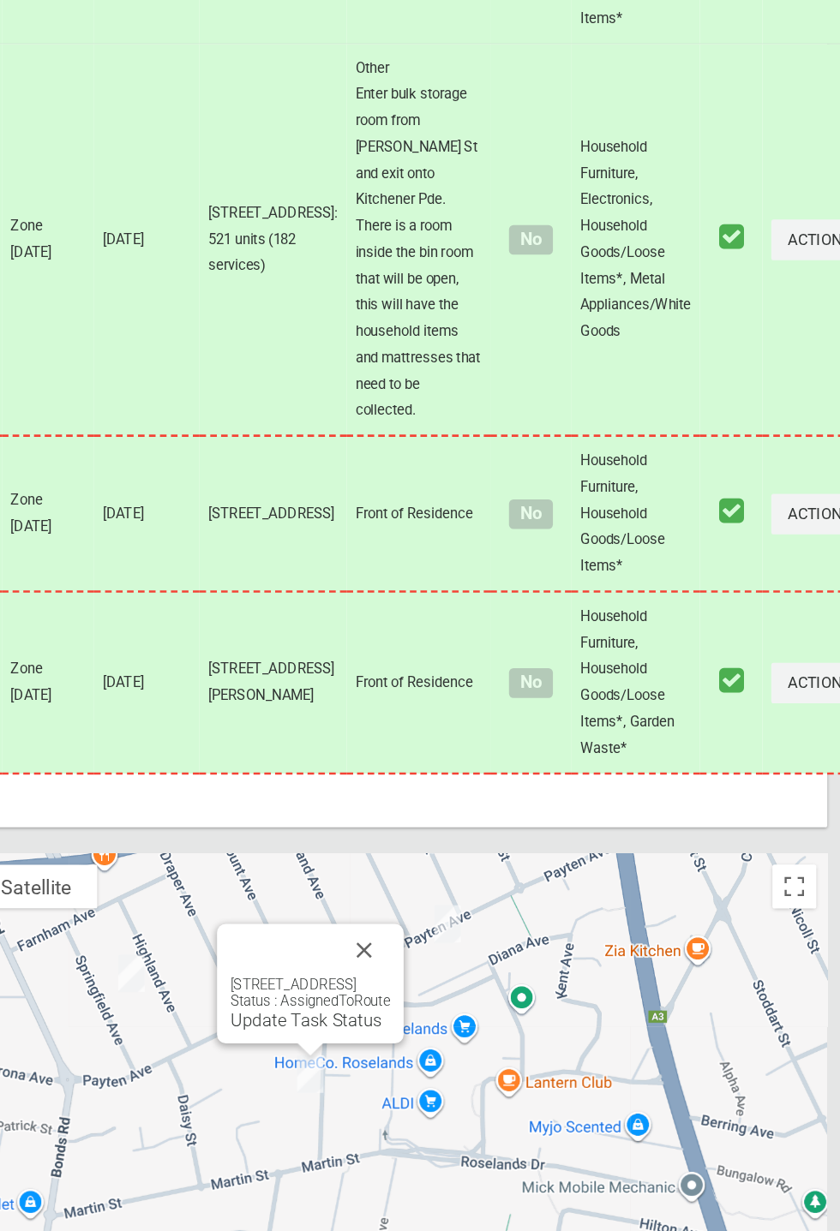
click at [478, 850] on button "Close" at bounding box center [457, 857] width 41 height 41
click at [415, 909] on link "Update Task Status" at bounding box center [412, 912] width 118 height 16
click at [395, 911] on link "Update Task Status" at bounding box center [412, 912] width 118 height 16
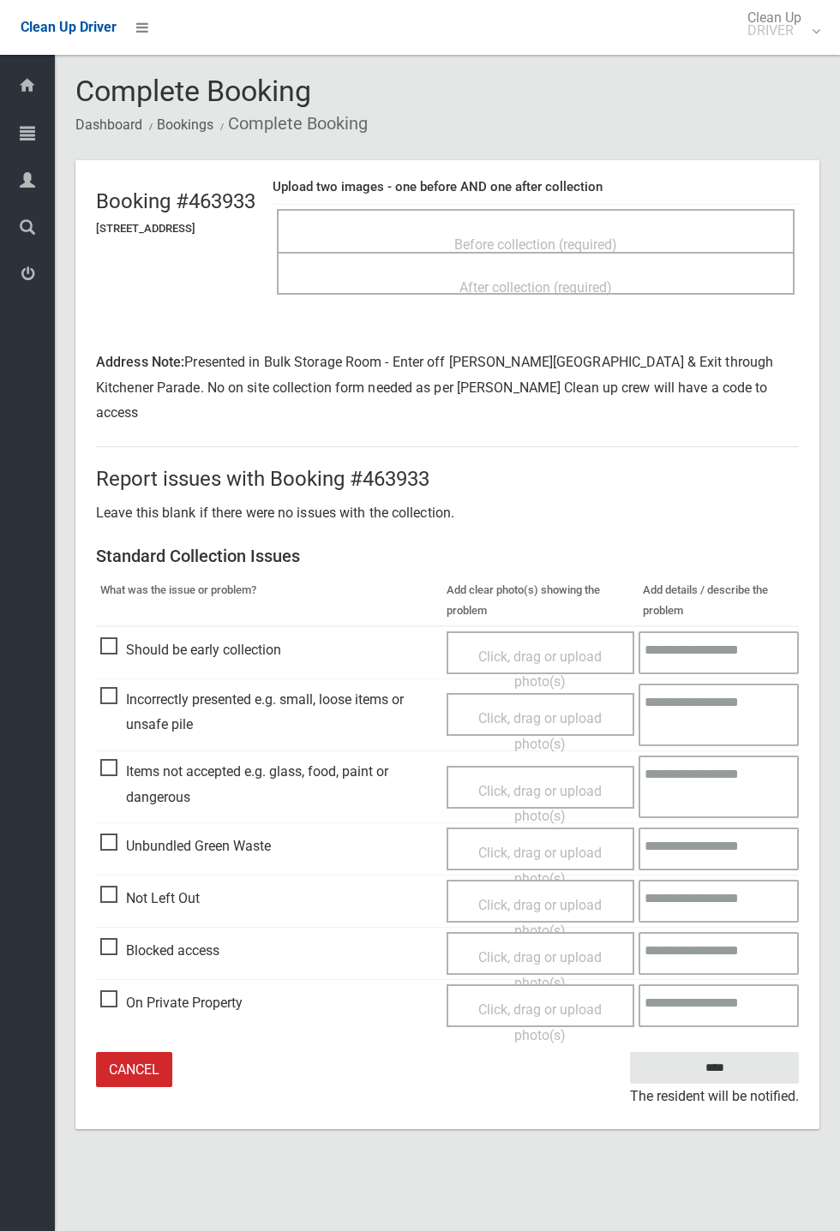
scroll to position [20, 0]
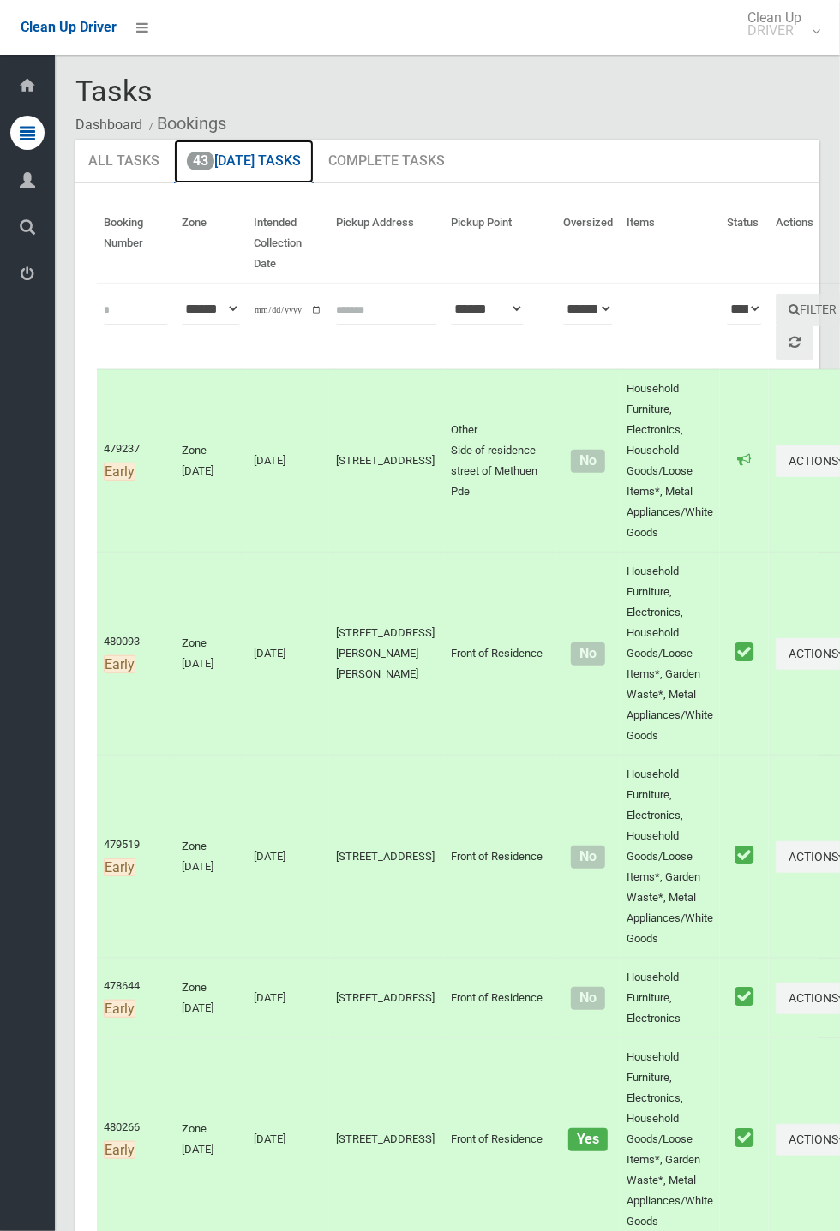
click at [270, 169] on link "43 [DATE] Tasks" at bounding box center [244, 162] width 140 height 45
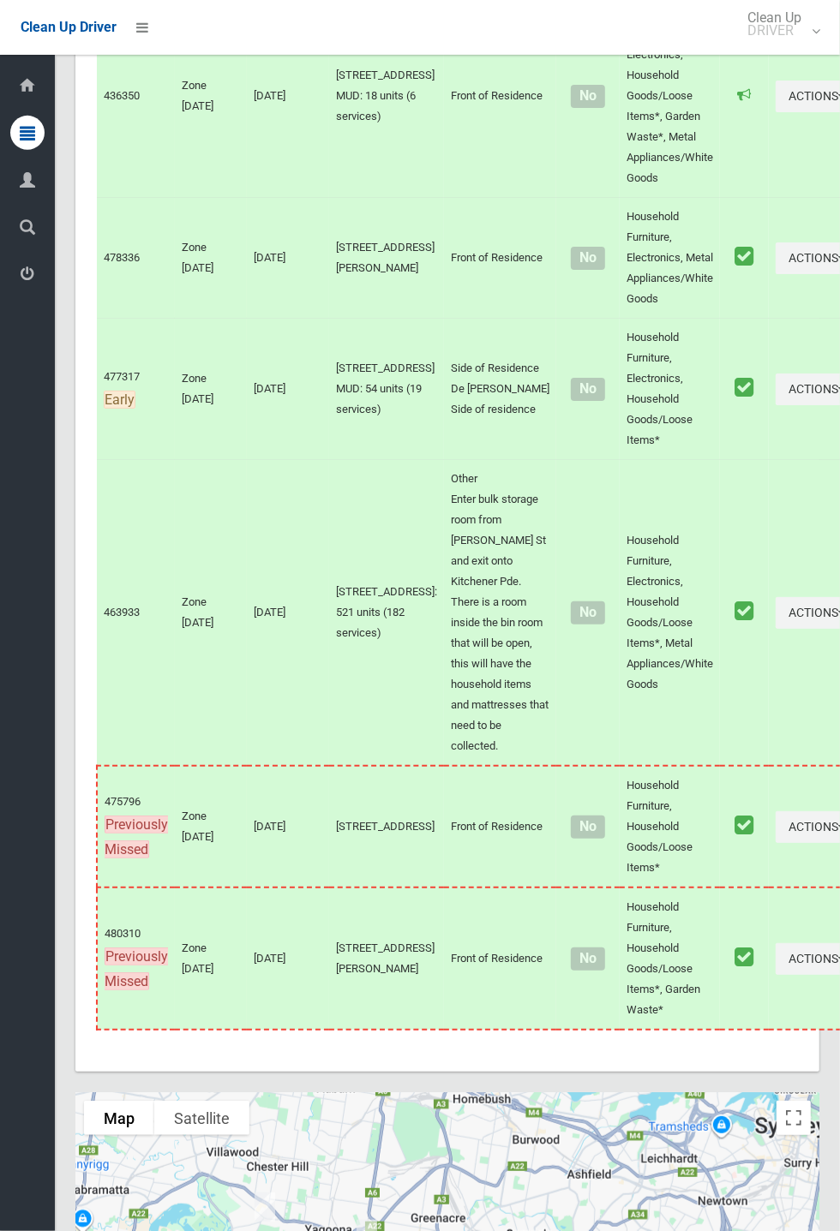
scroll to position [7839, 0]
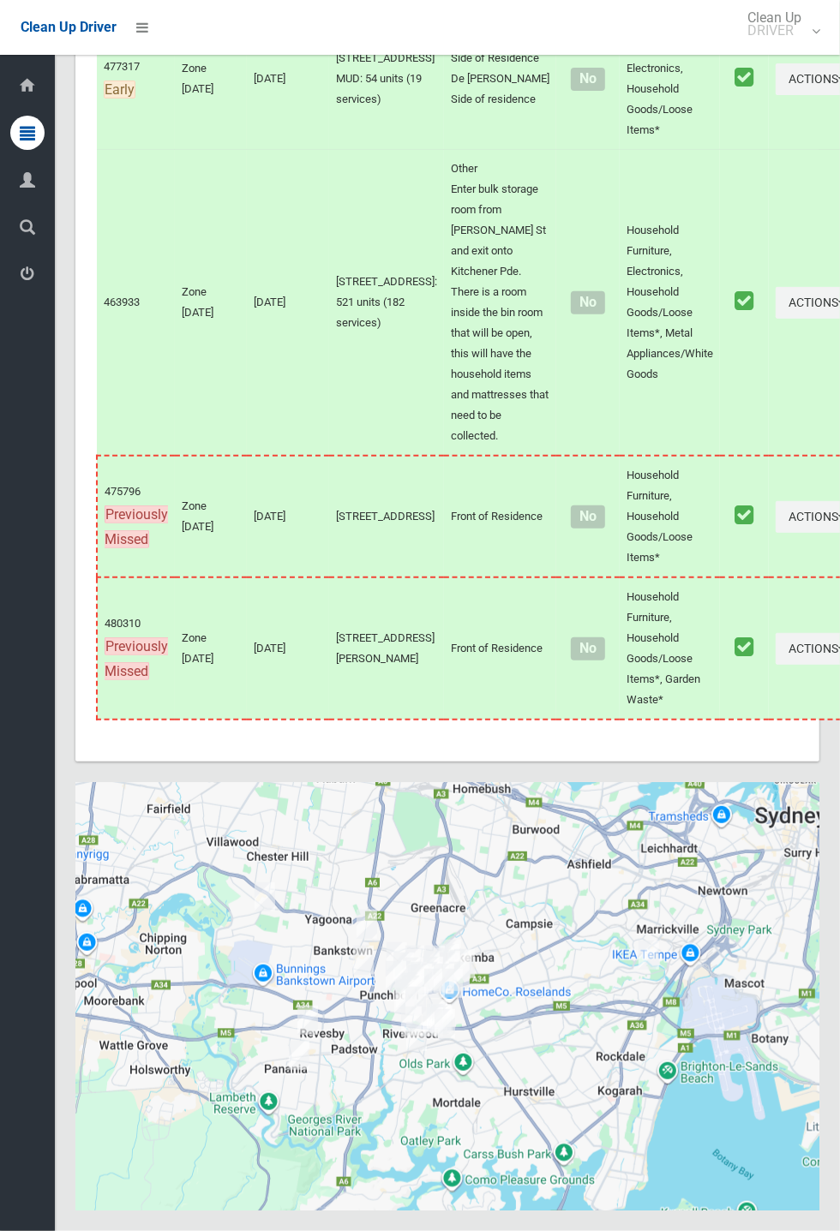
scroll to position [7839, 0]
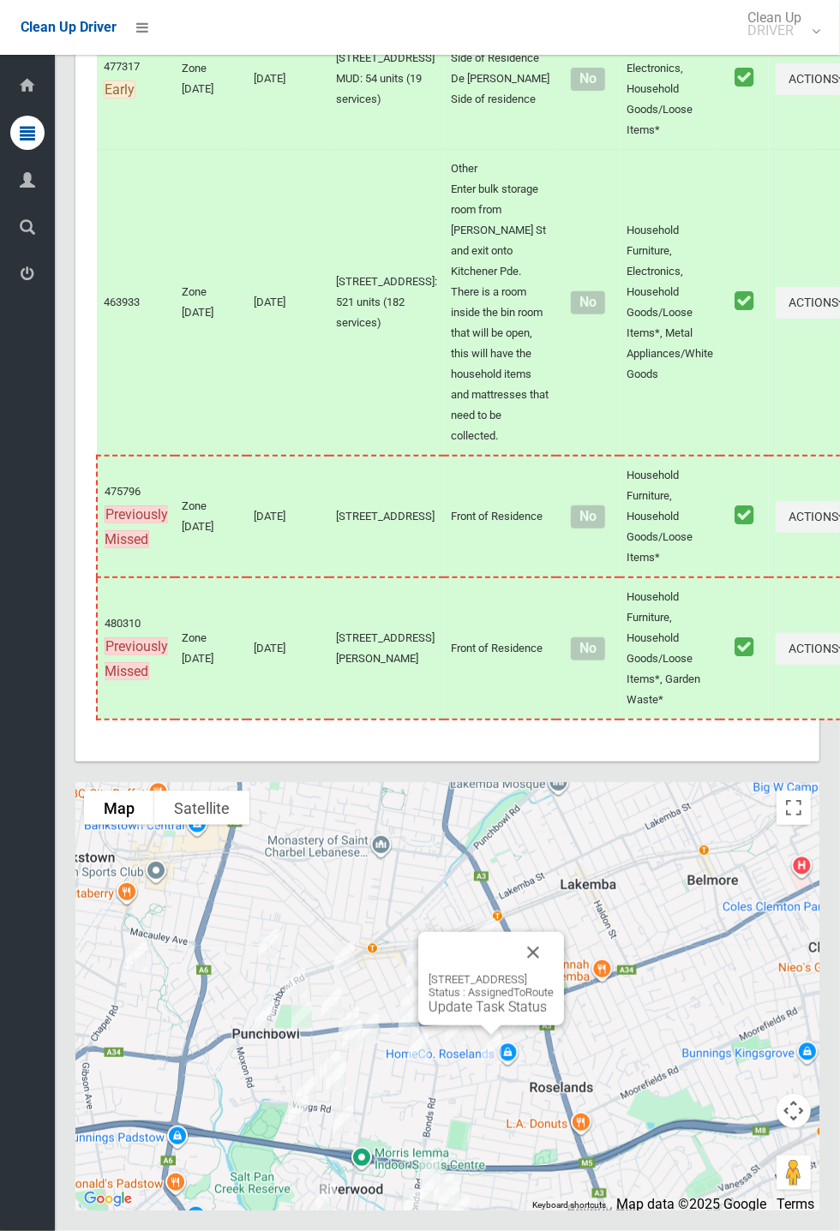
click at [457, 1015] on link "Update Task Status" at bounding box center [487, 1007] width 118 height 16
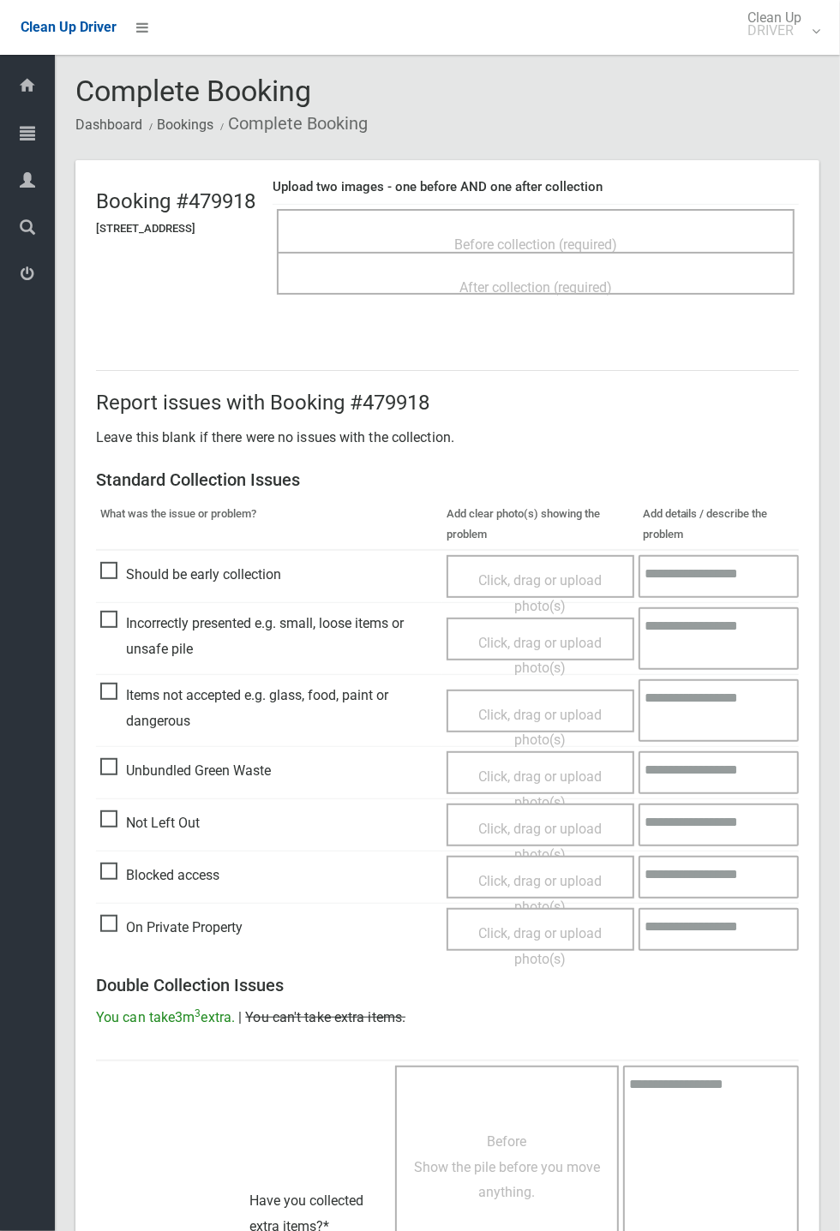
click at [551, 236] on span "Before collection (required)" at bounding box center [535, 244] width 163 height 16
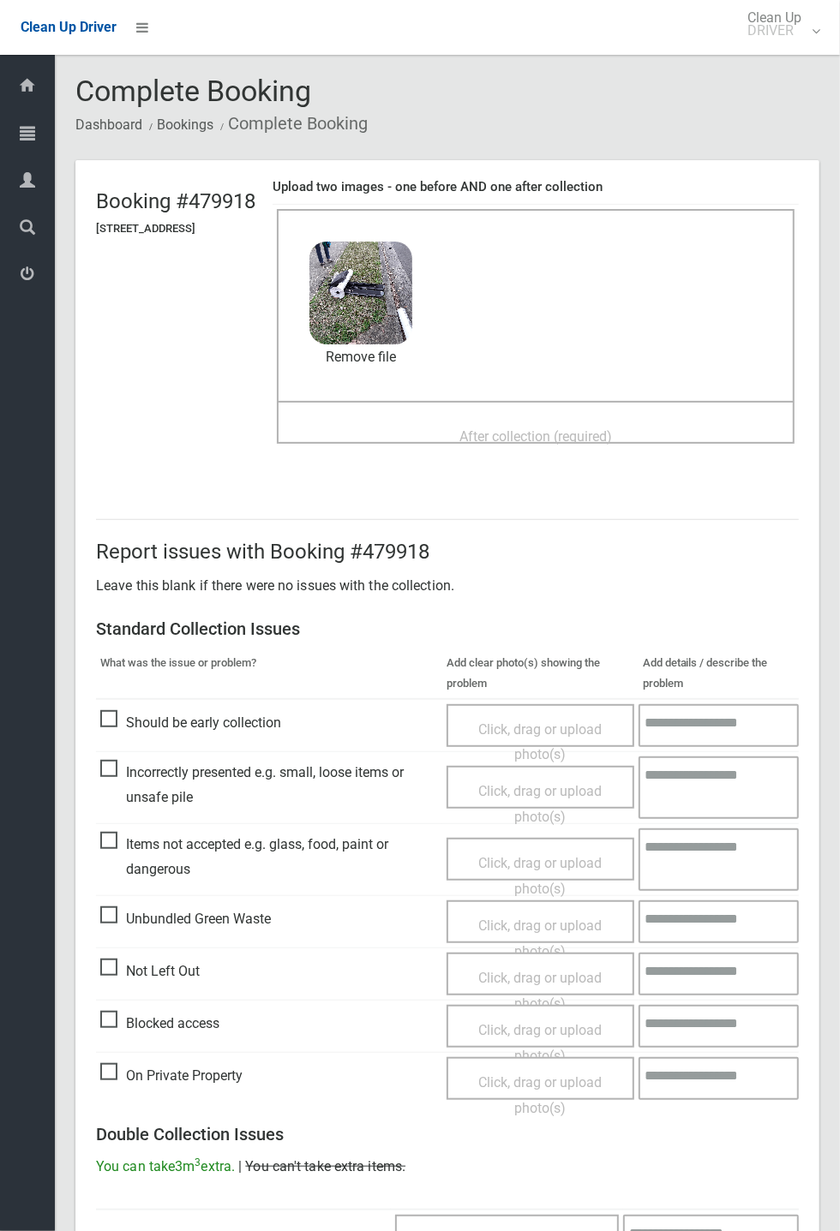
click at [533, 428] on span "After collection (required)" at bounding box center [535, 436] width 153 height 16
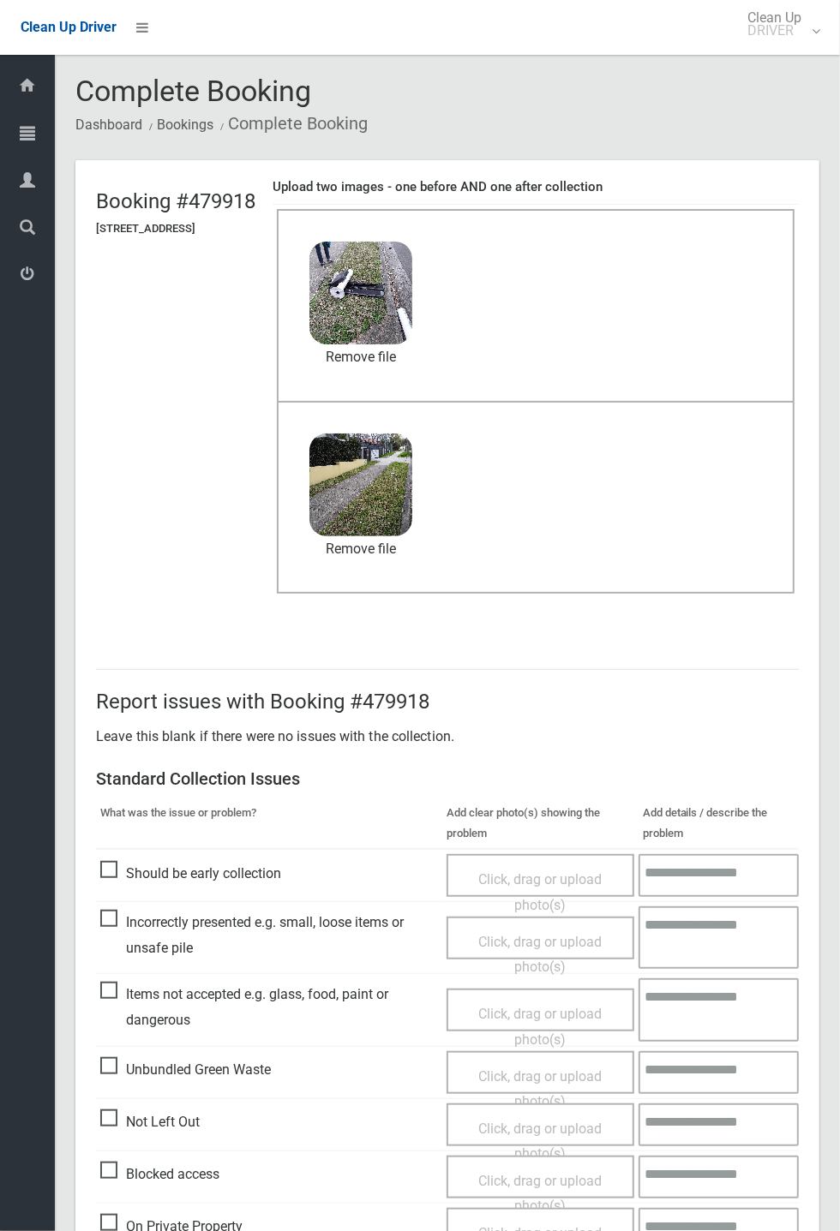
scroll to position [595, 0]
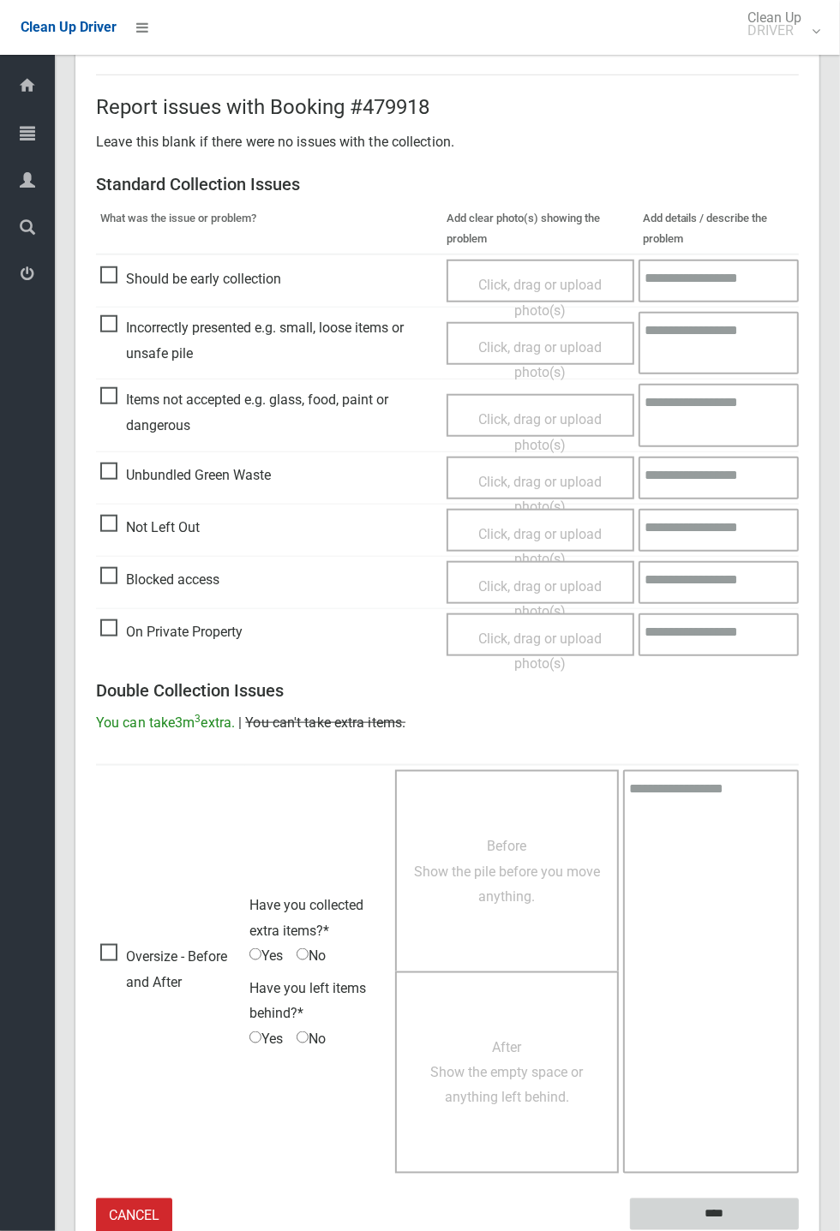
click at [799, 1230] on input "****" at bounding box center [714, 1215] width 169 height 32
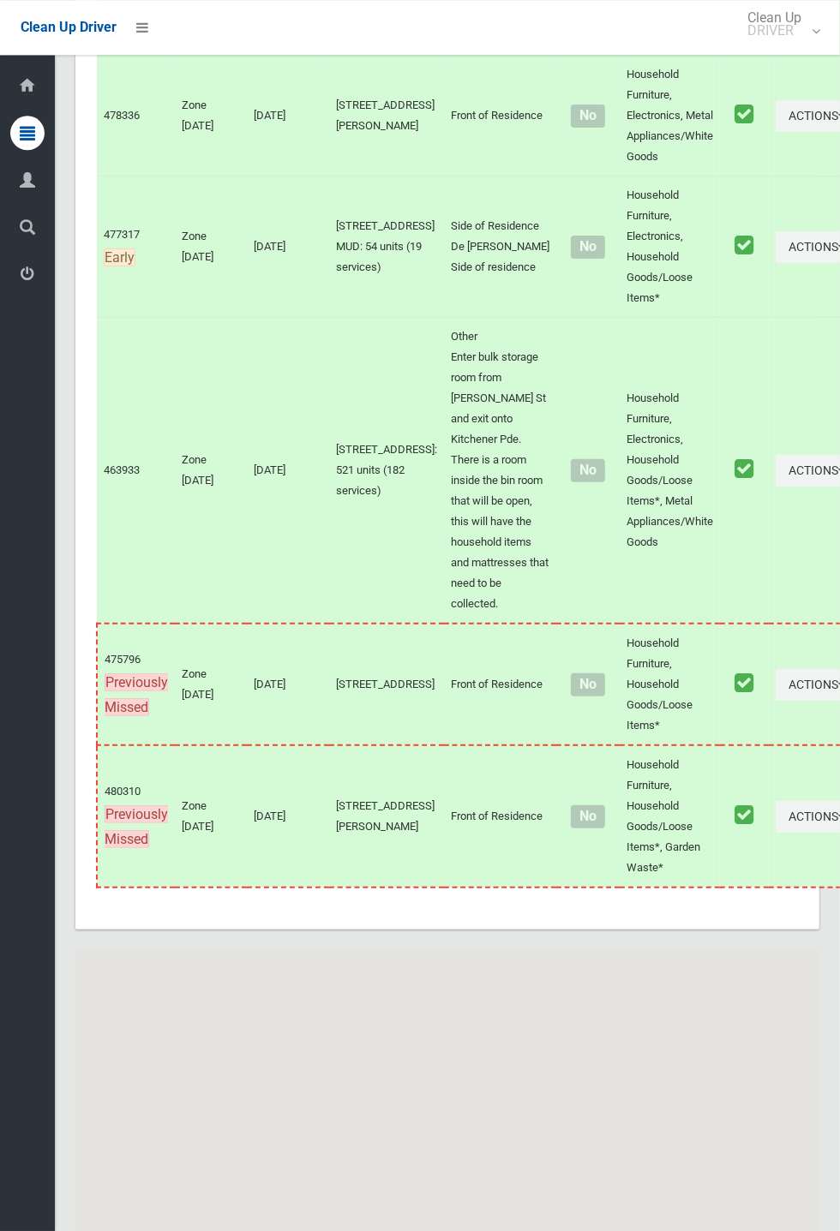
scroll to position [7839, 0]
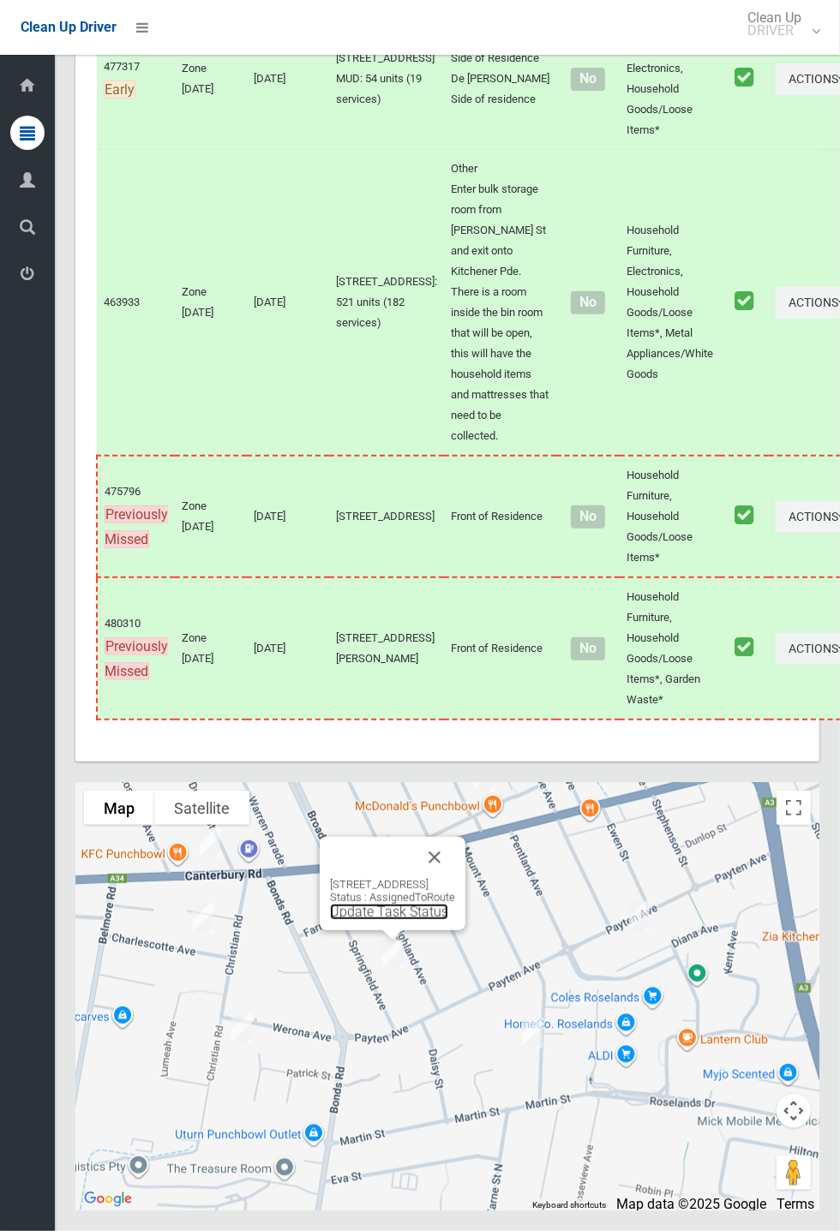
click at [387, 920] on link "Update Task Status" at bounding box center [389, 912] width 118 height 16
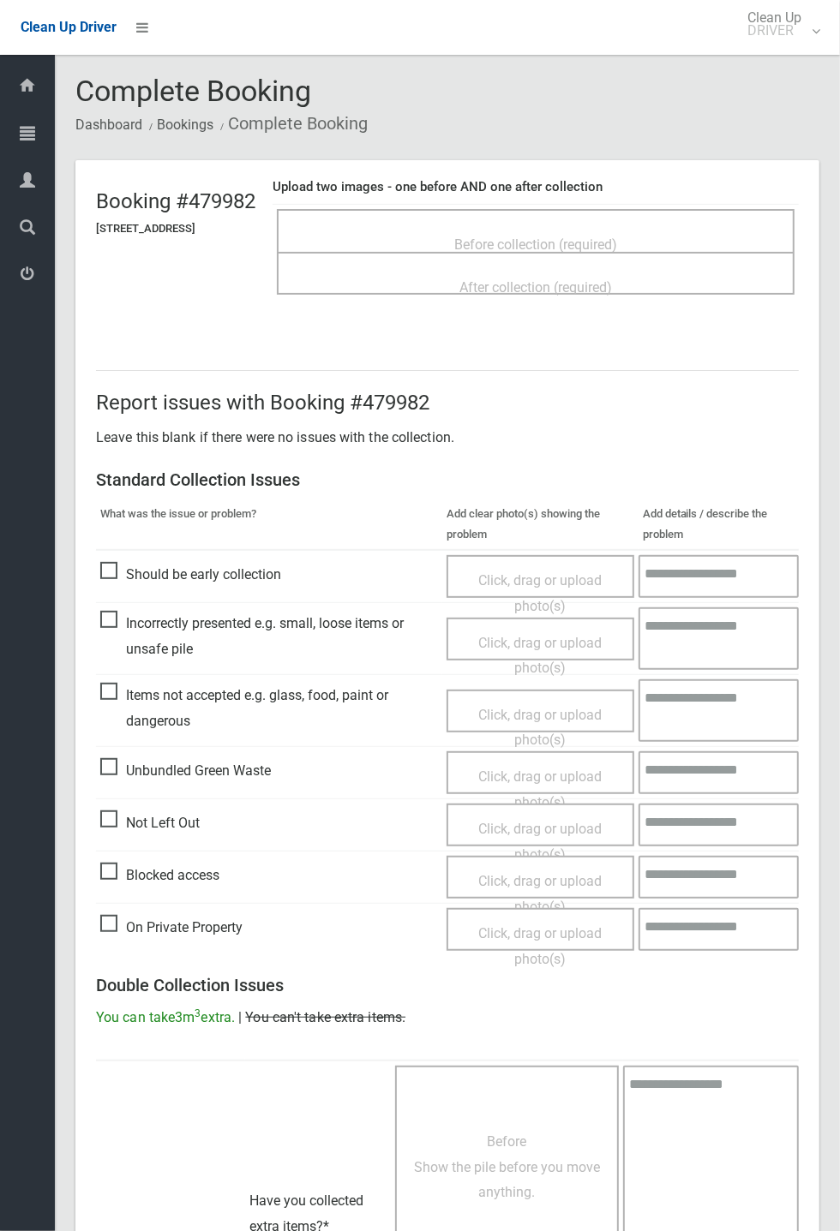
click at [602, 237] on span "Before collection (required)" at bounding box center [535, 244] width 163 height 16
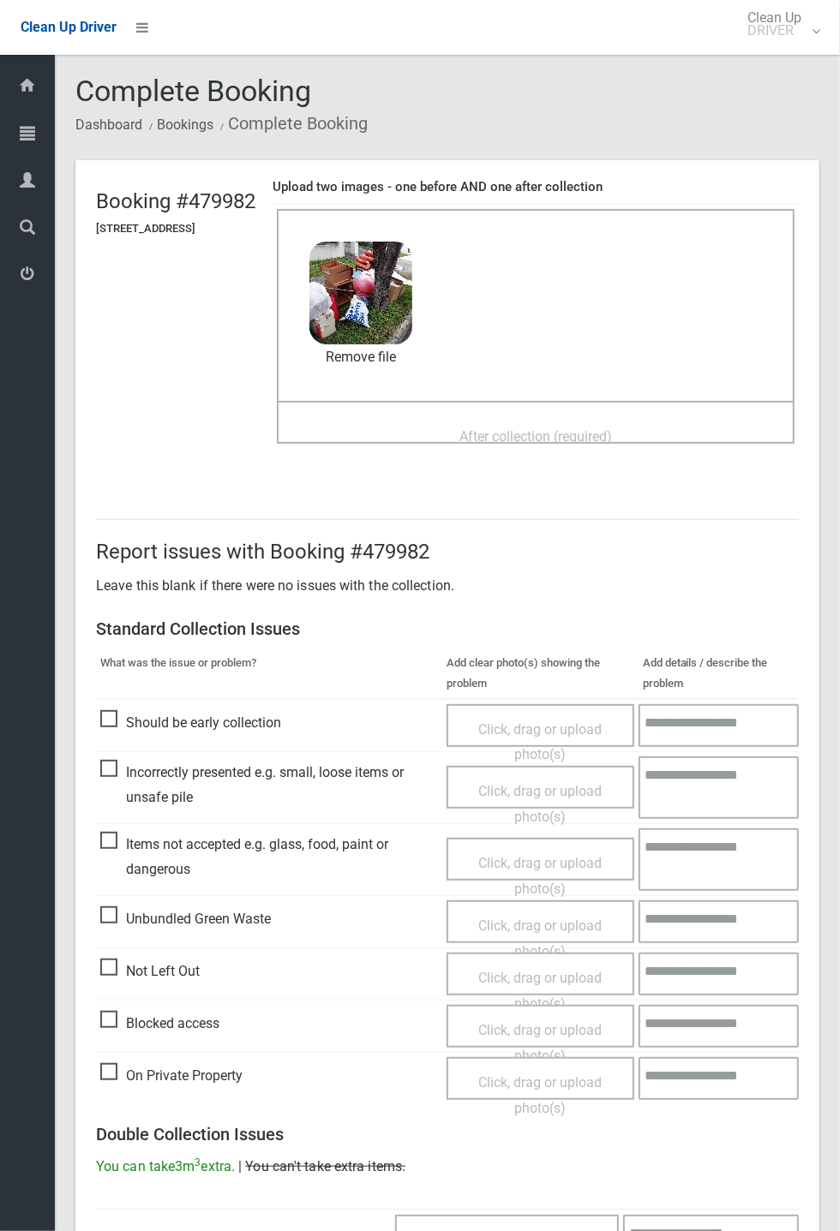
click at [542, 428] on span "After collection (required)" at bounding box center [535, 436] width 153 height 16
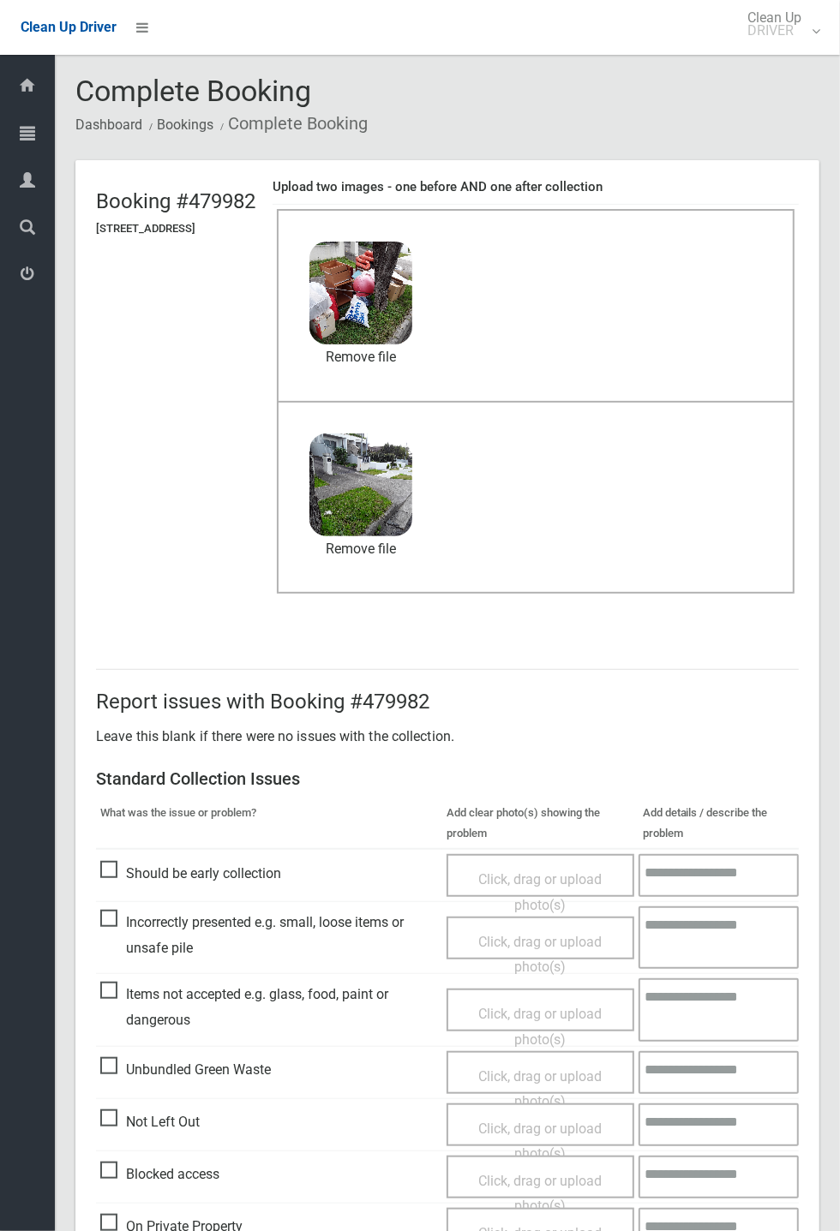
scroll to position [595, 0]
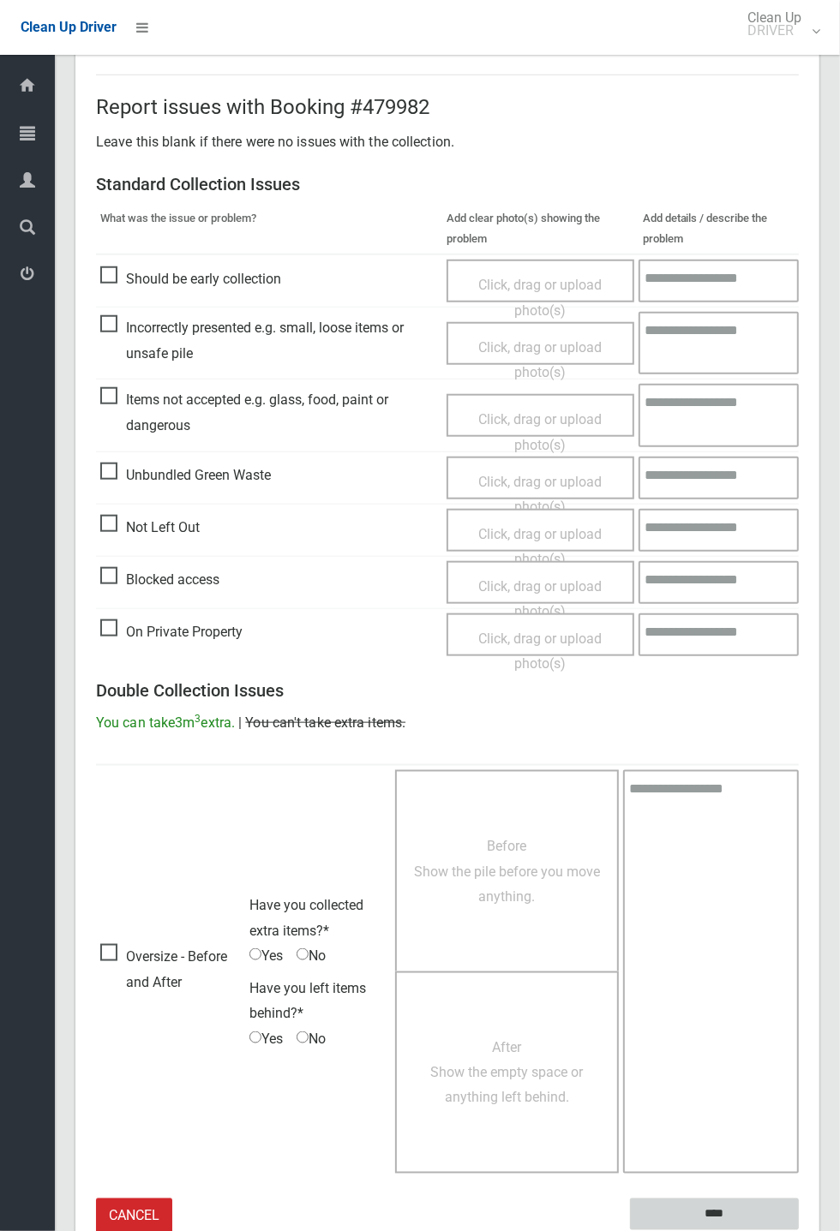
click at [799, 1230] on input "****" at bounding box center [714, 1215] width 169 height 32
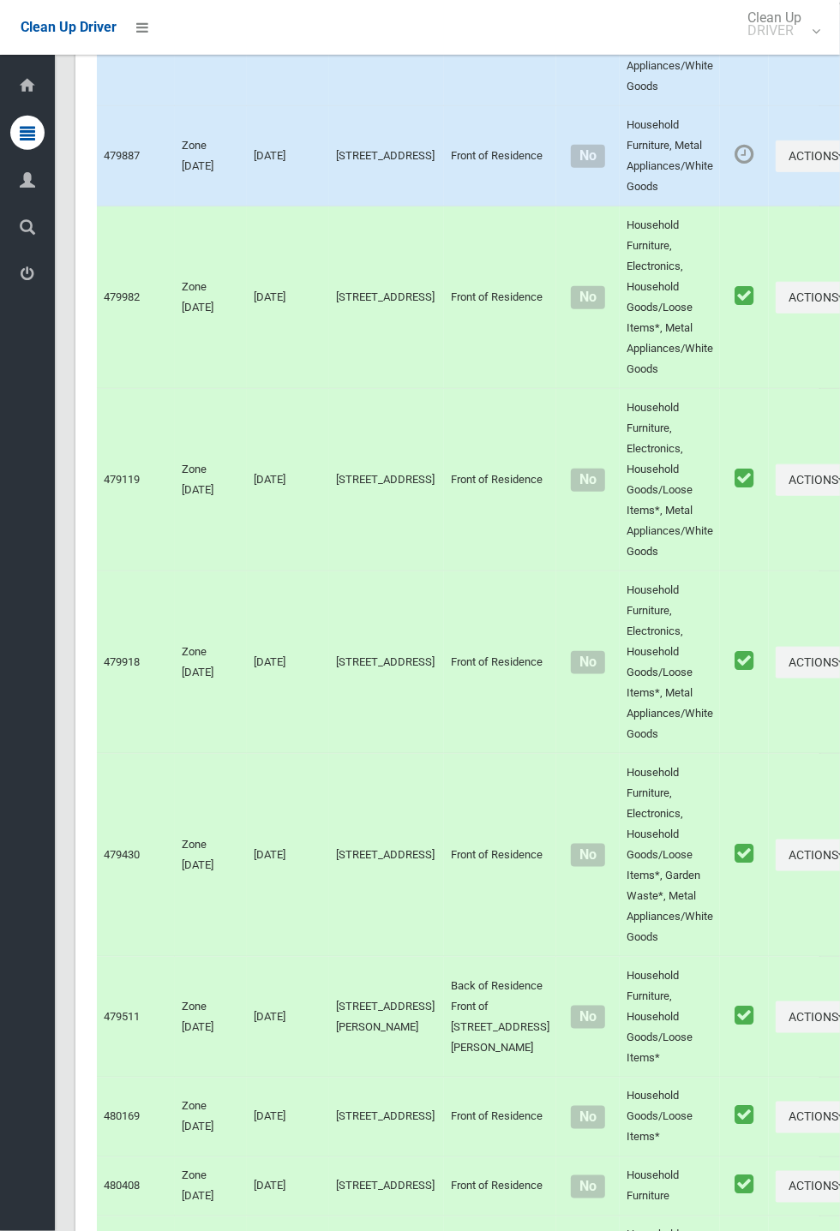
scroll to position [7839, 0]
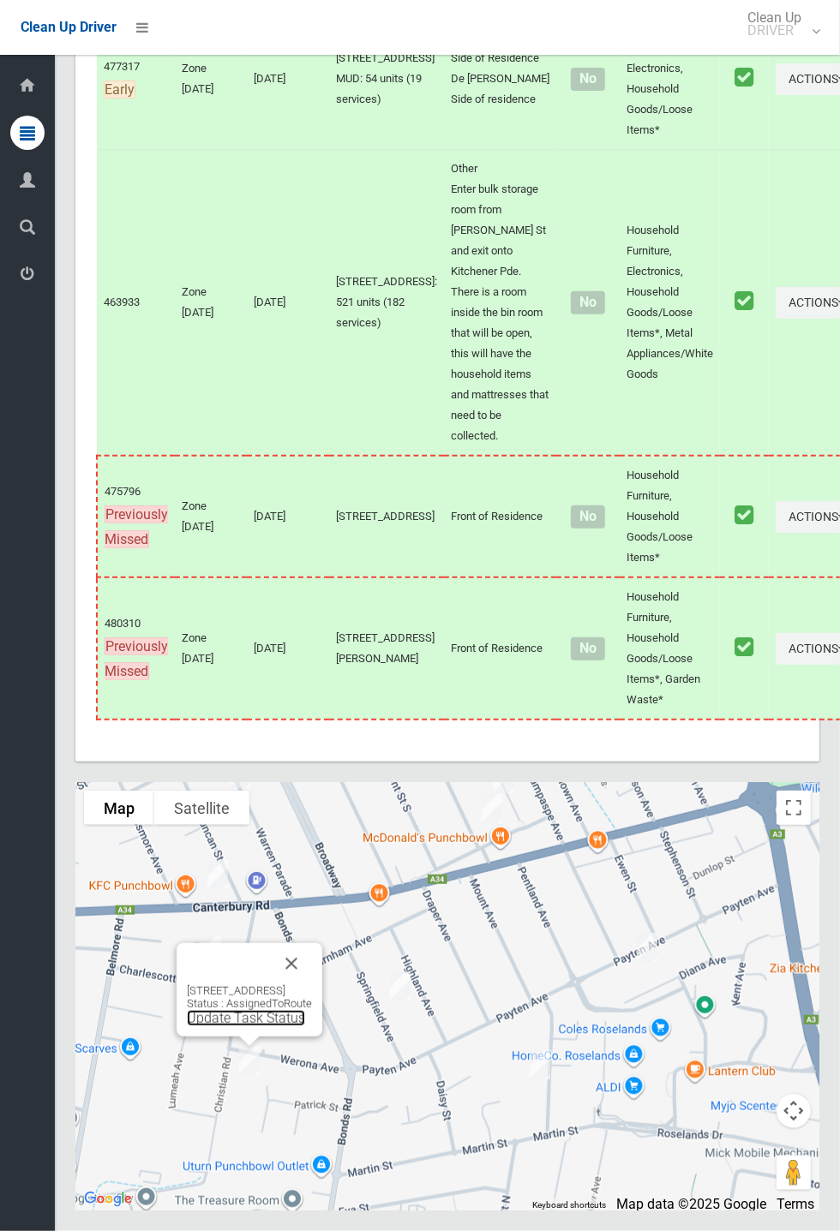
click at [234, 1026] on link "Update Task Status" at bounding box center [246, 1018] width 118 height 16
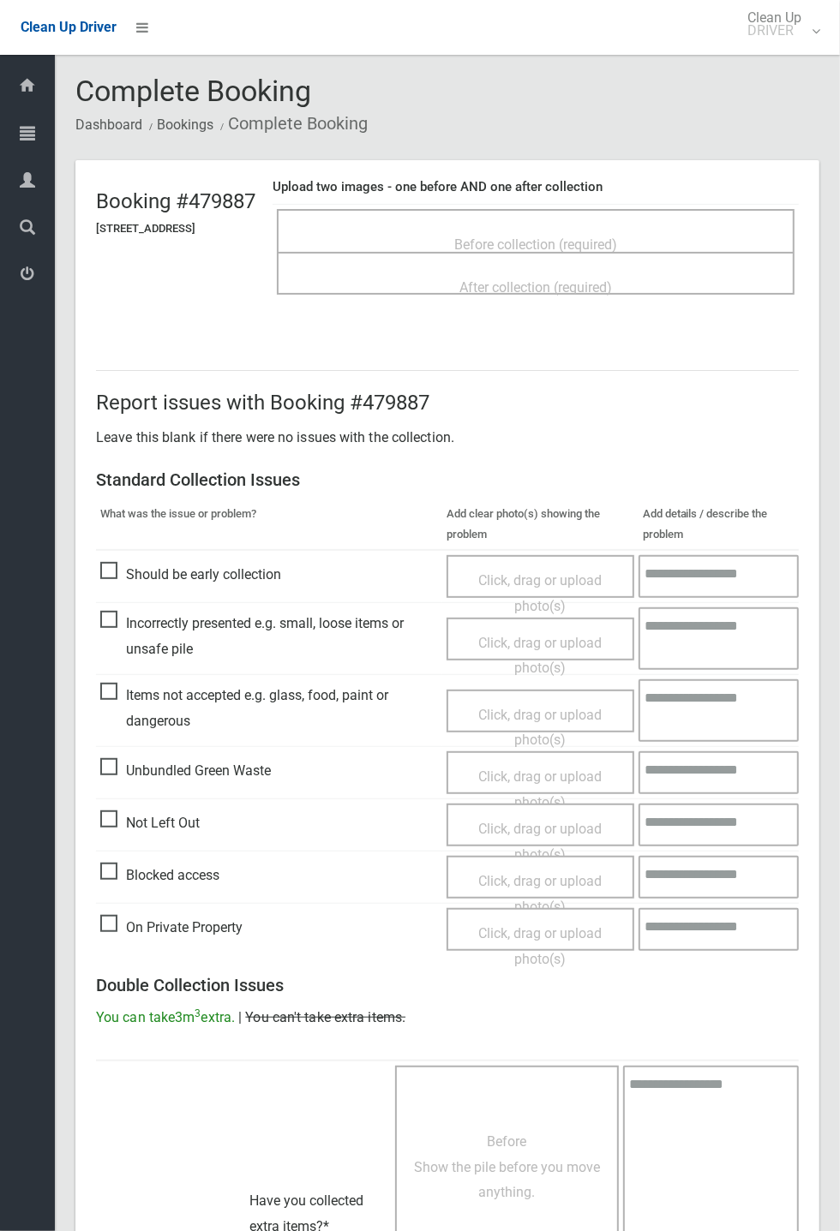
click at [530, 236] on span "Before collection (required)" at bounding box center [535, 244] width 163 height 16
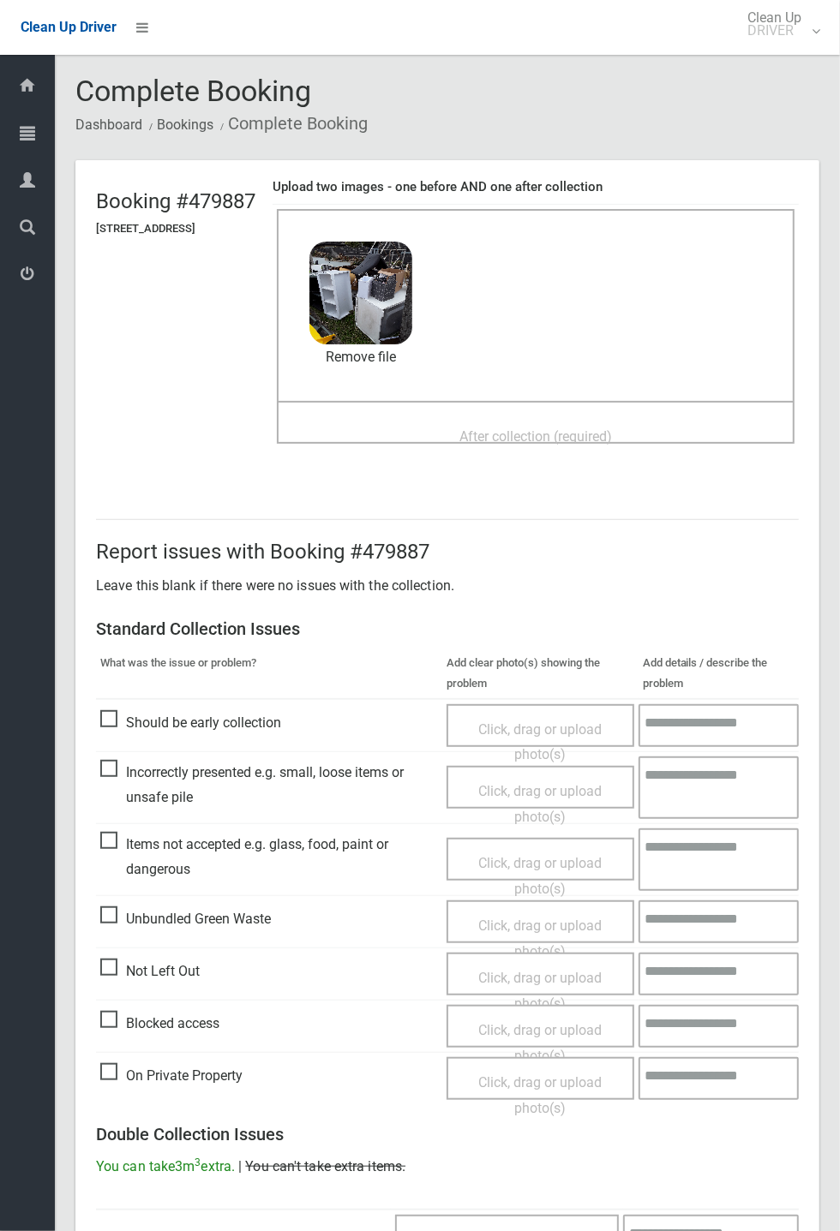
click at [544, 428] on span "After collection (required)" at bounding box center [535, 436] width 153 height 16
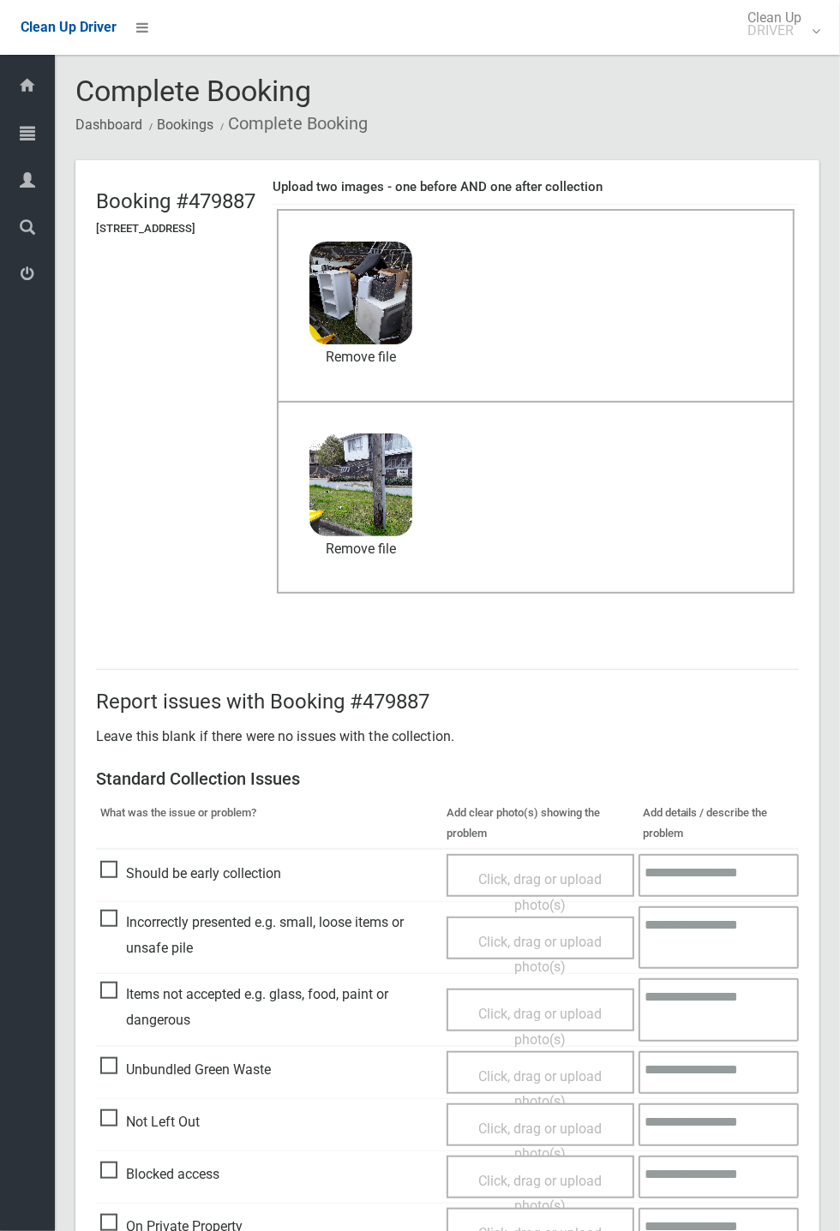
scroll to position [595, 0]
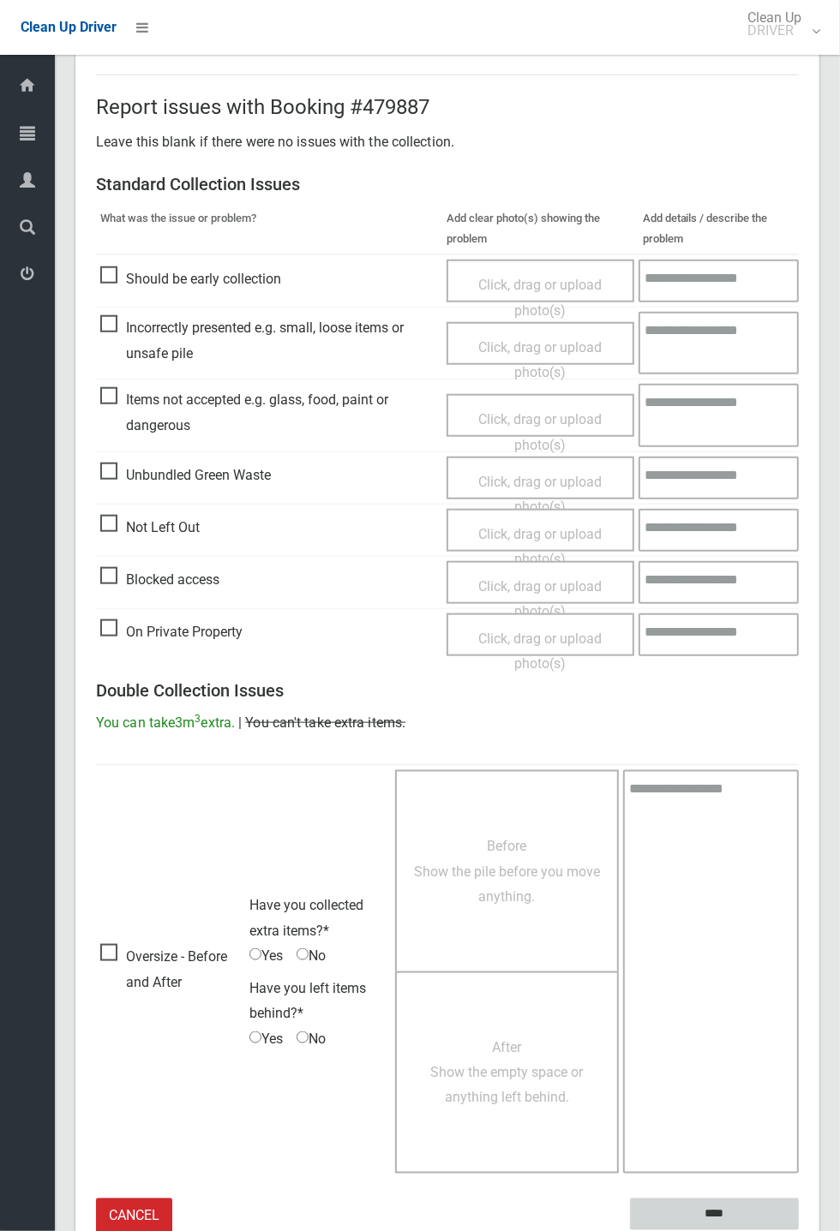
click at [799, 1230] on input "****" at bounding box center [714, 1215] width 169 height 32
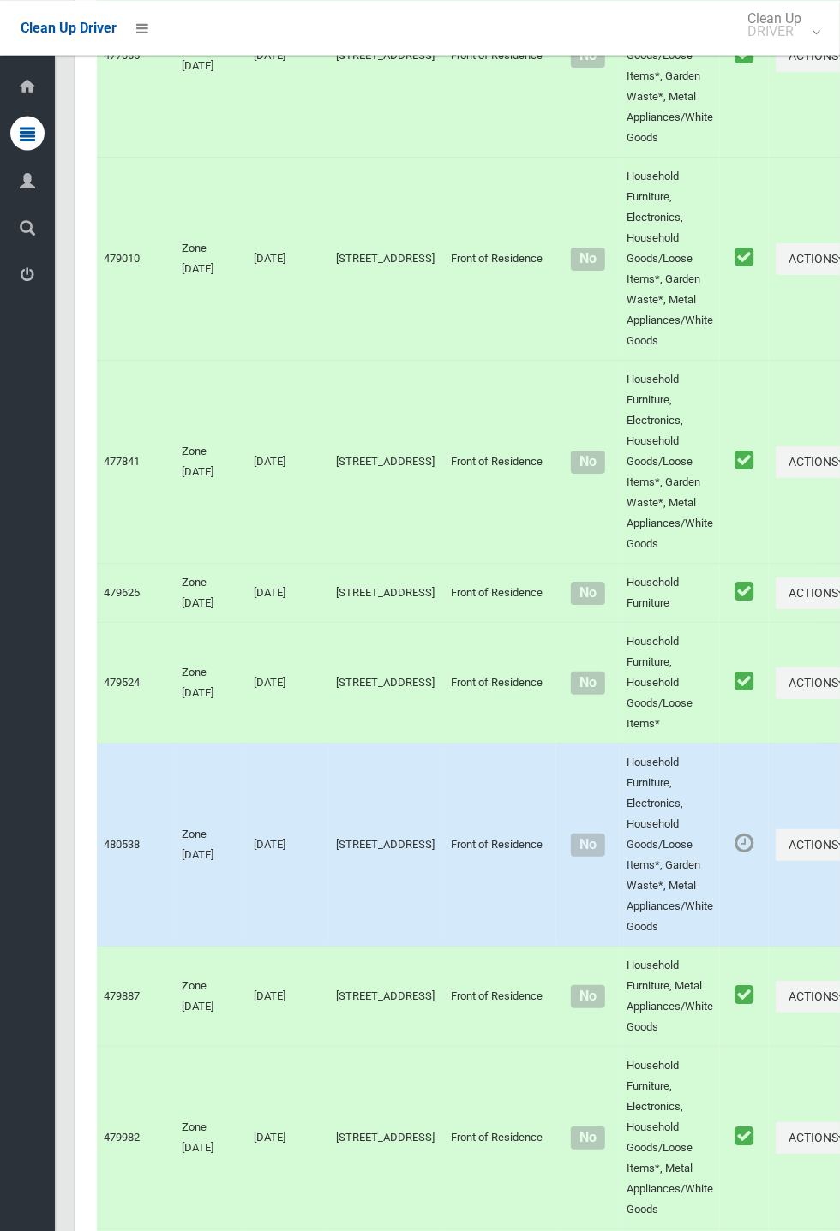
scroll to position [7839, 0]
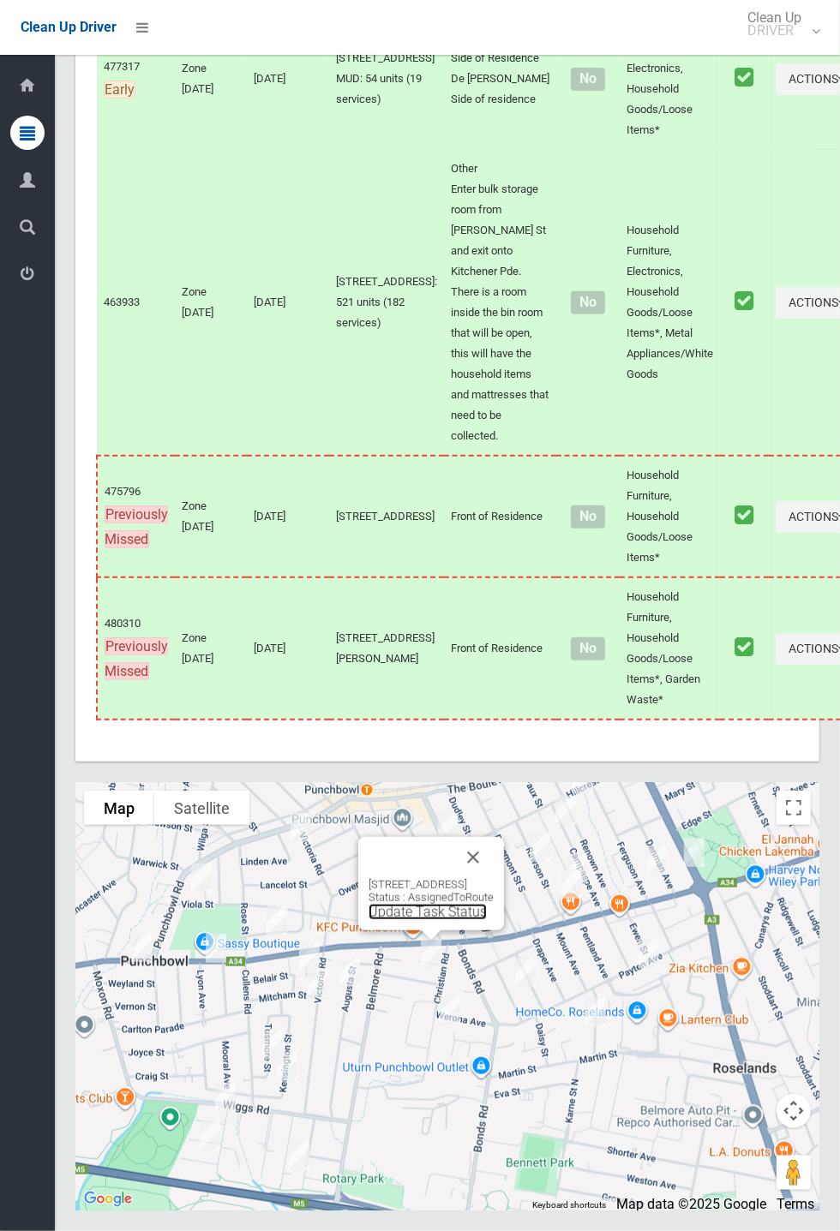
click at [409, 920] on link "Update Task Status" at bounding box center [427, 912] width 118 height 16
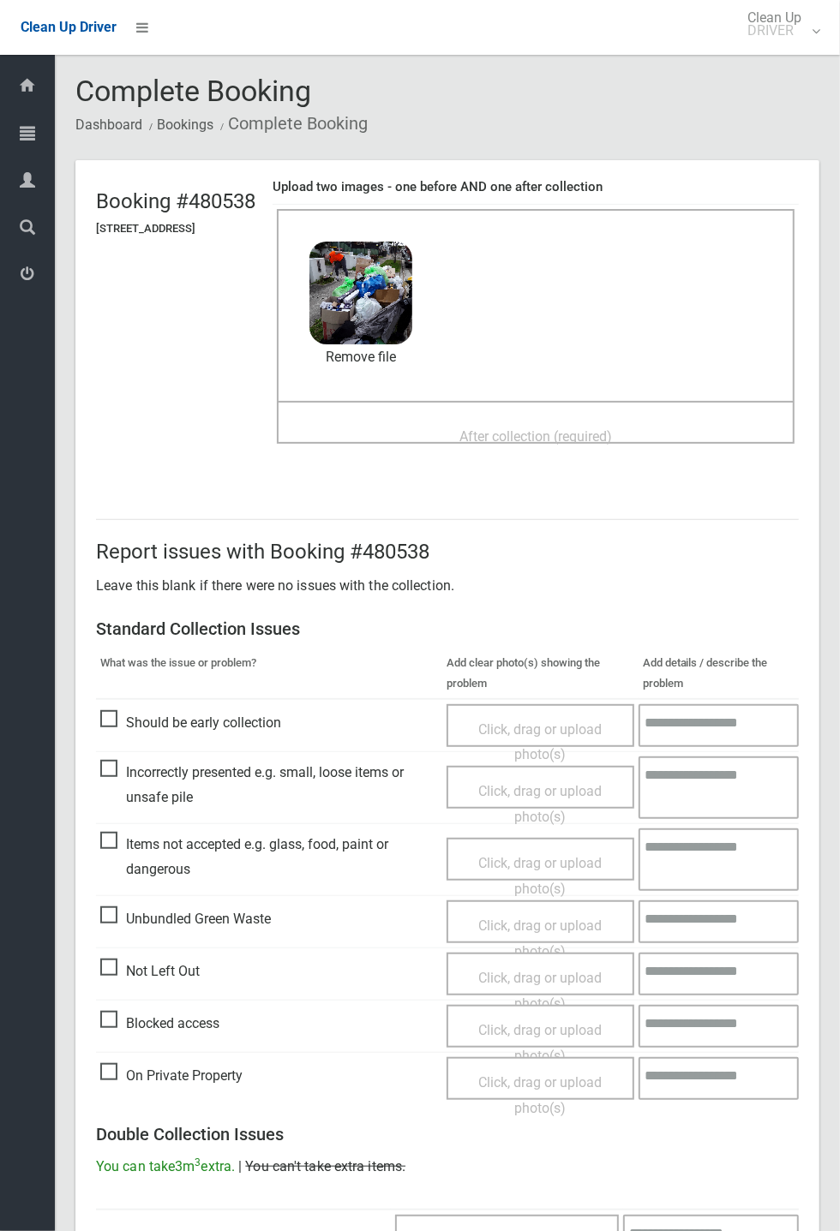
click at [518, 428] on span "After collection (required)" at bounding box center [535, 436] width 153 height 16
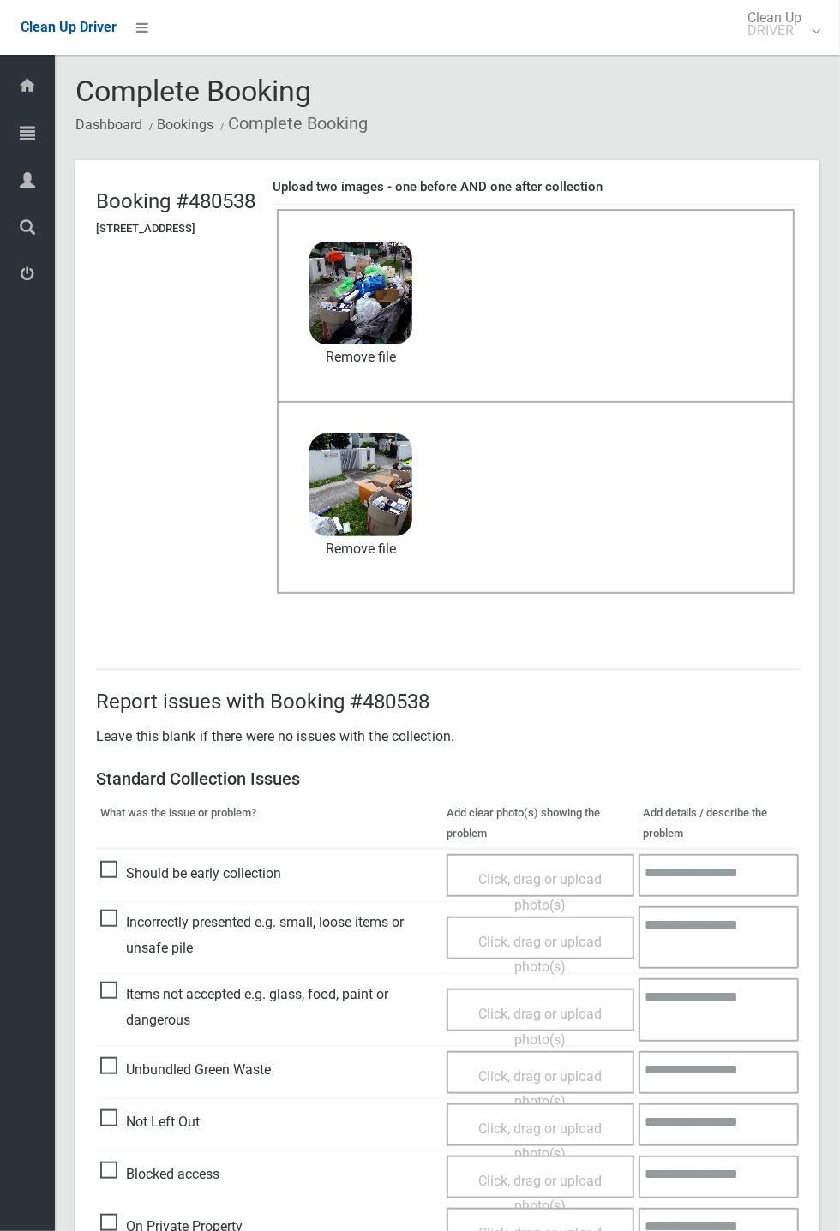
click at [126, 989] on span "Items not accepted e.g. glass, food, paint or dangerous" at bounding box center [269, 1007] width 338 height 51
click at [106, 990] on span "Items not accepted e.g. glass, food, paint or dangerous" at bounding box center [269, 1007] width 338 height 51
click at [503, 1006] on span "Click, drag or upload photo(s)" at bounding box center [539, 1027] width 123 height 42
click at [703, 1012] on textarea at bounding box center [719, 1009] width 159 height 63
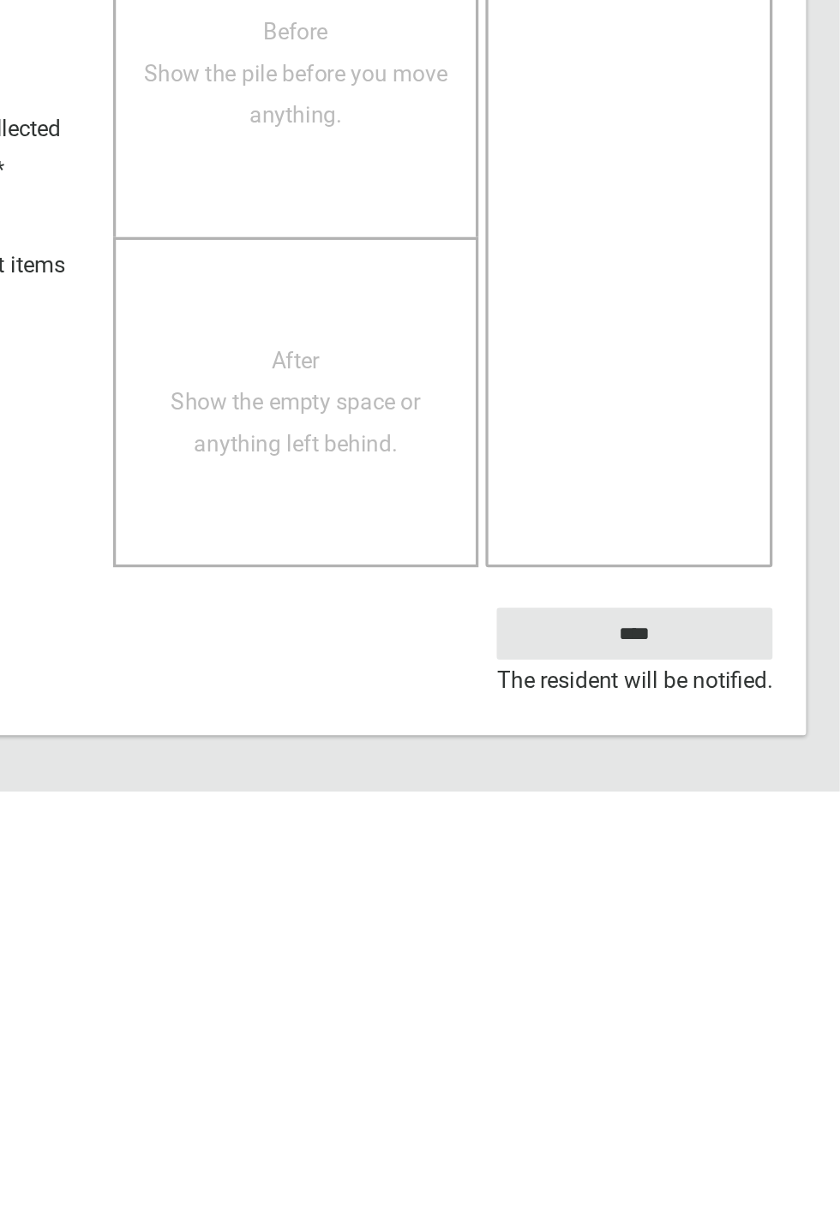
scroll to position [674, 0]
type textarea "**********"
click at [749, 1132] on input "****" at bounding box center [714, 1135] width 169 height 32
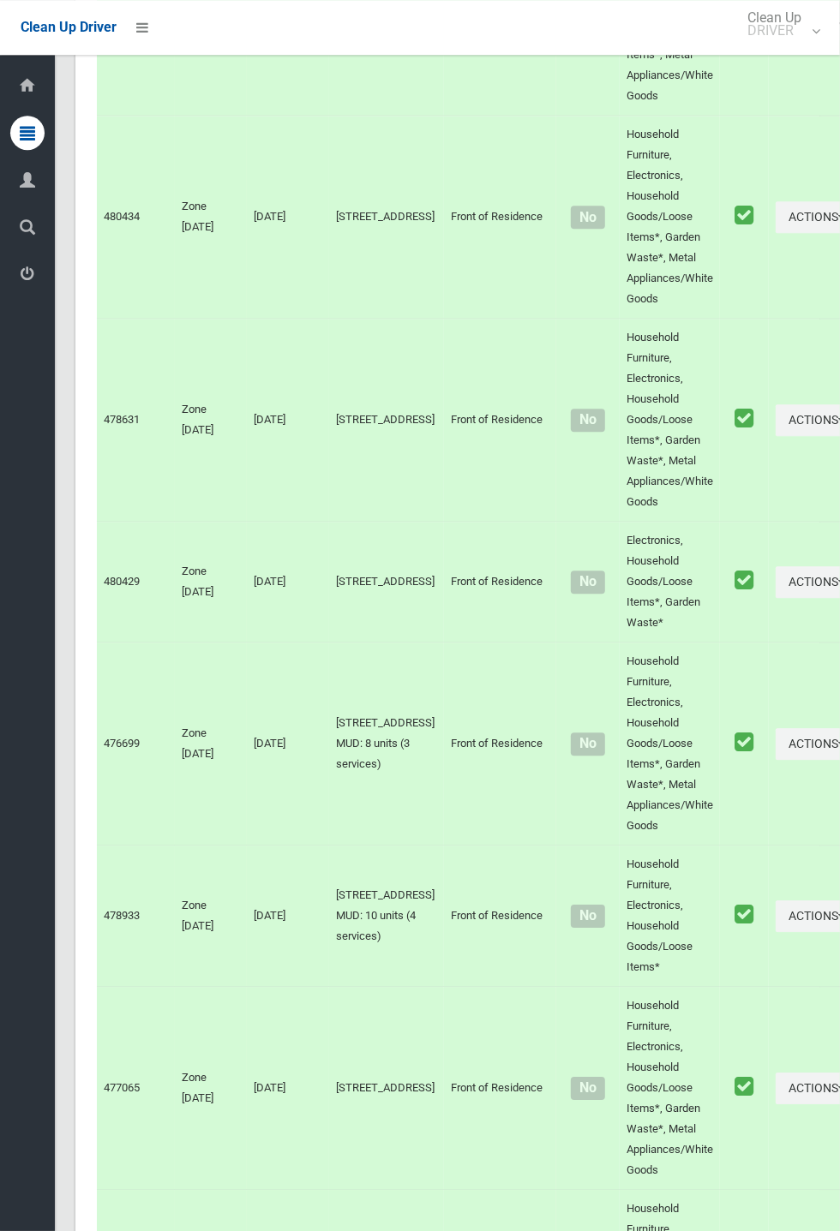
scroll to position [7839, 0]
